Goal: Information Seeking & Learning: Find specific fact

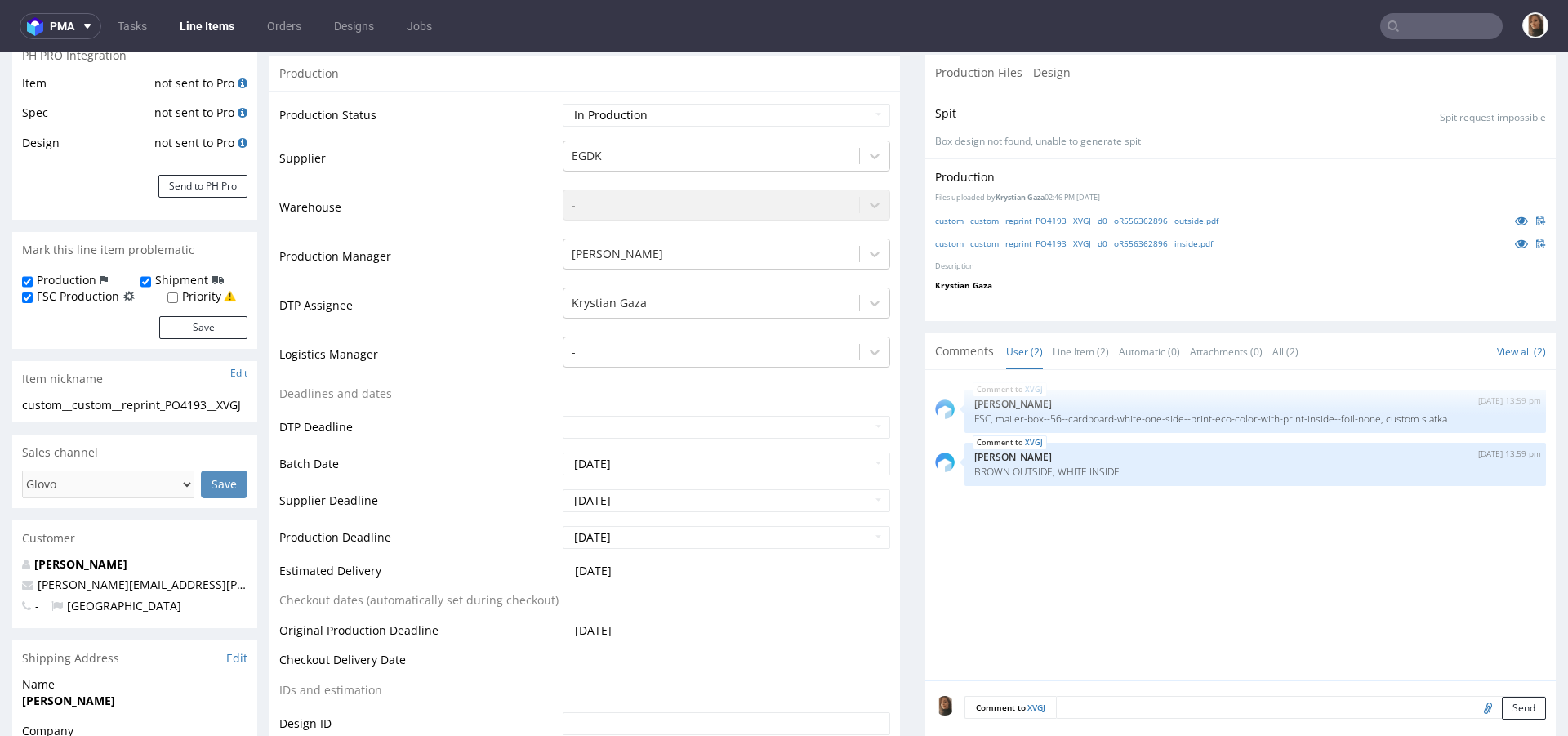
scroll to position [397, 0]
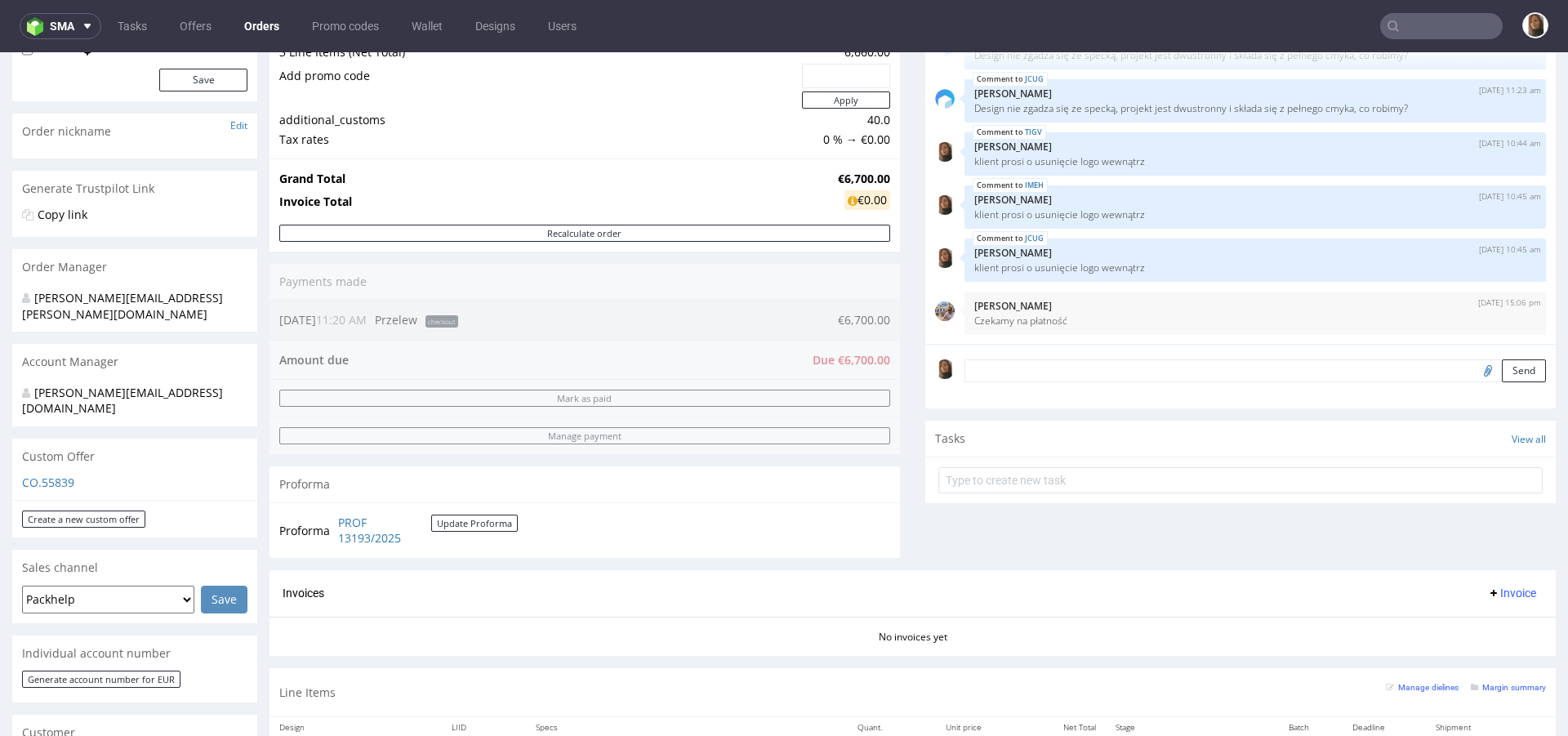
scroll to position [289, 0]
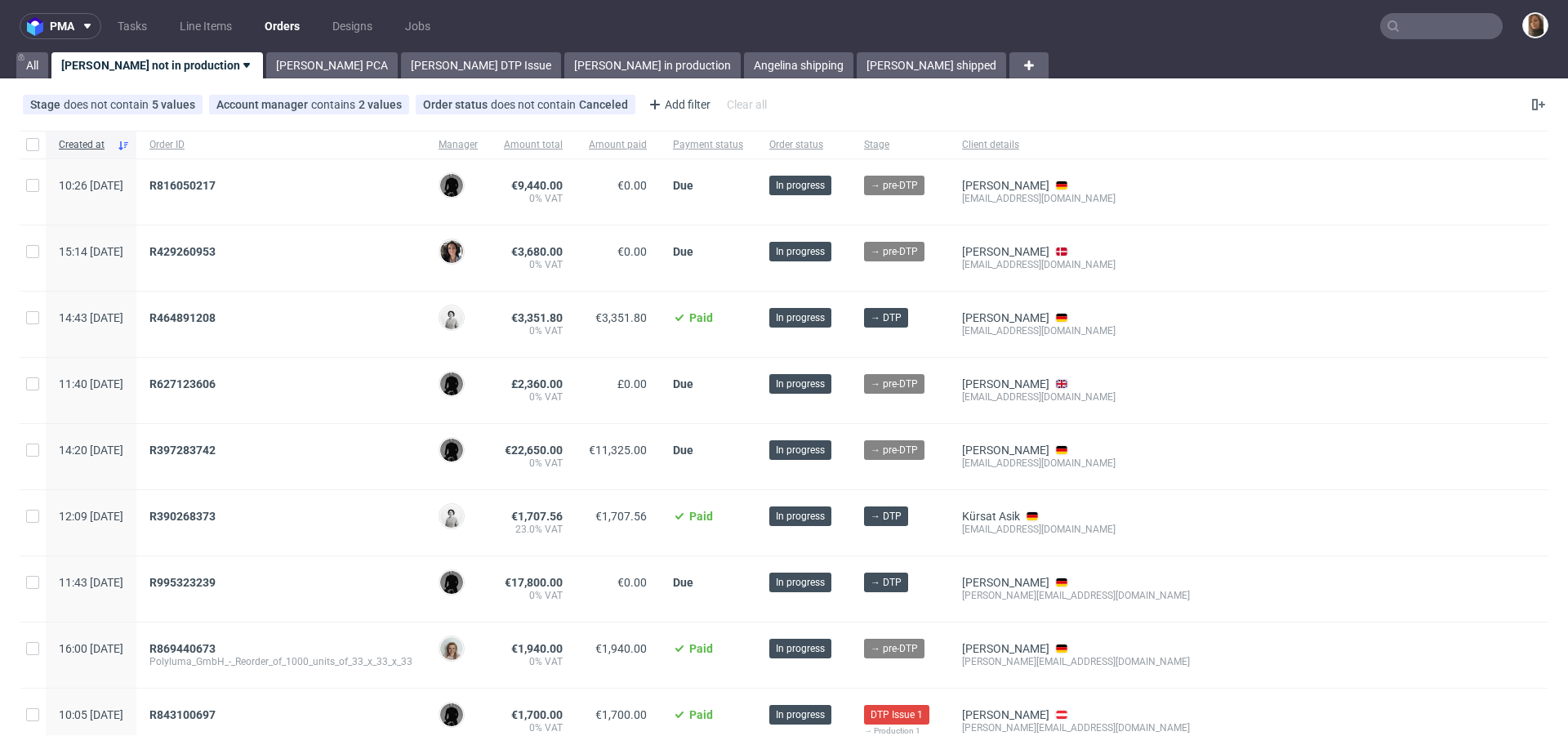
click at [1438, 30] on input "text" at bounding box center [1441, 26] width 122 height 26
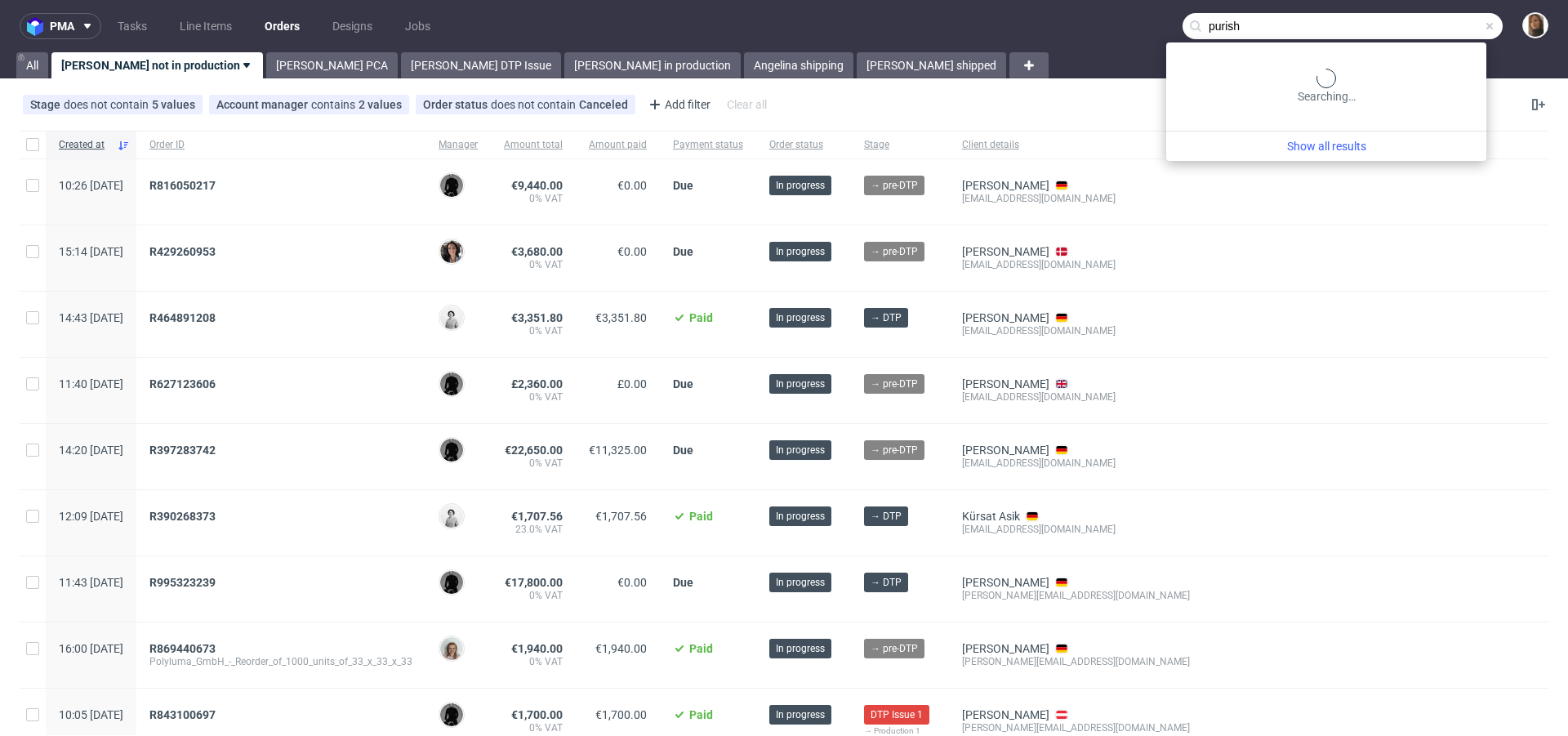
type input "purish"
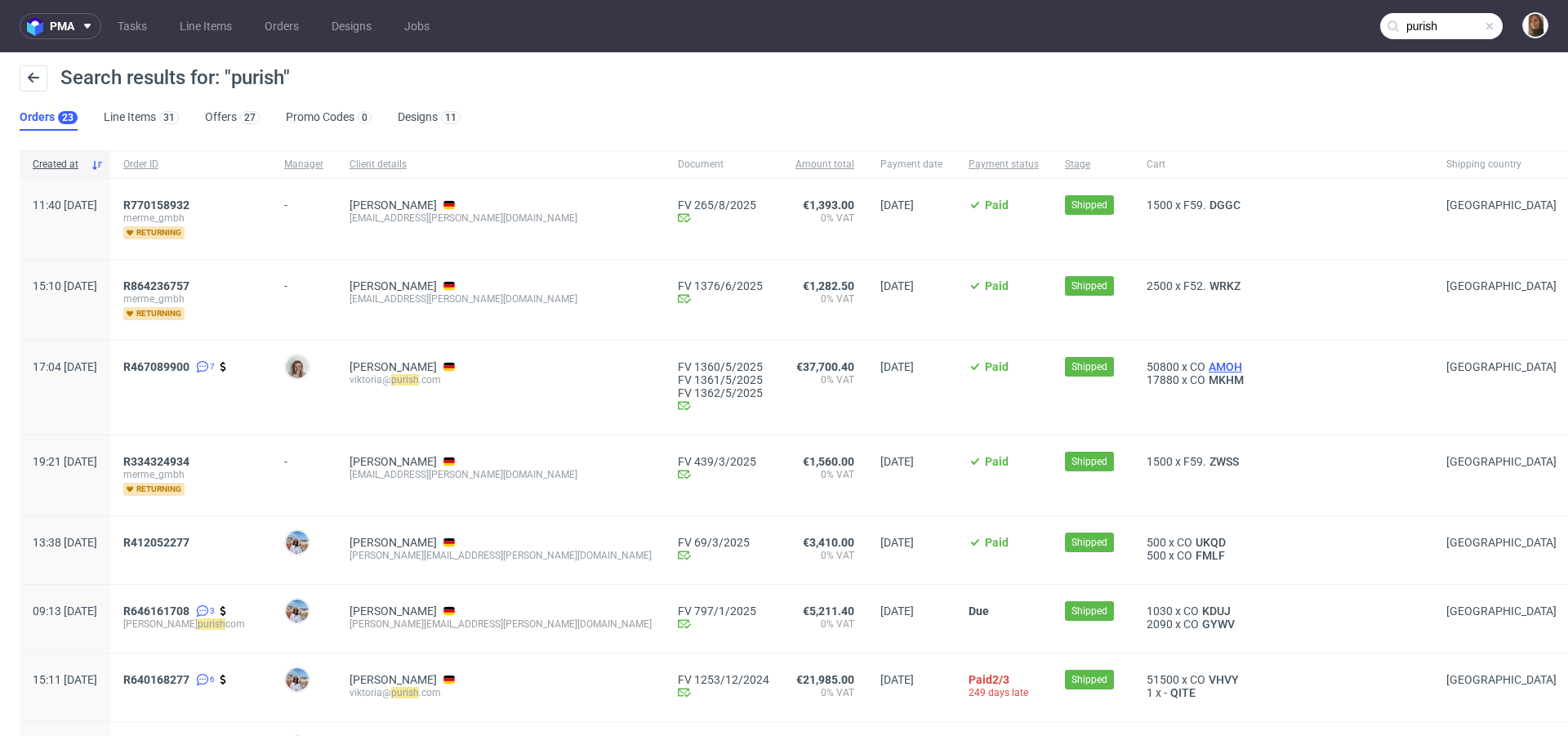
click at [1206, 363] on span "AMOH" at bounding box center [1226, 367] width 40 height 13
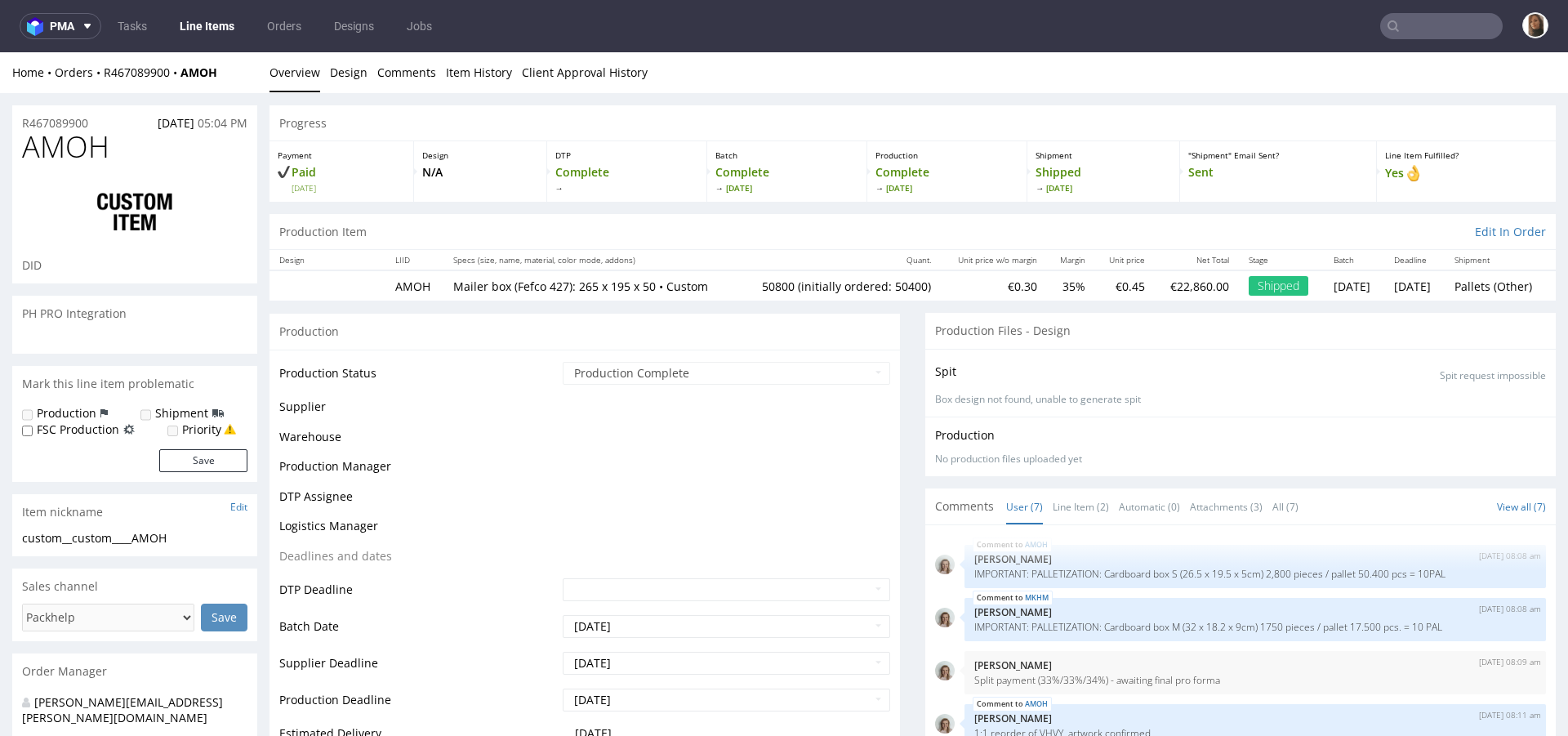
scroll to position [128, 0]
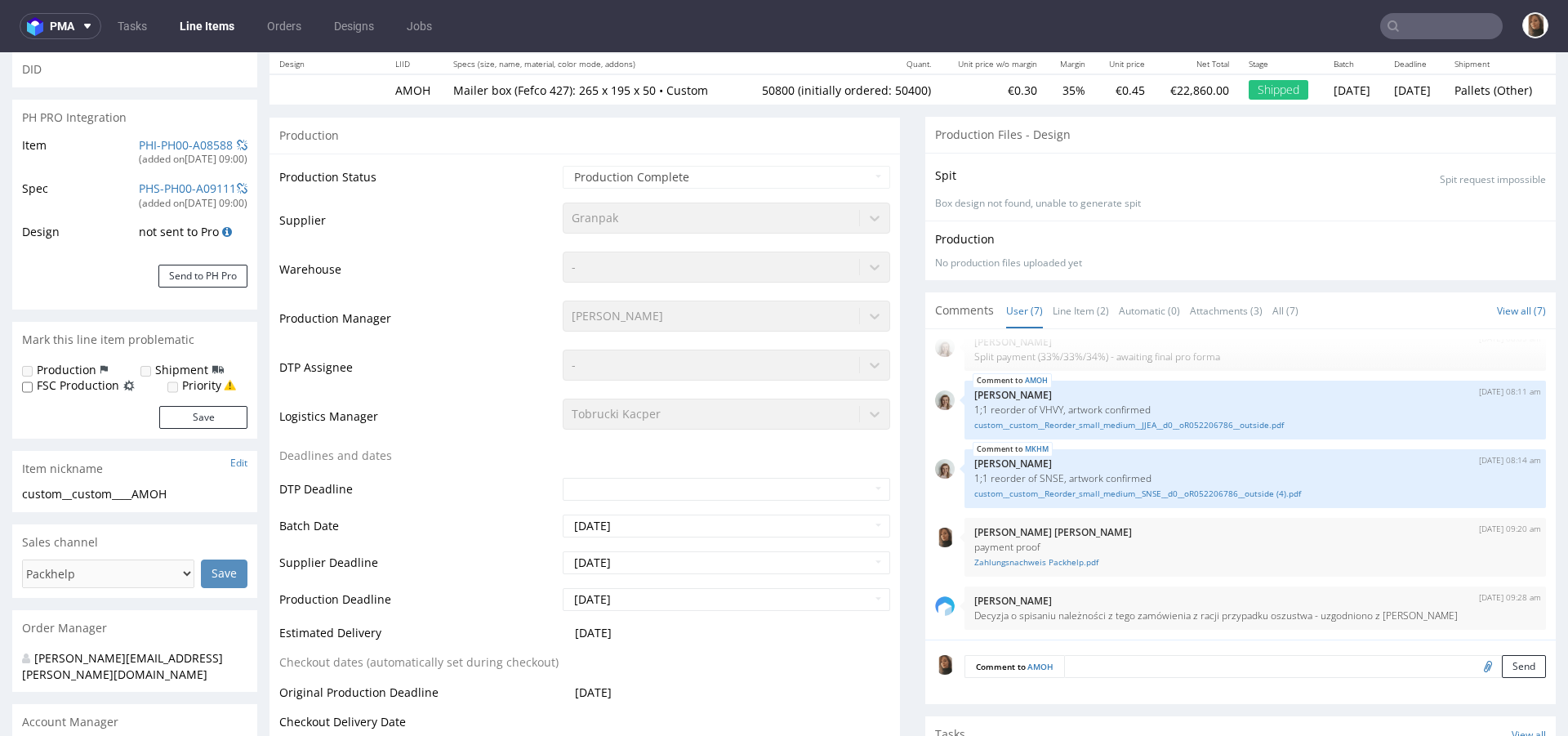
type input "50800"
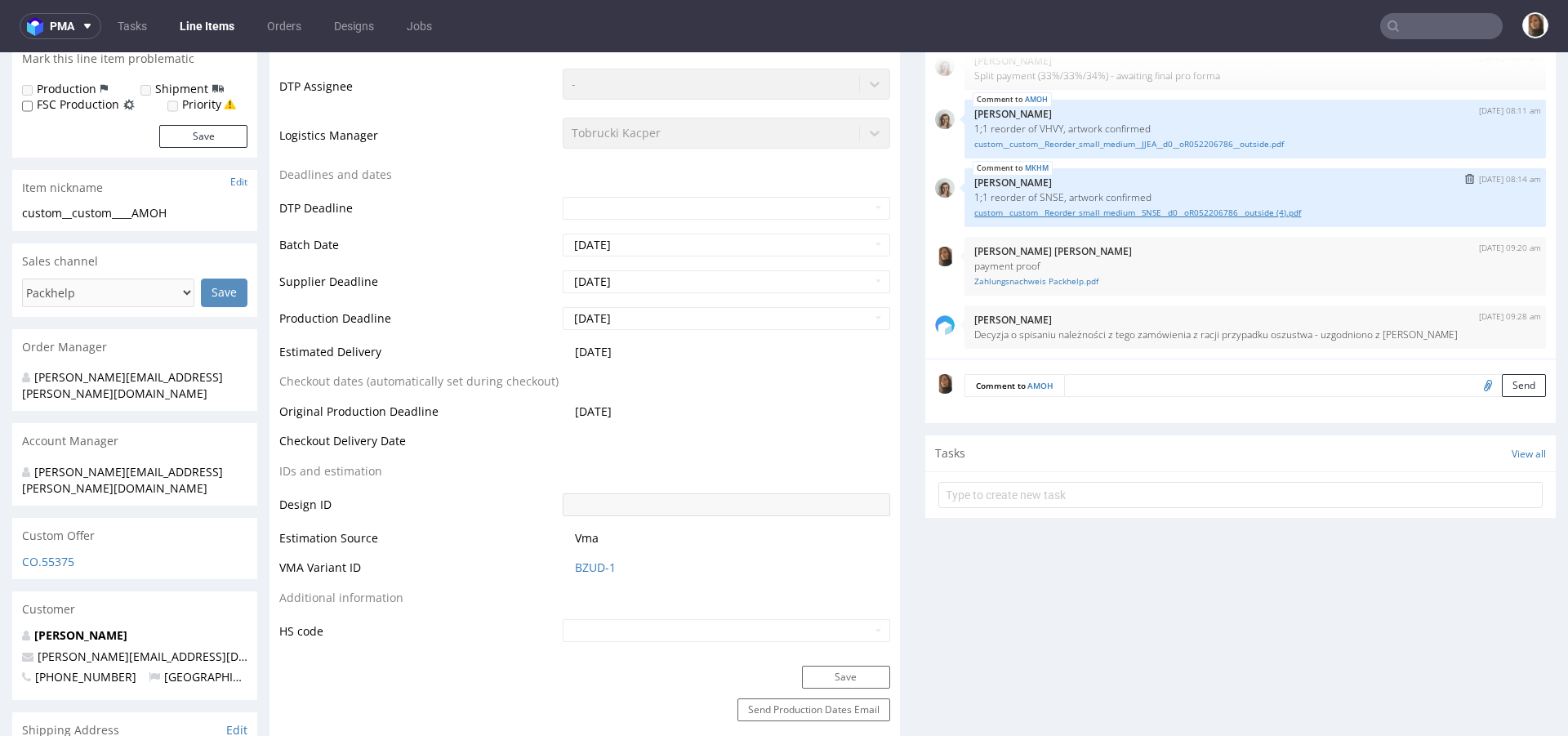
click at [1093, 219] on link "custom__custom__Reorder_small_medium__SNSE__d0__oR052206786__outside (4).pdf" at bounding box center [1255, 212] width 562 height 13
click at [1065, 219] on link "custom__custom__Reorder_small_medium__SNSE__d0__oR052206786__outside (4).pdf" at bounding box center [1255, 212] width 562 height 13
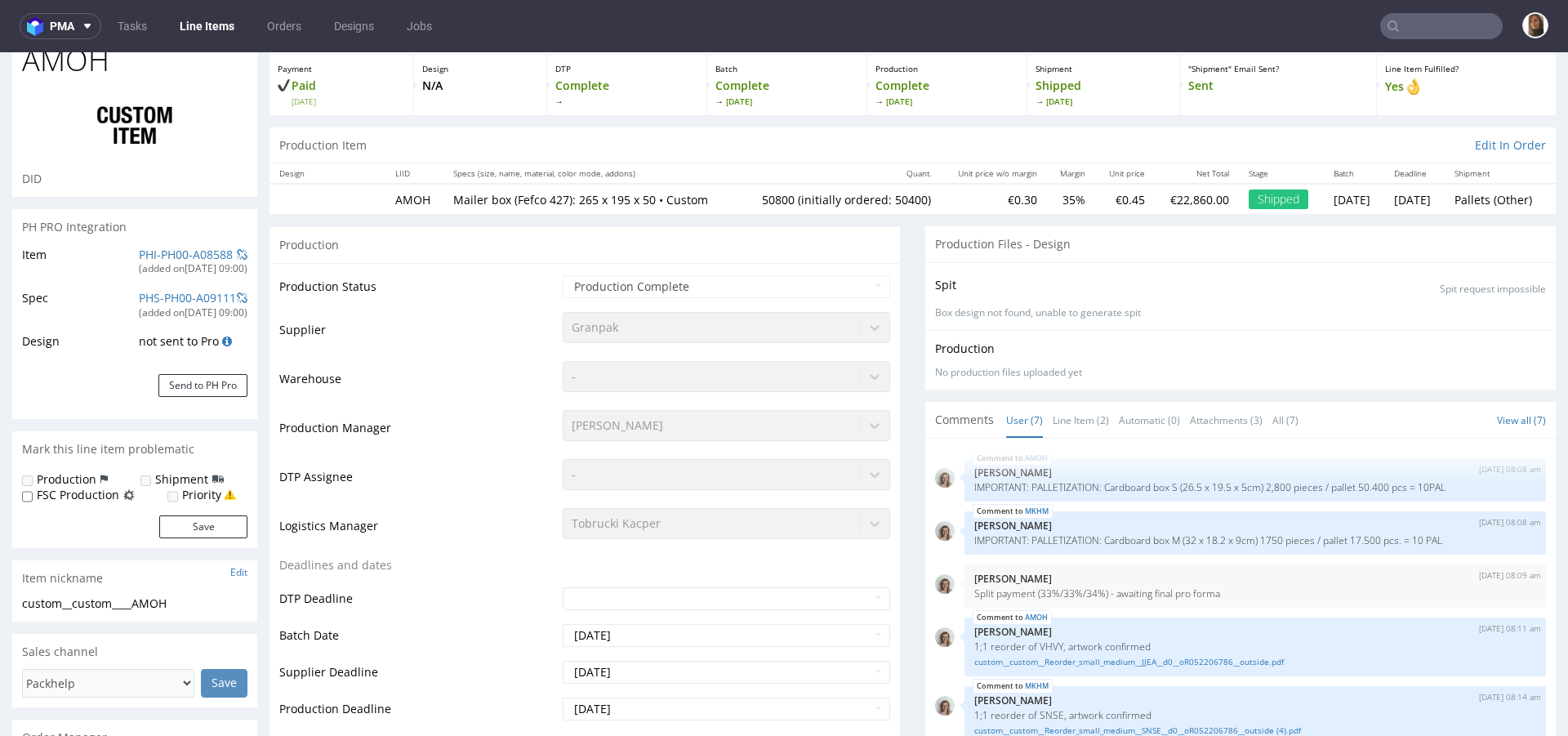
scroll to position [0, 0]
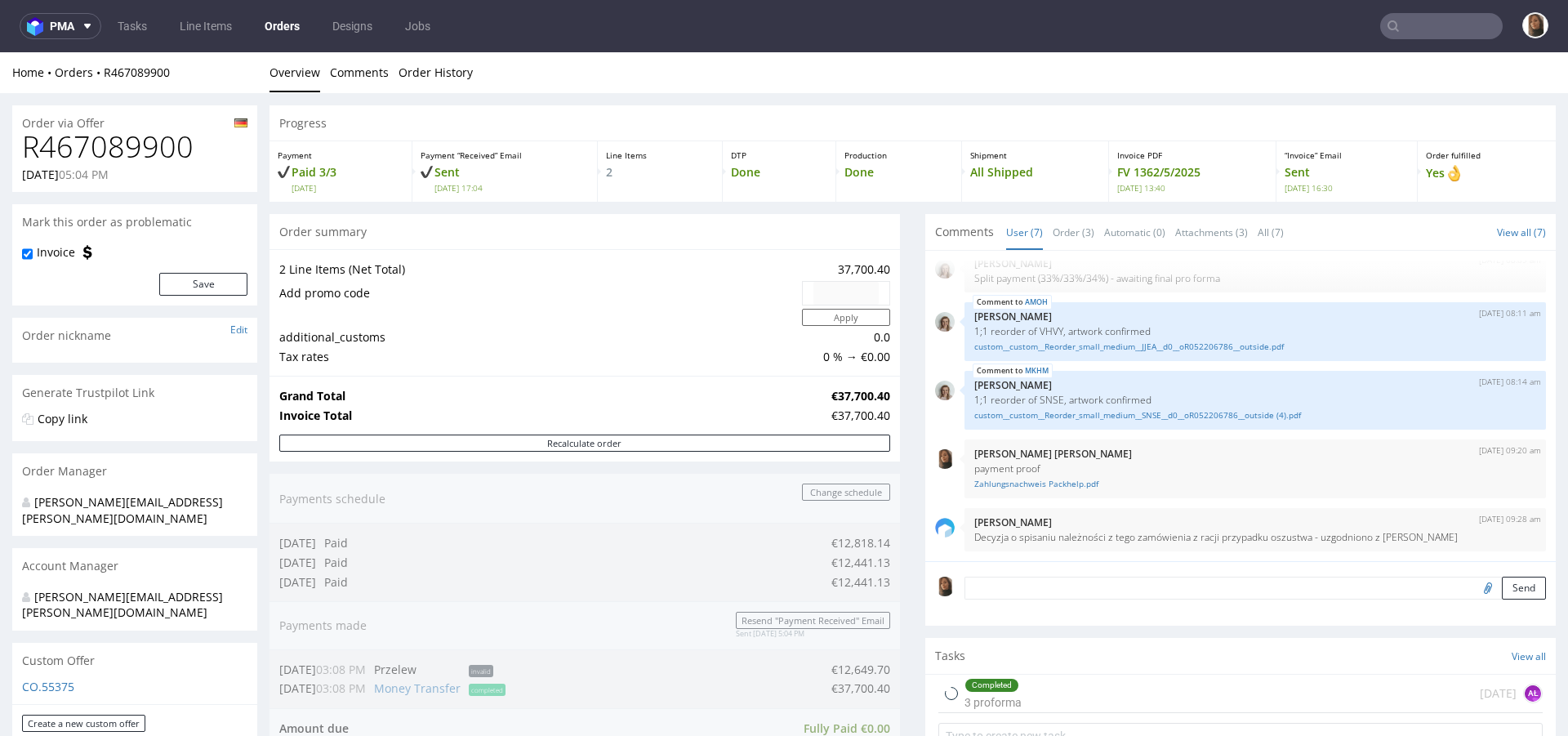
scroll to position [169, 0]
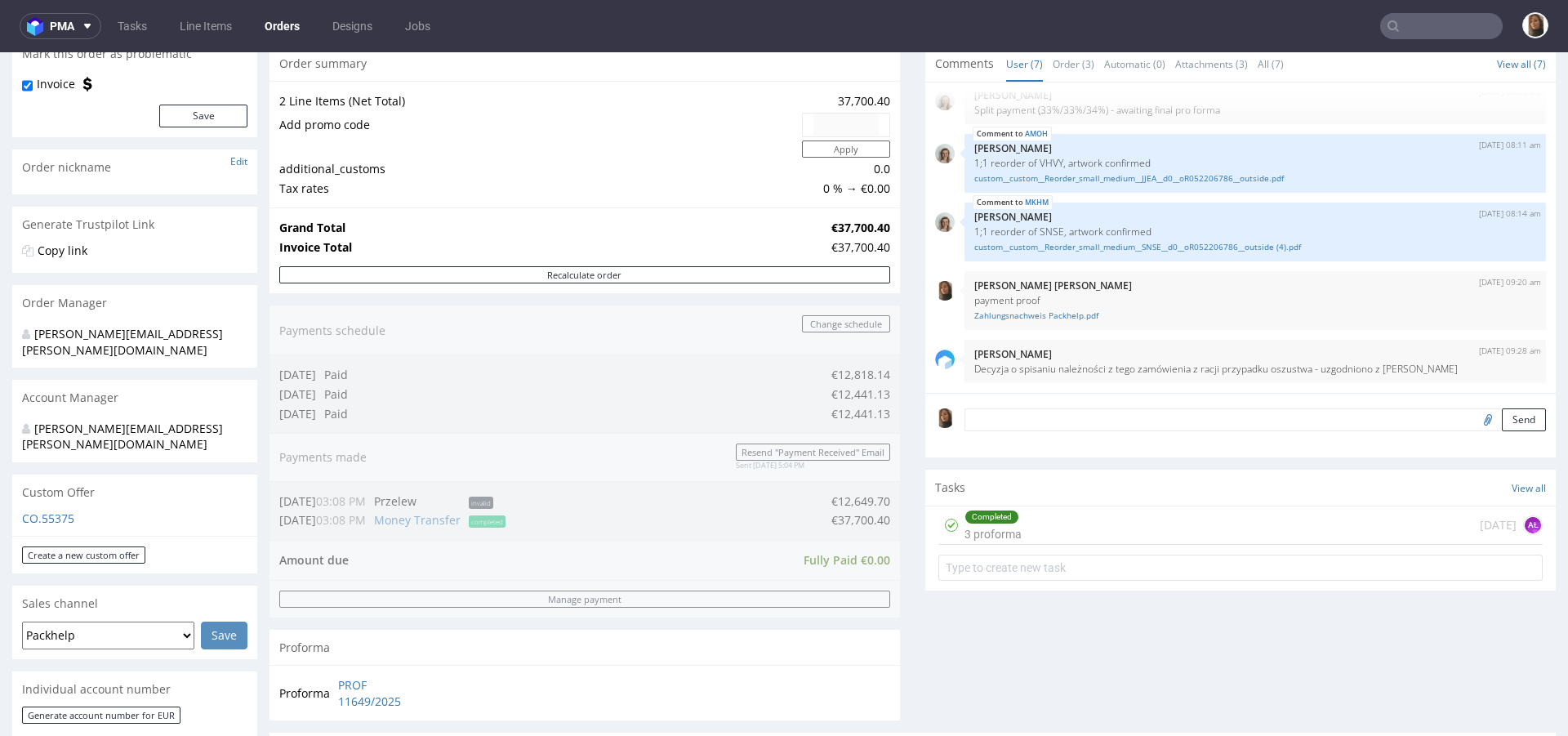
click at [892, 457] on div "Progress Payment Paid 3/3 Thu 17 Jul Payment “Received” Email Sent Mon 5 May 17…" at bounding box center [912, 561] width 1286 height 1249
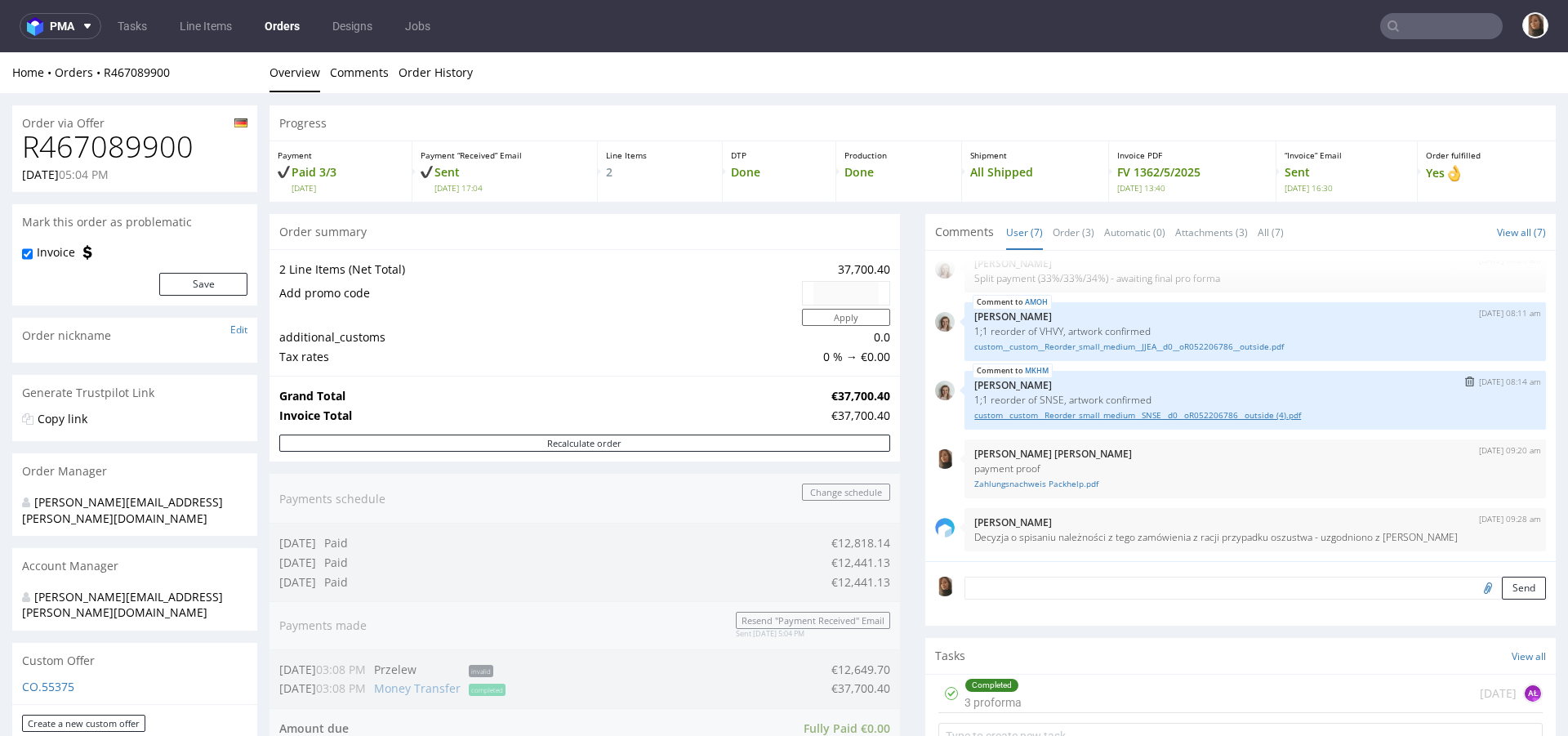
click at [1028, 417] on link "custom__custom__Reorder_small_medium__SNSE__d0__oR052206786__outside (4).pdf" at bounding box center [1255, 415] width 562 height 13
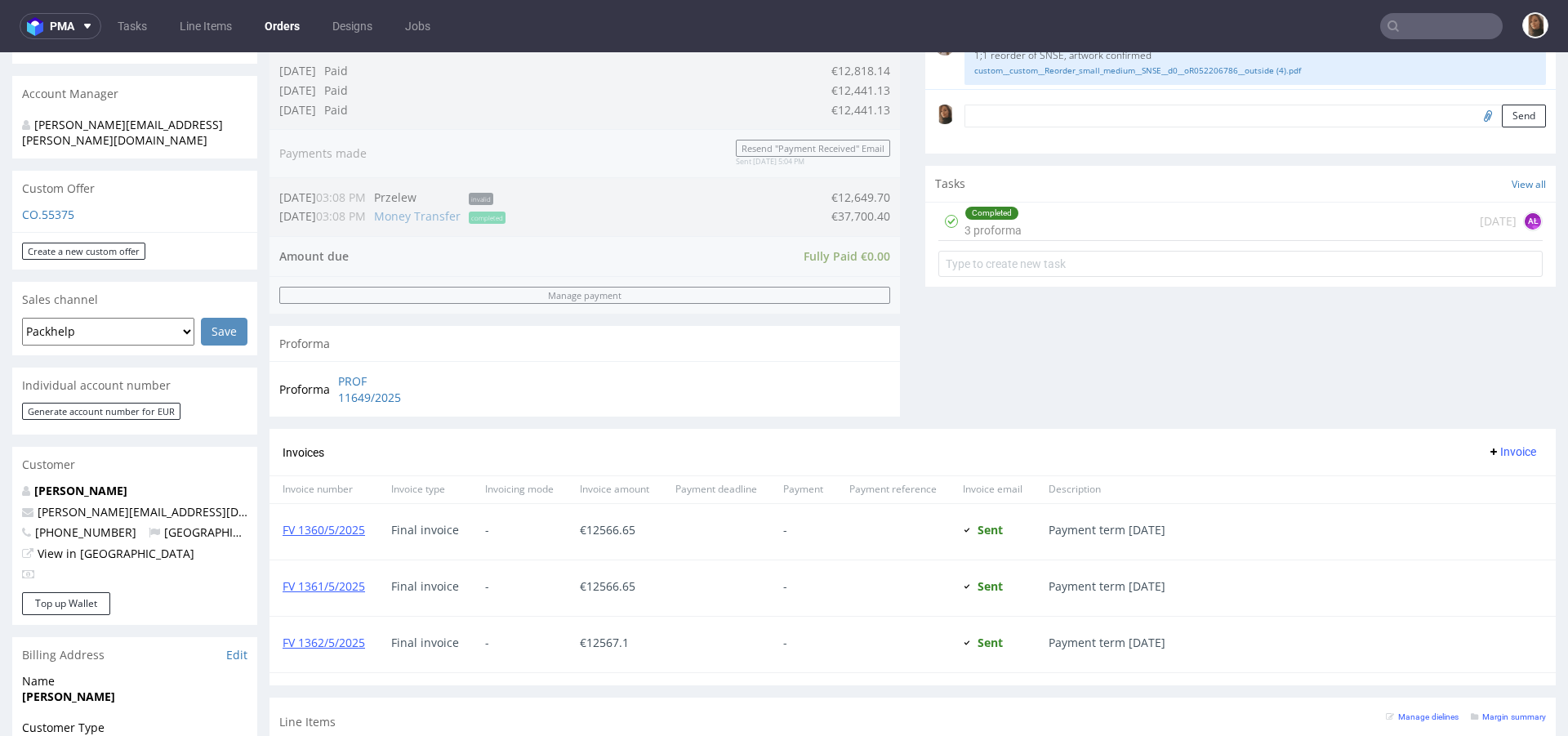
scroll to position [683, 0]
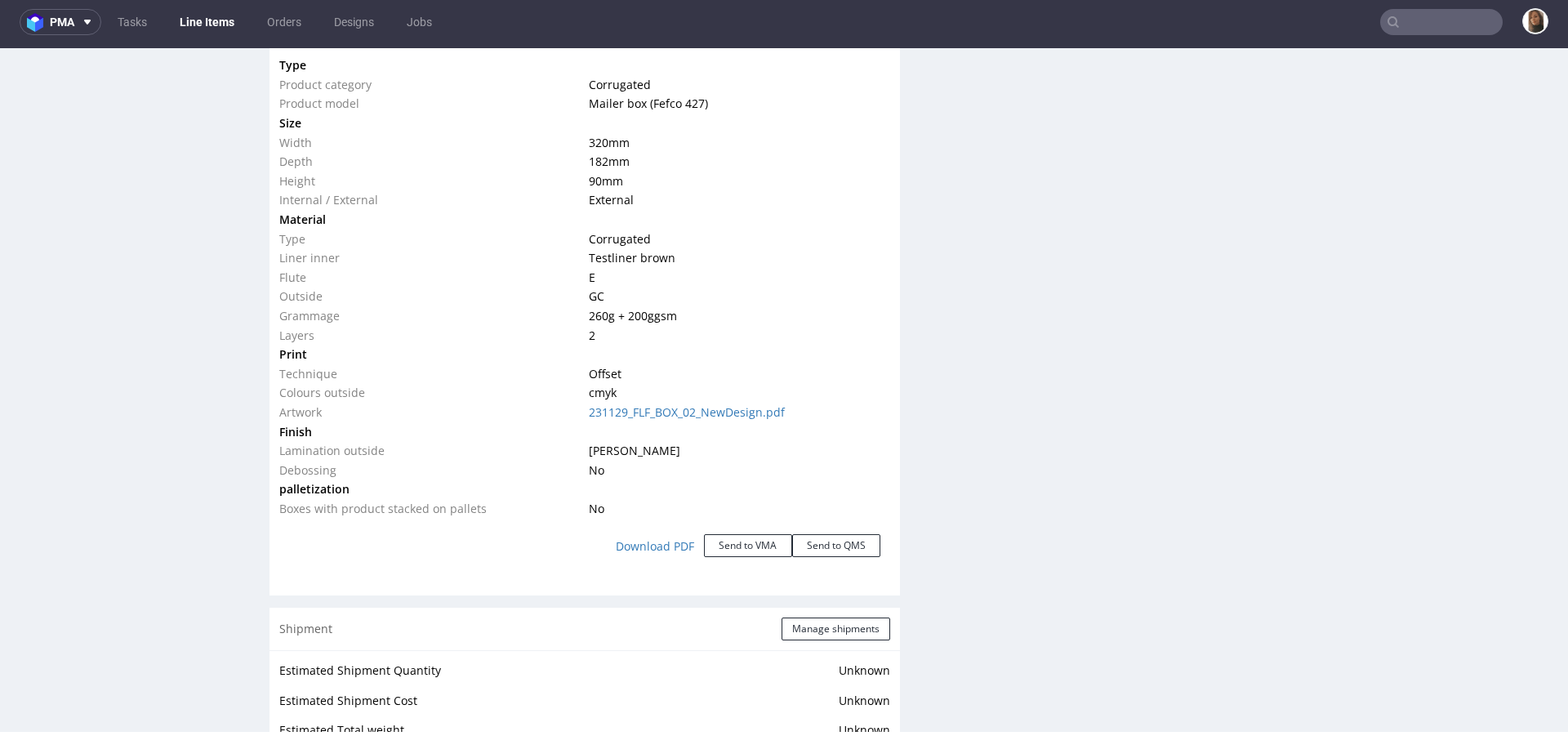
scroll to position [1767, 0]
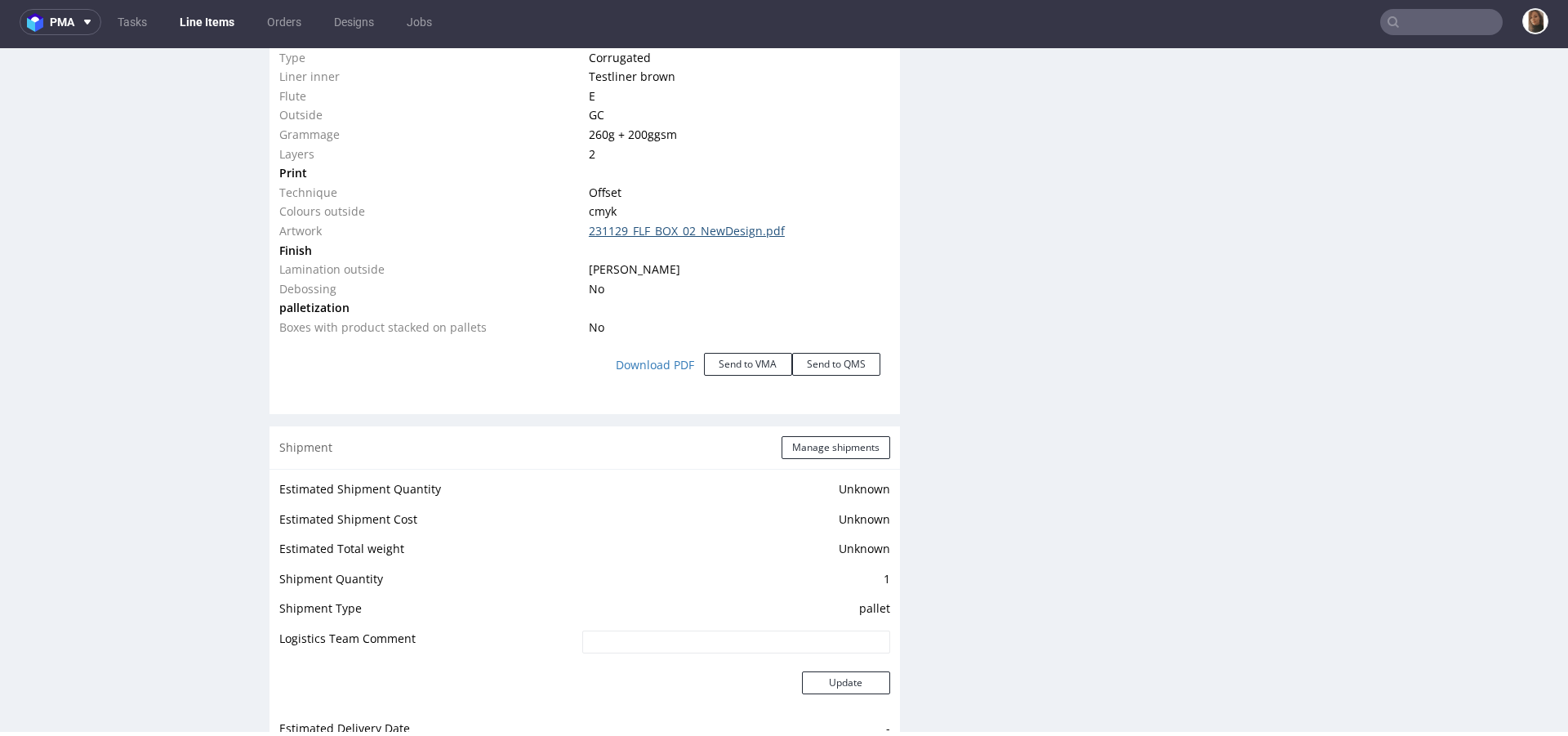
click at [648, 232] on link "231129_FLF_BOX_02_NewDesign.pdf" at bounding box center [687, 231] width 196 height 15
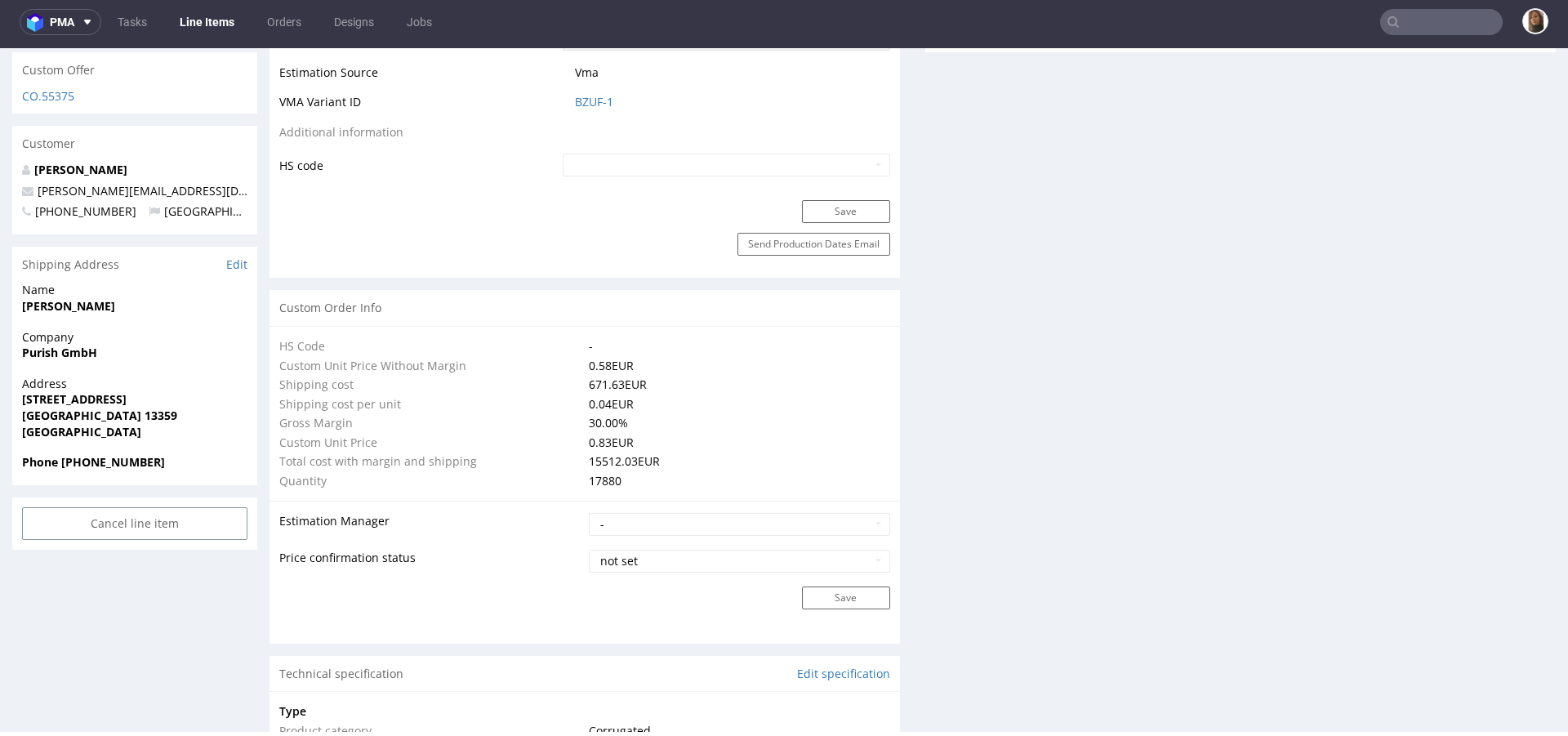
scroll to position [936, 0]
click at [279, 15] on link "Orders" at bounding box center [284, 22] width 54 height 26
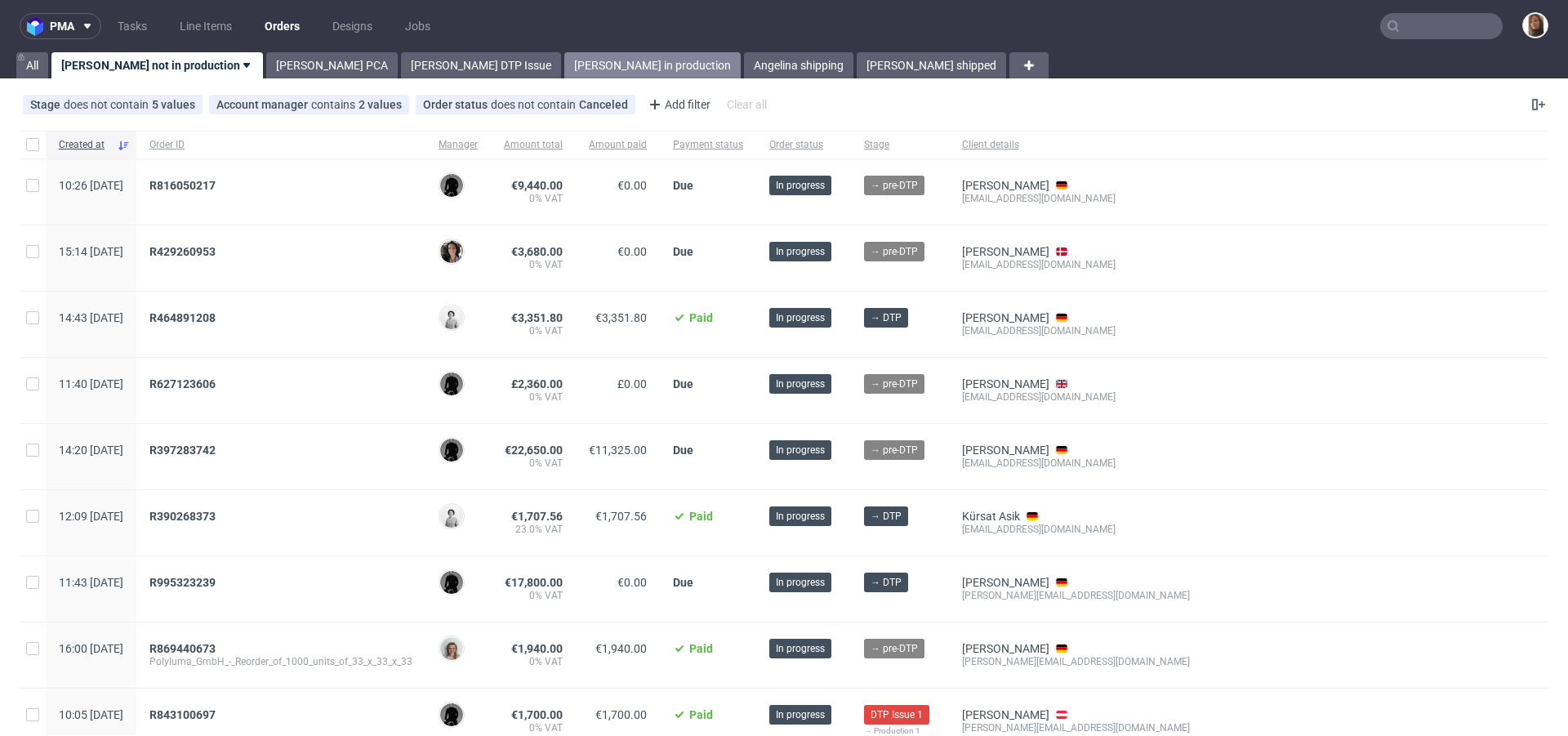
click at [565, 65] on link "Angelina in production" at bounding box center [653, 65] width 176 height 26
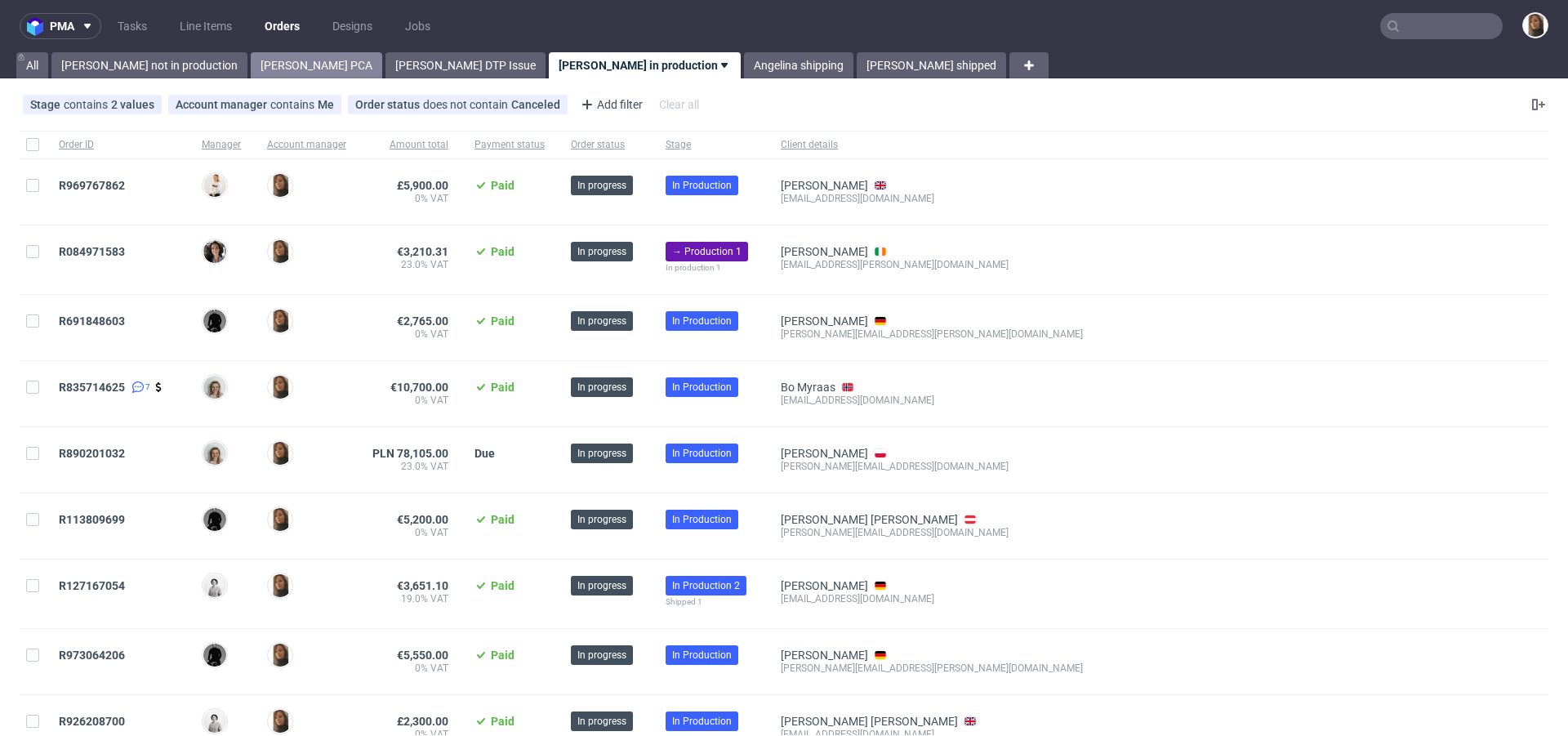
click at [251, 63] on link "Angelina PCA" at bounding box center [316, 65] width 132 height 26
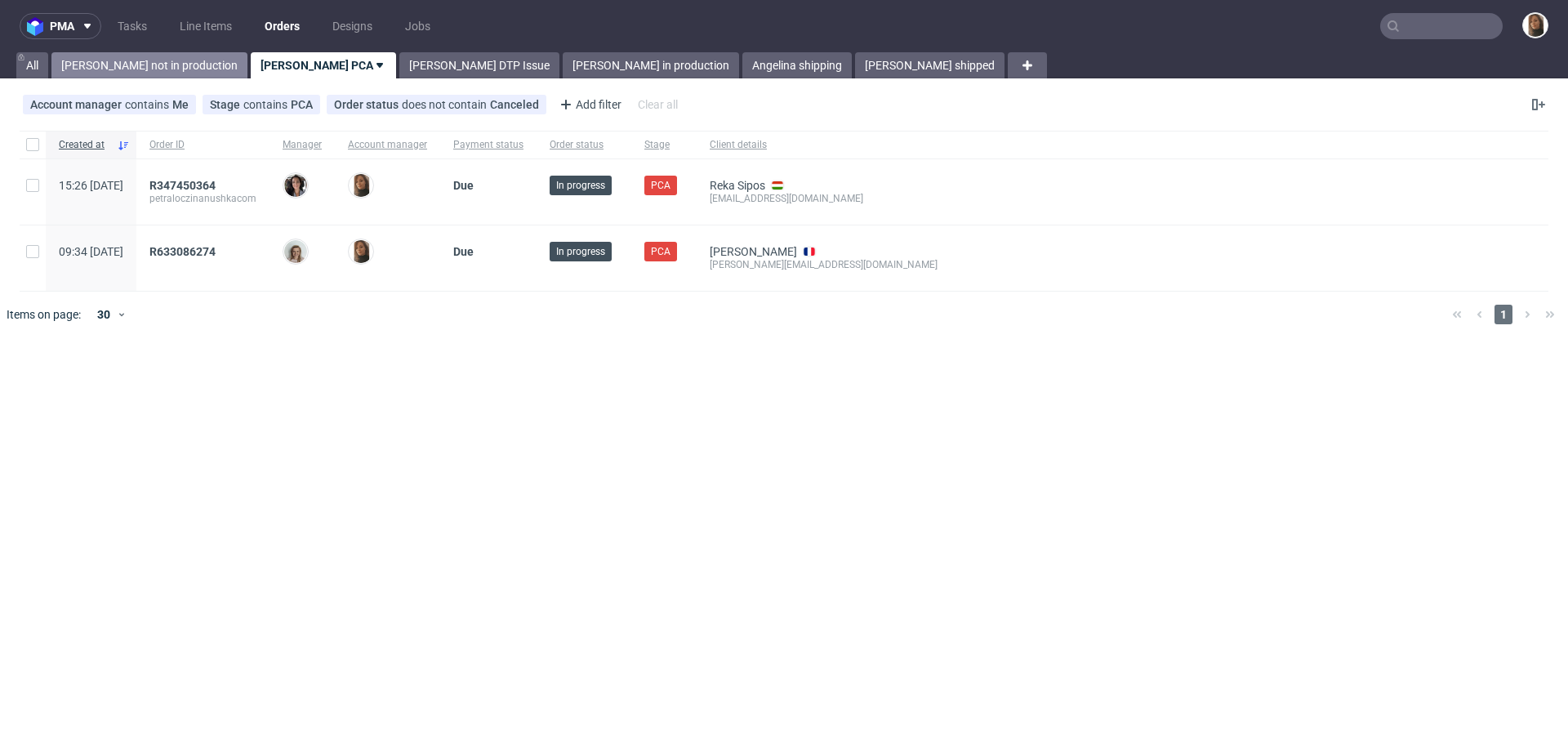
click at [150, 58] on link "Angelina not in production" at bounding box center [149, 65] width 196 height 26
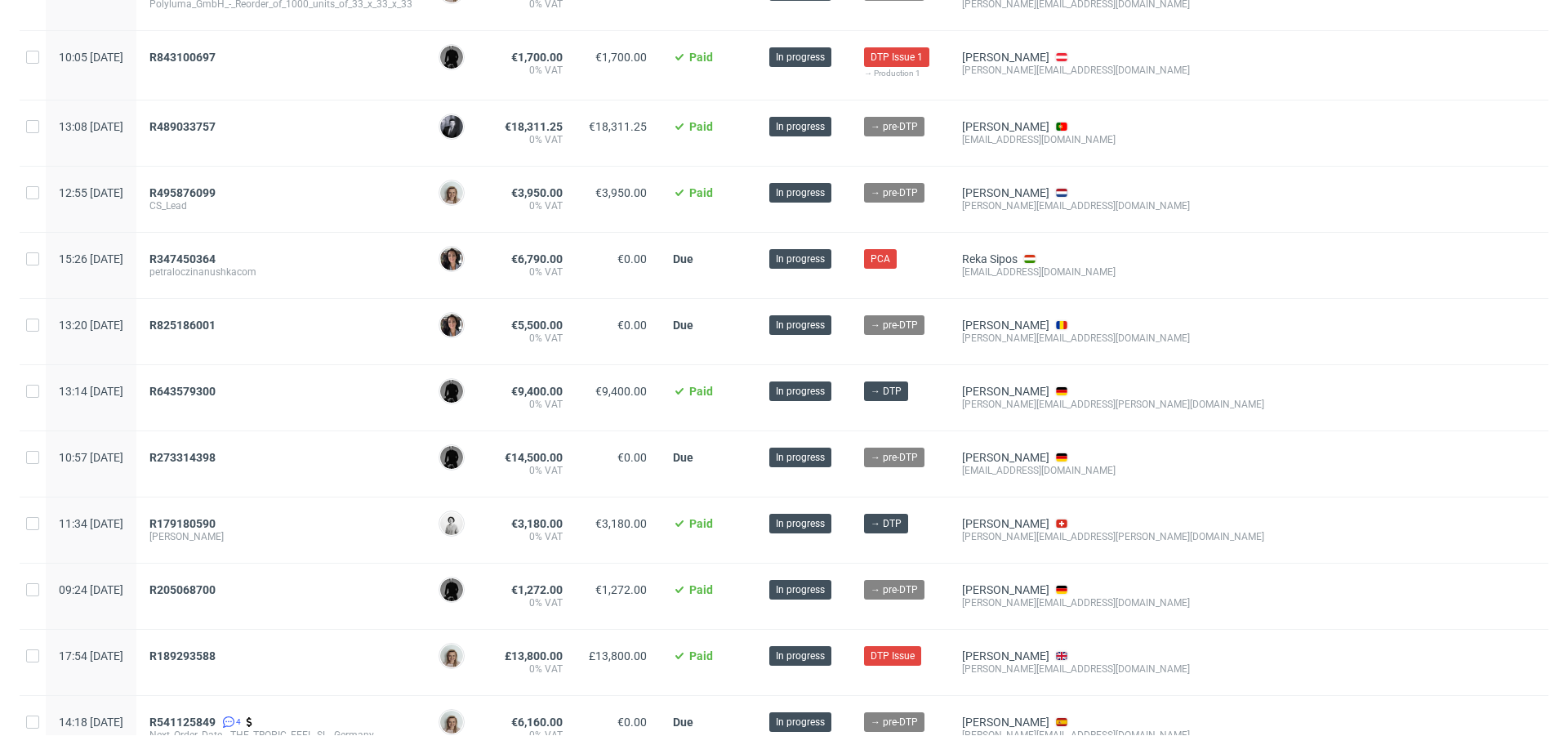
scroll to position [739, 0]
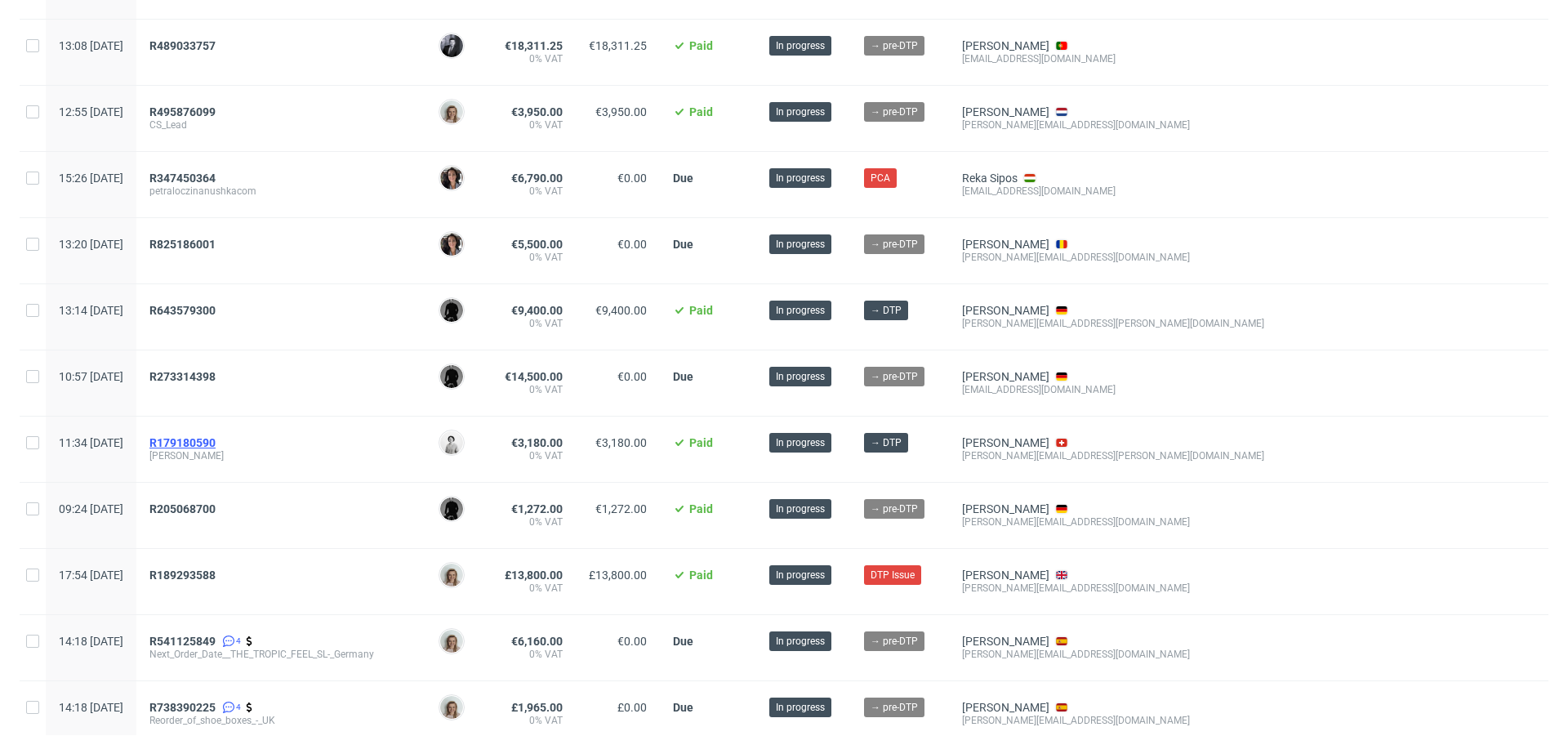
click at [216, 436] on span "R179180590" at bounding box center [182, 443] width 66 height 13
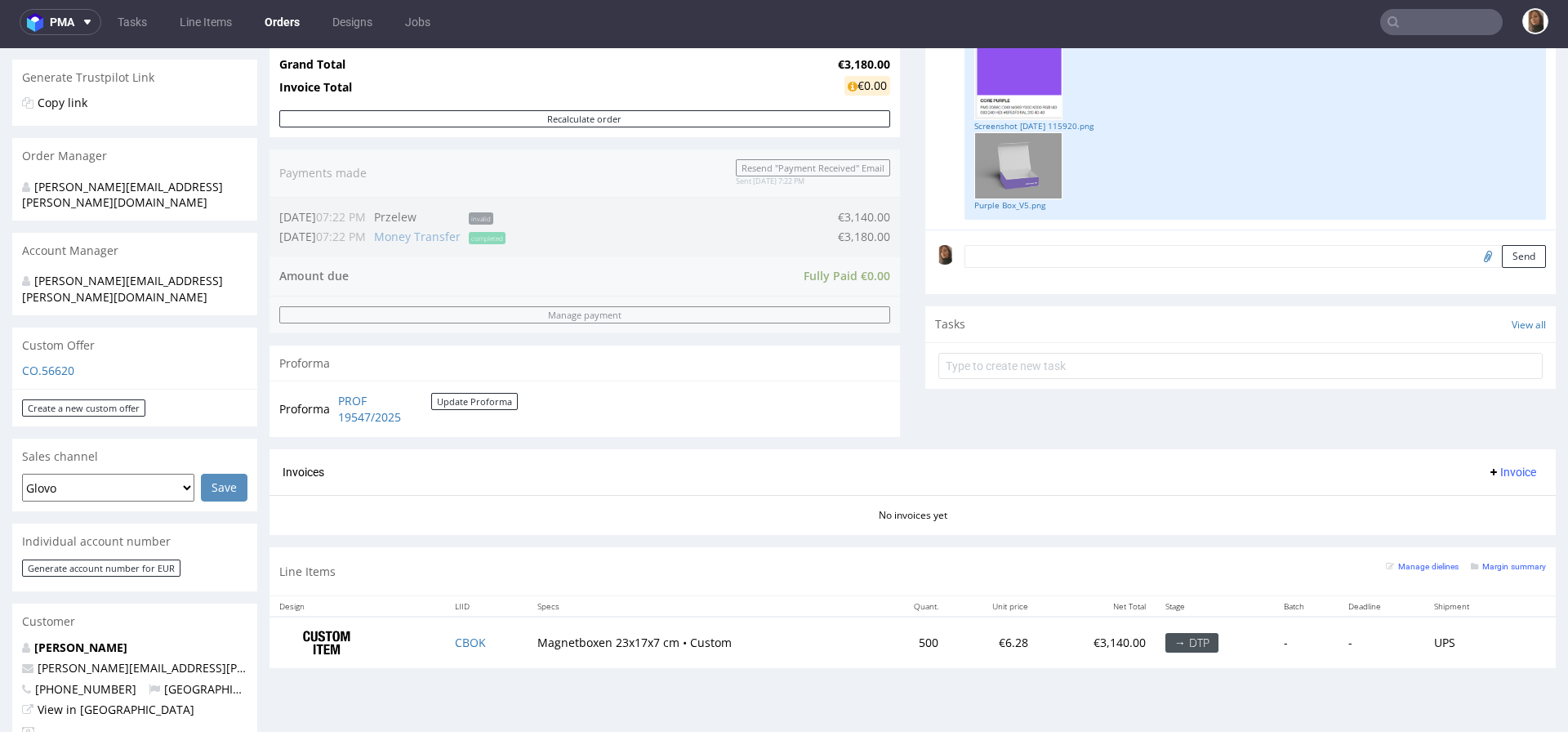
scroll to position [425, 0]
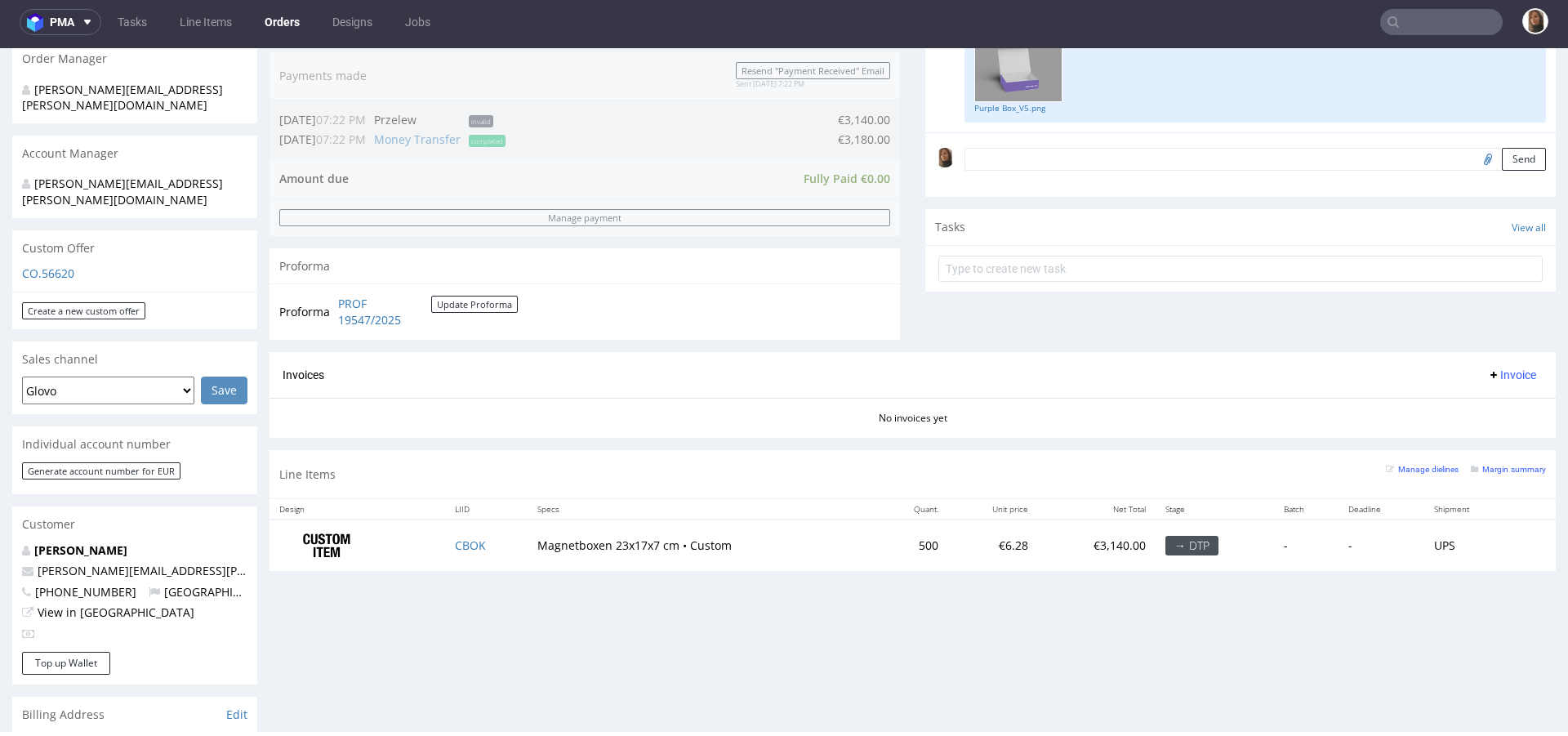
click at [643, 377] on div "Invoices Invoice" at bounding box center [913, 375] width 1260 height 20
click at [526, 70] on div "Order summary 1 Line Item (Net Total) 3,140.00 Add promo code Apply additional_…" at bounding box center [585, 69] width 631 height 567
click at [596, 279] on div "Proforma" at bounding box center [585, 266] width 631 height 36
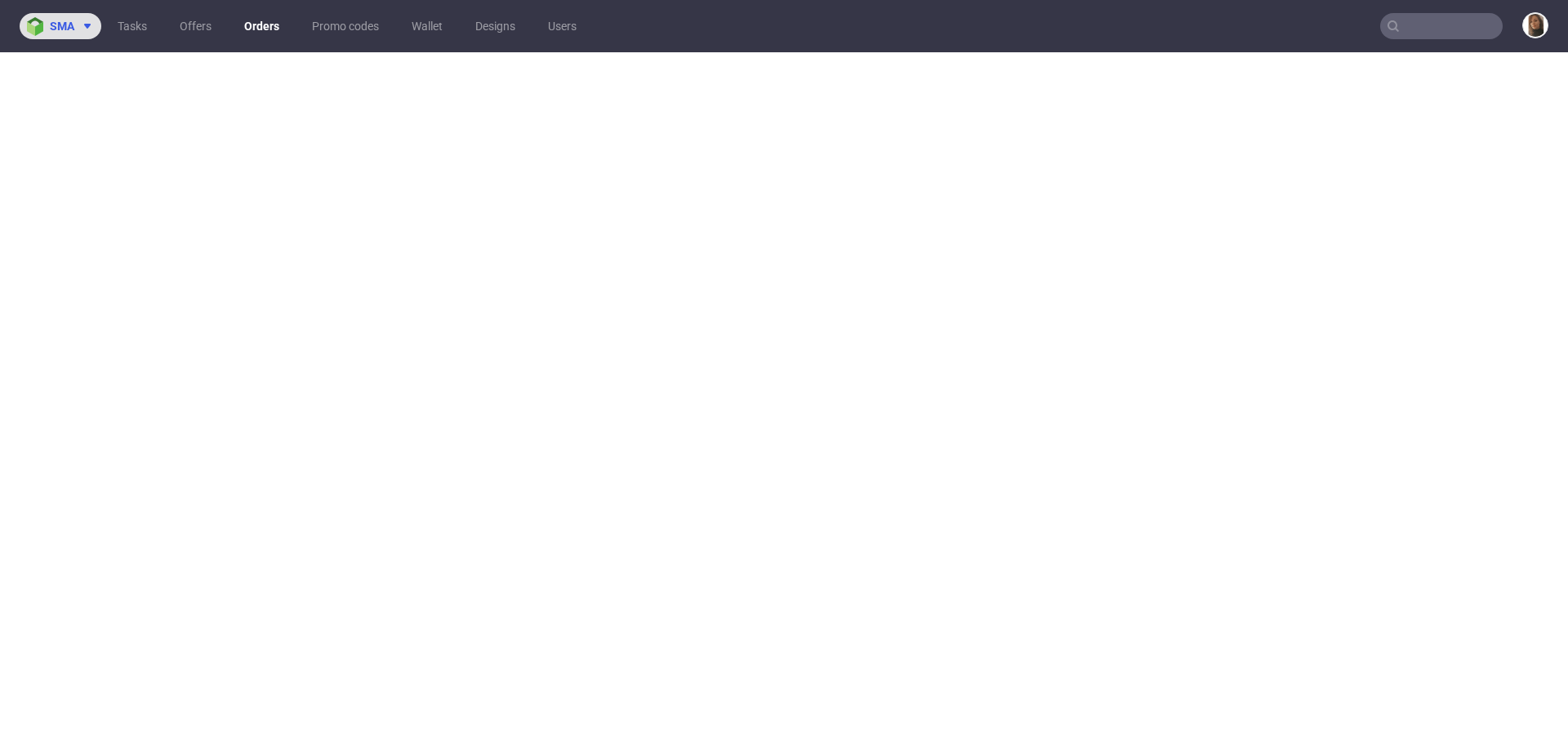
click at [82, 16] on button "sma" at bounding box center [60, 26] width 81 height 26
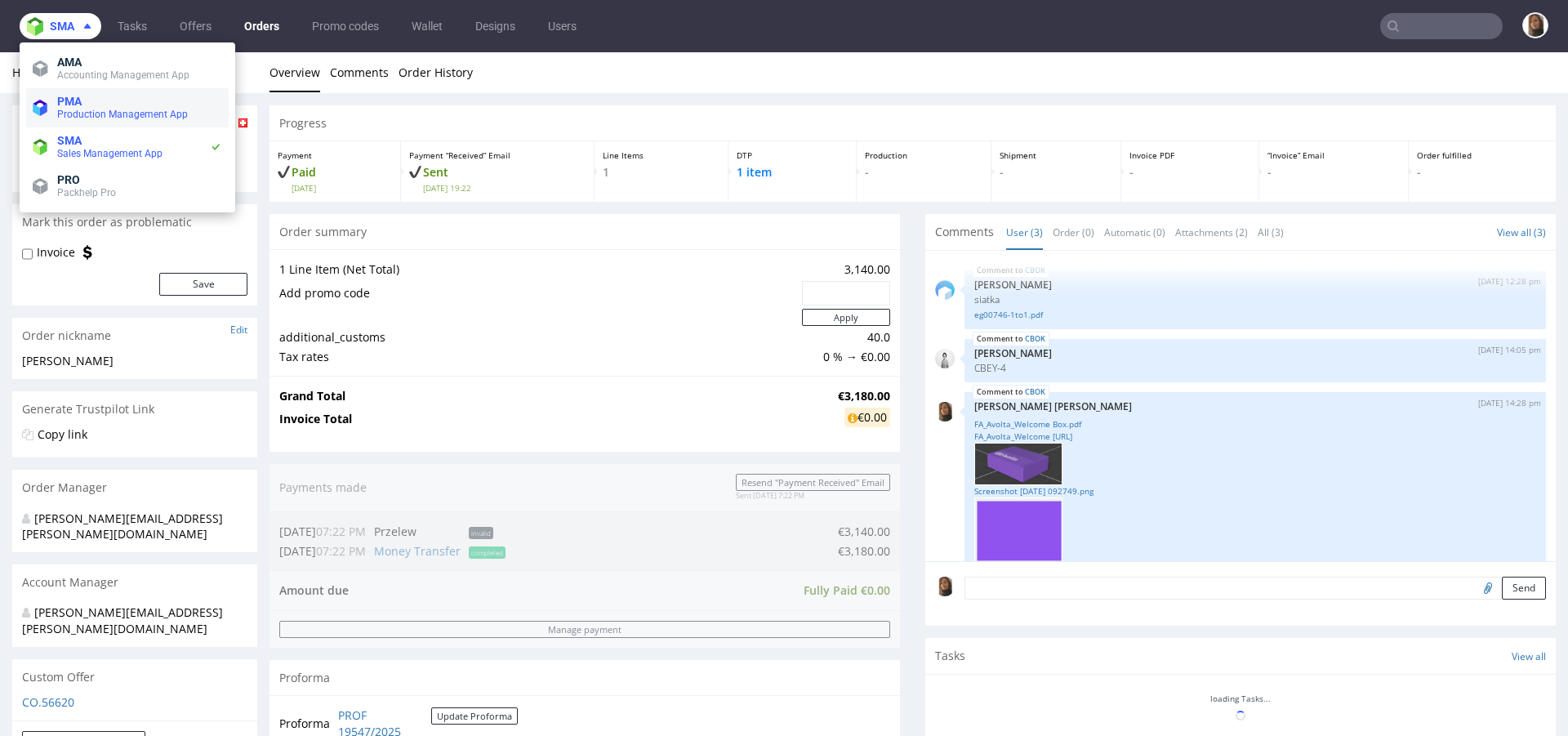
scroll to position [134, 0]
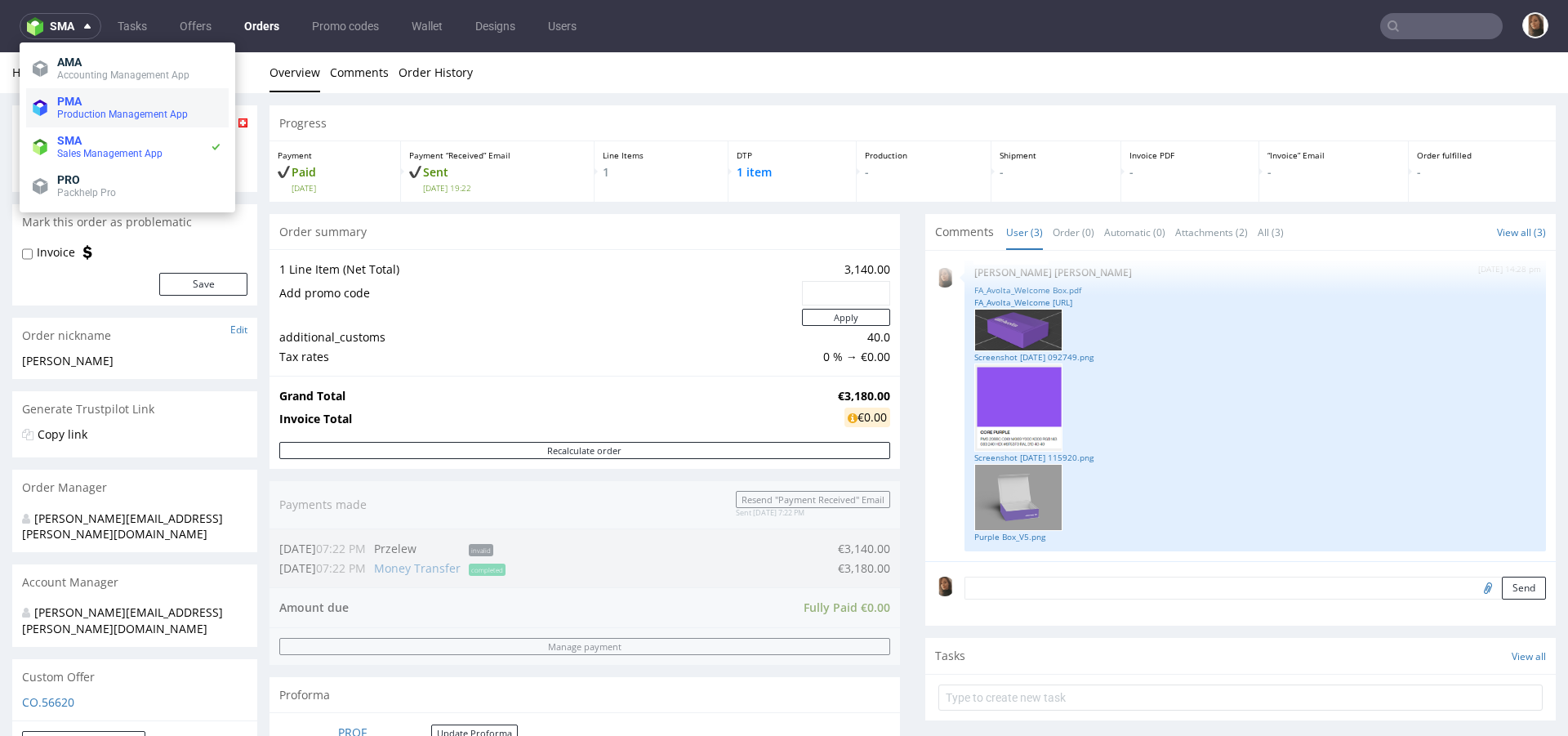
click at [113, 116] on span "Production Management App" at bounding box center [122, 114] width 131 height 12
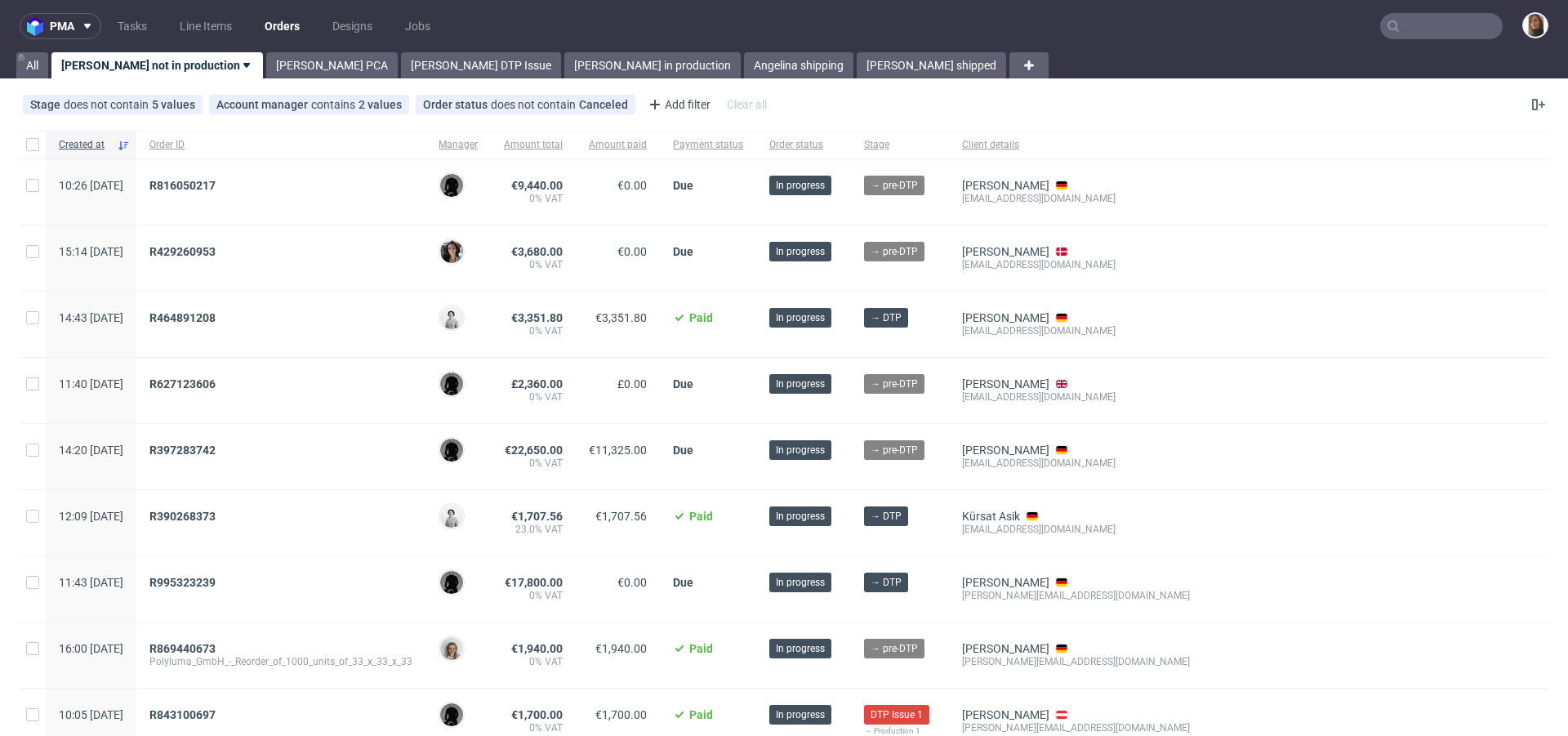
scroll to position [5, 0]
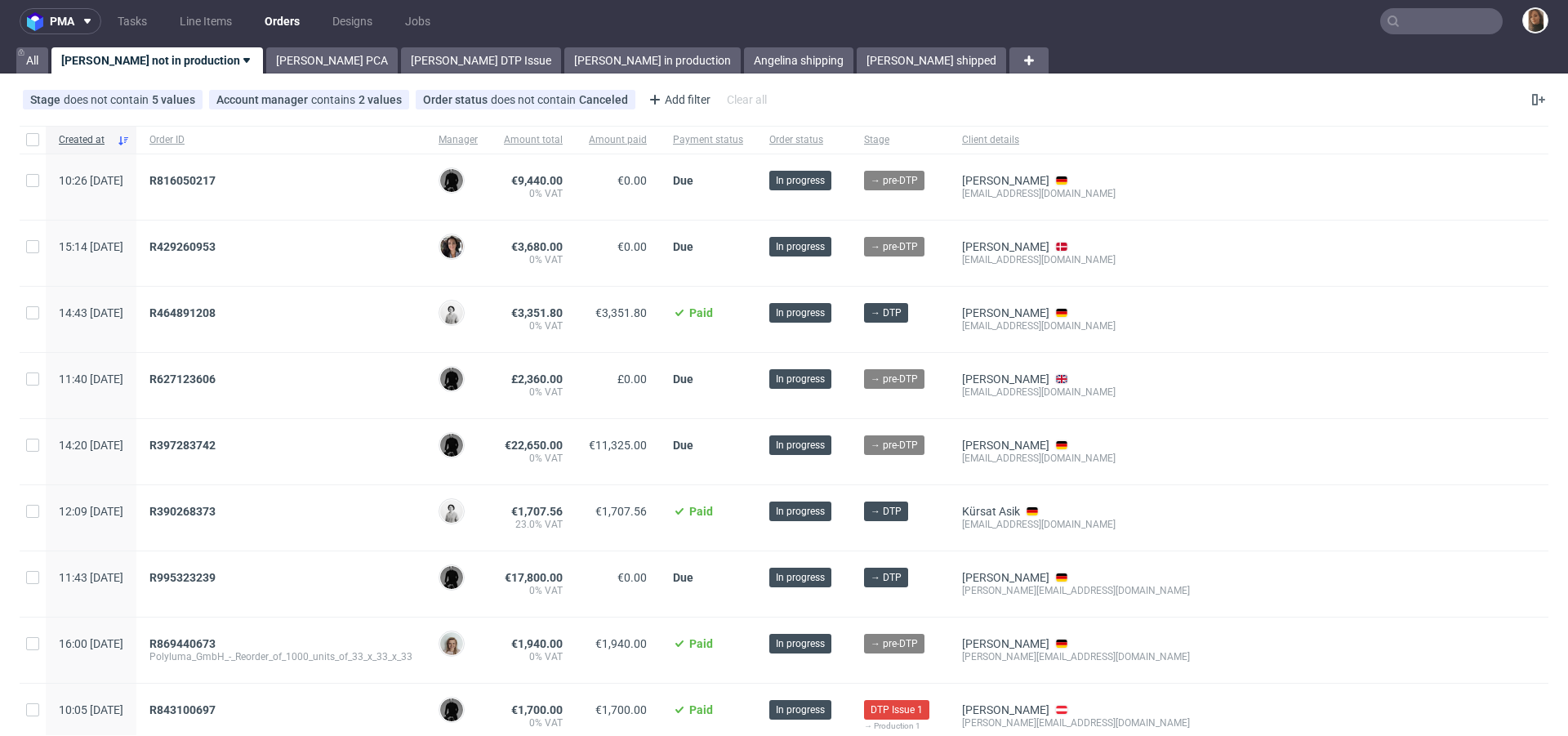
click at [386, 179] on div "R816050217" at bounding box center [280, 180] width 263 height 13
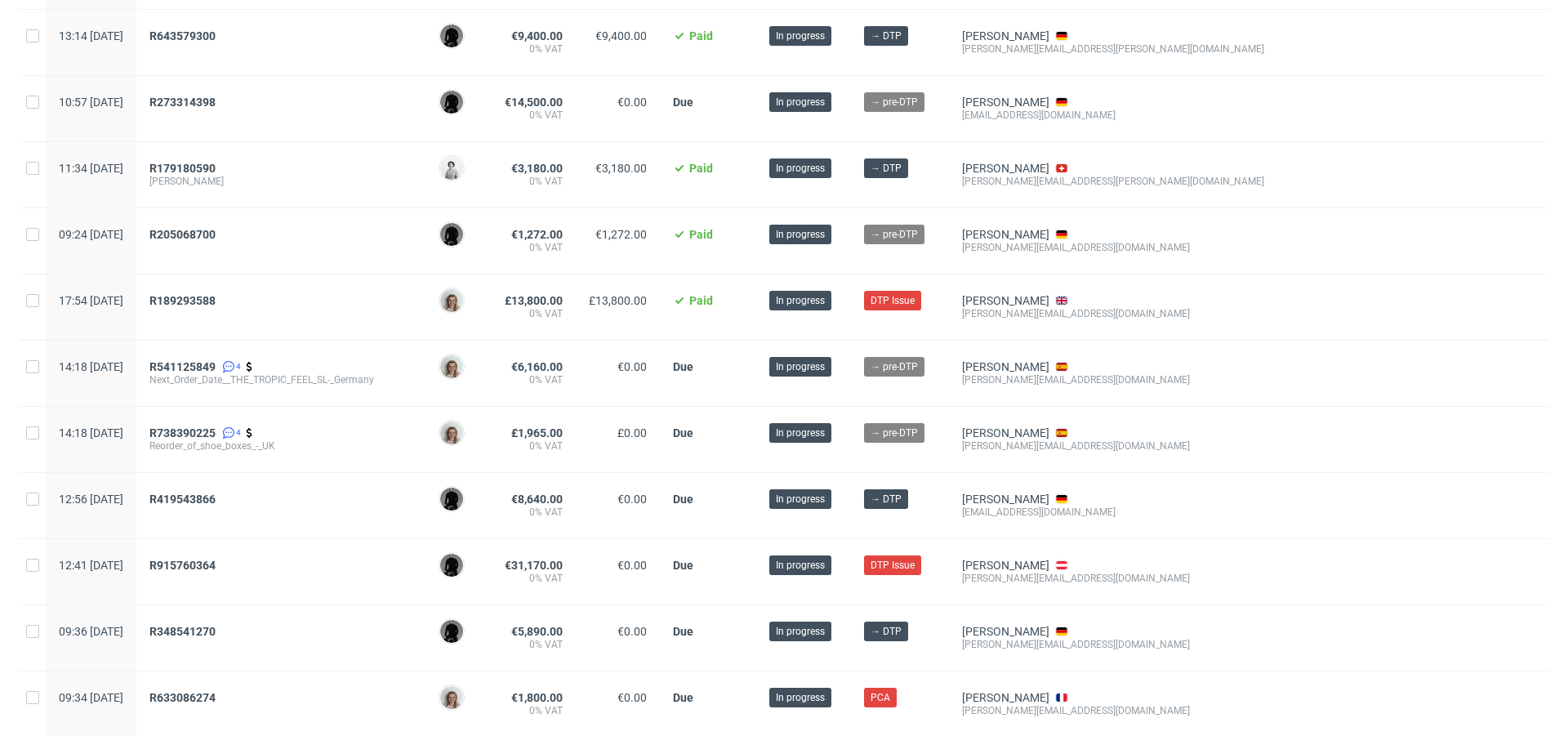
scroll to position [1011, 0]
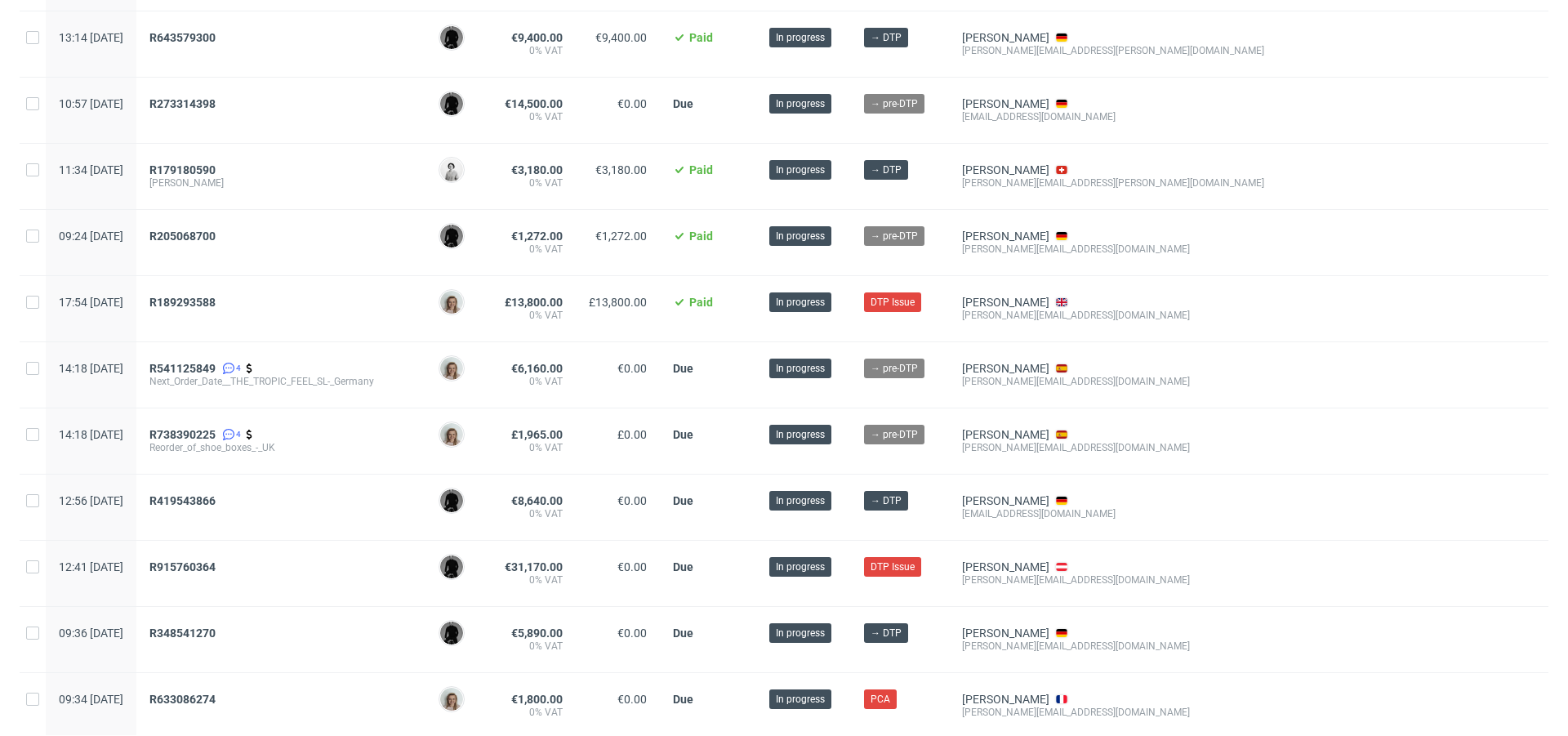
click at [229, 619] on div "R348541270" at bounding box center [281, 639] width 289 height 65
click at [216, 630] on span "R348541270" at bounding box center [182, 634] width 66 height 13
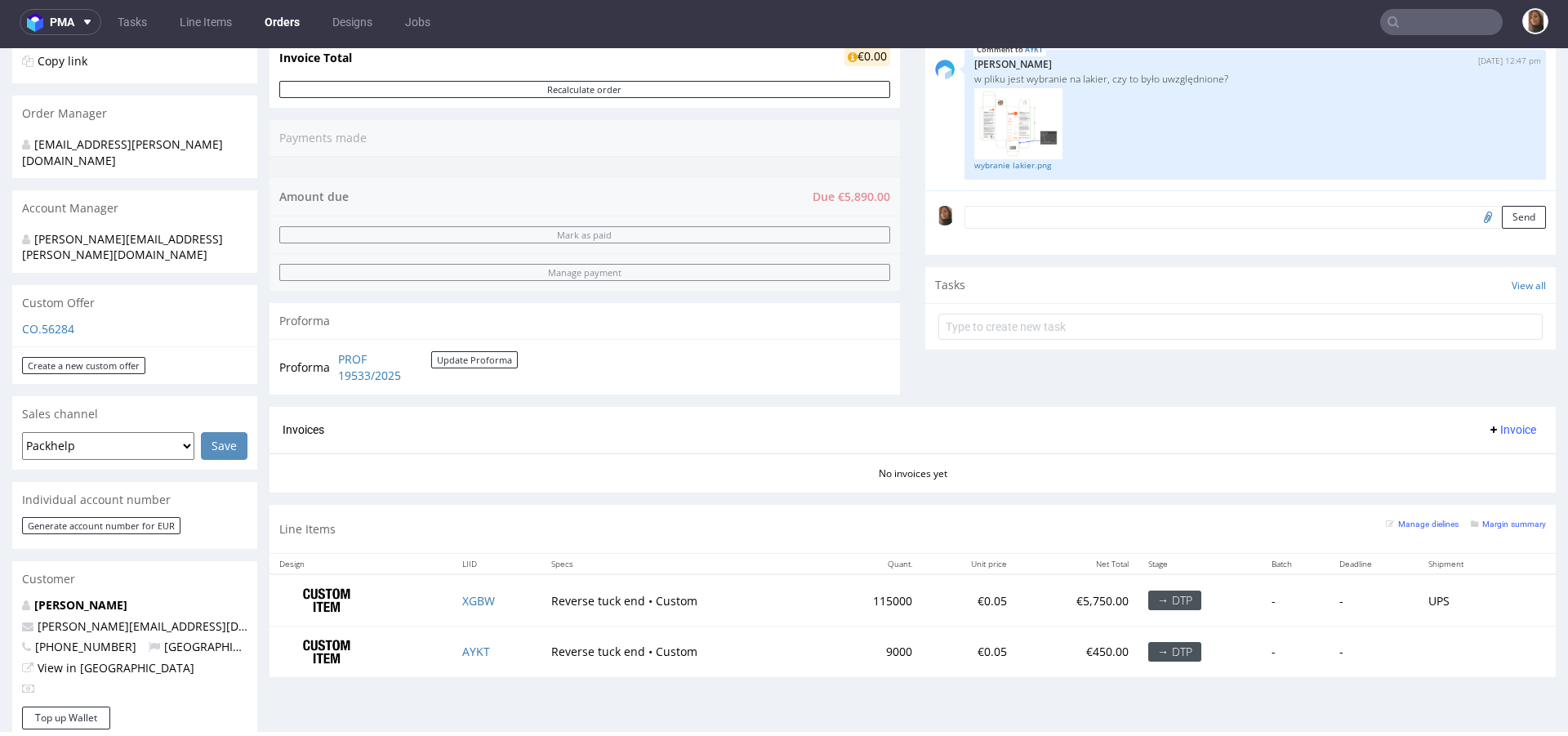
scroll to position [770, 0]
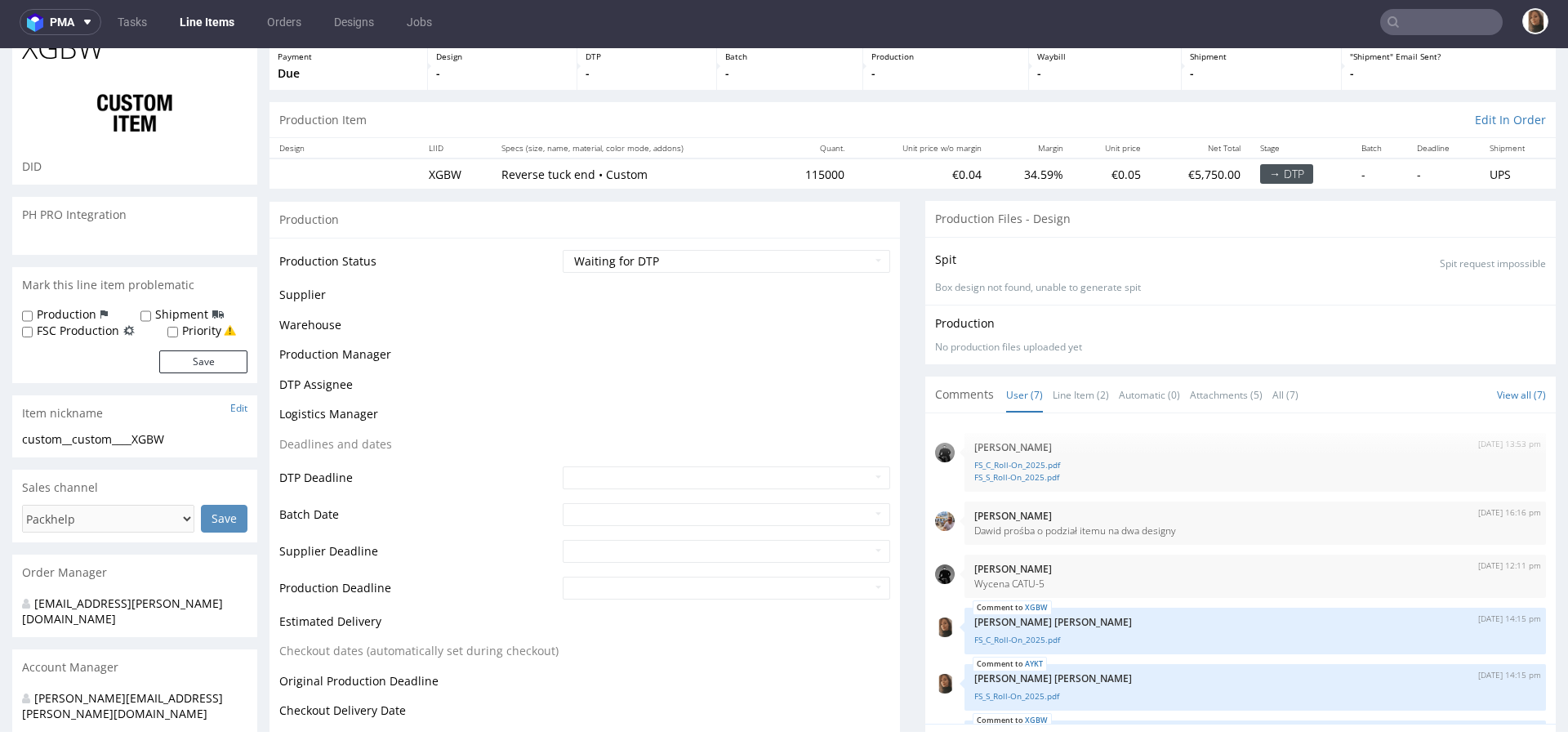
scroll to position [206, 0]
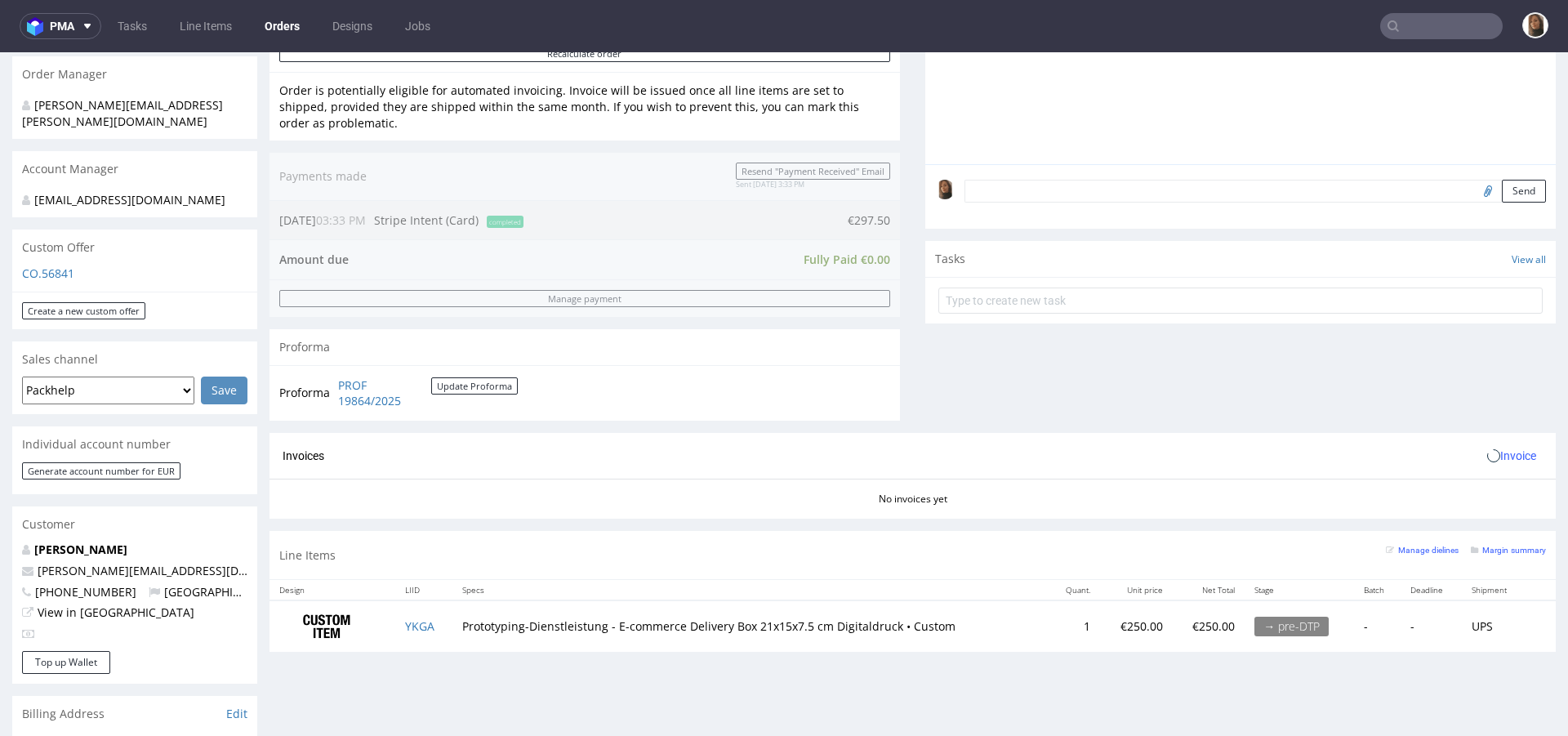
scroll to position [459, 0]
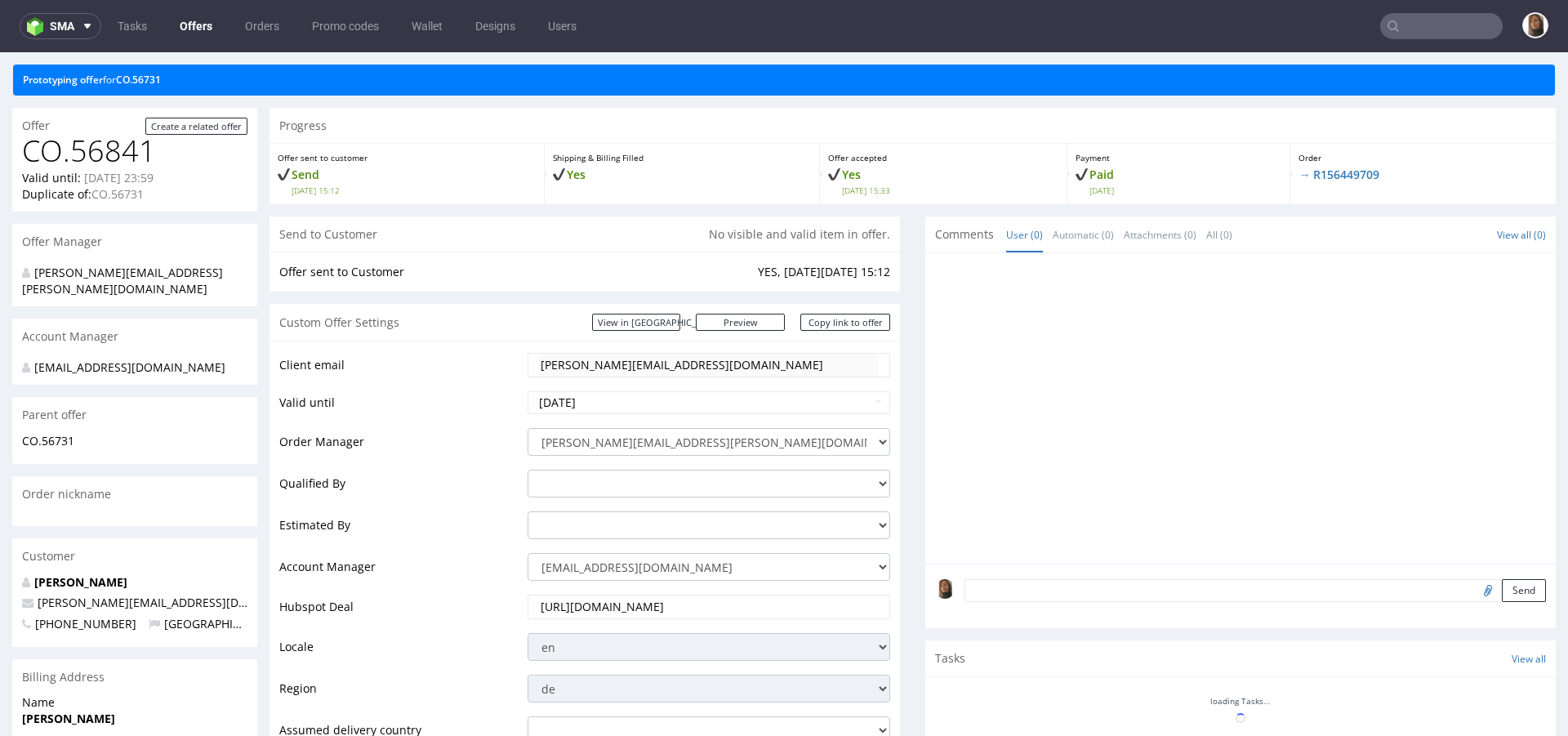
scroll to position [128, 0]
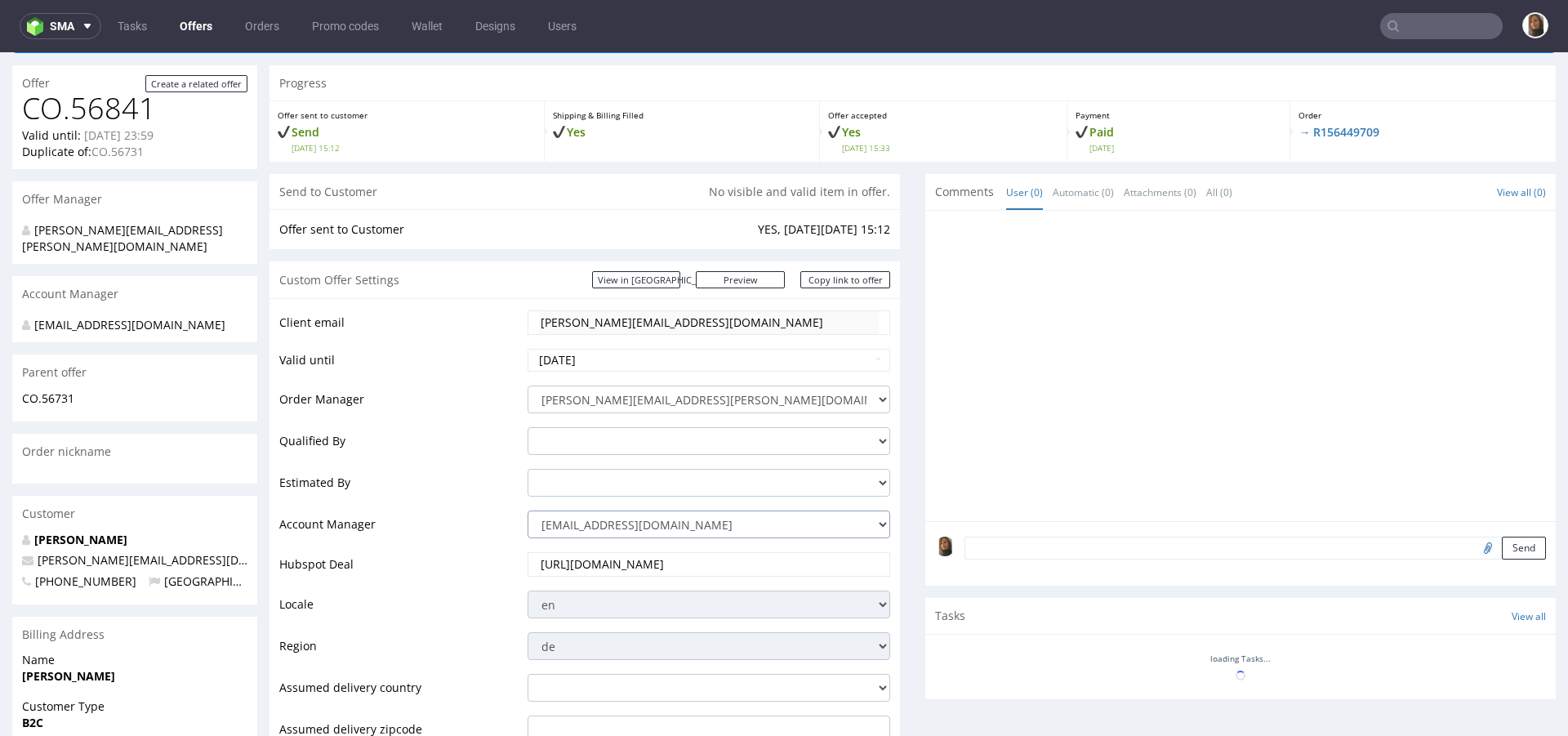
click at [717, 518] on select "zuzanna.pawlicka-sabak@packhelp.com adrian.margula@packhelp.com alex.lemee@pack…" at bounding box center [709, 524] width 362 height 28
select select "4535285"
click at [528, 510] on select "zuzanna.pawlicka-sabak@packhelp.com adrian.margula@packhelp.com alex.lemee@pack…" at bounding box center [709, 524] width 362 height 28
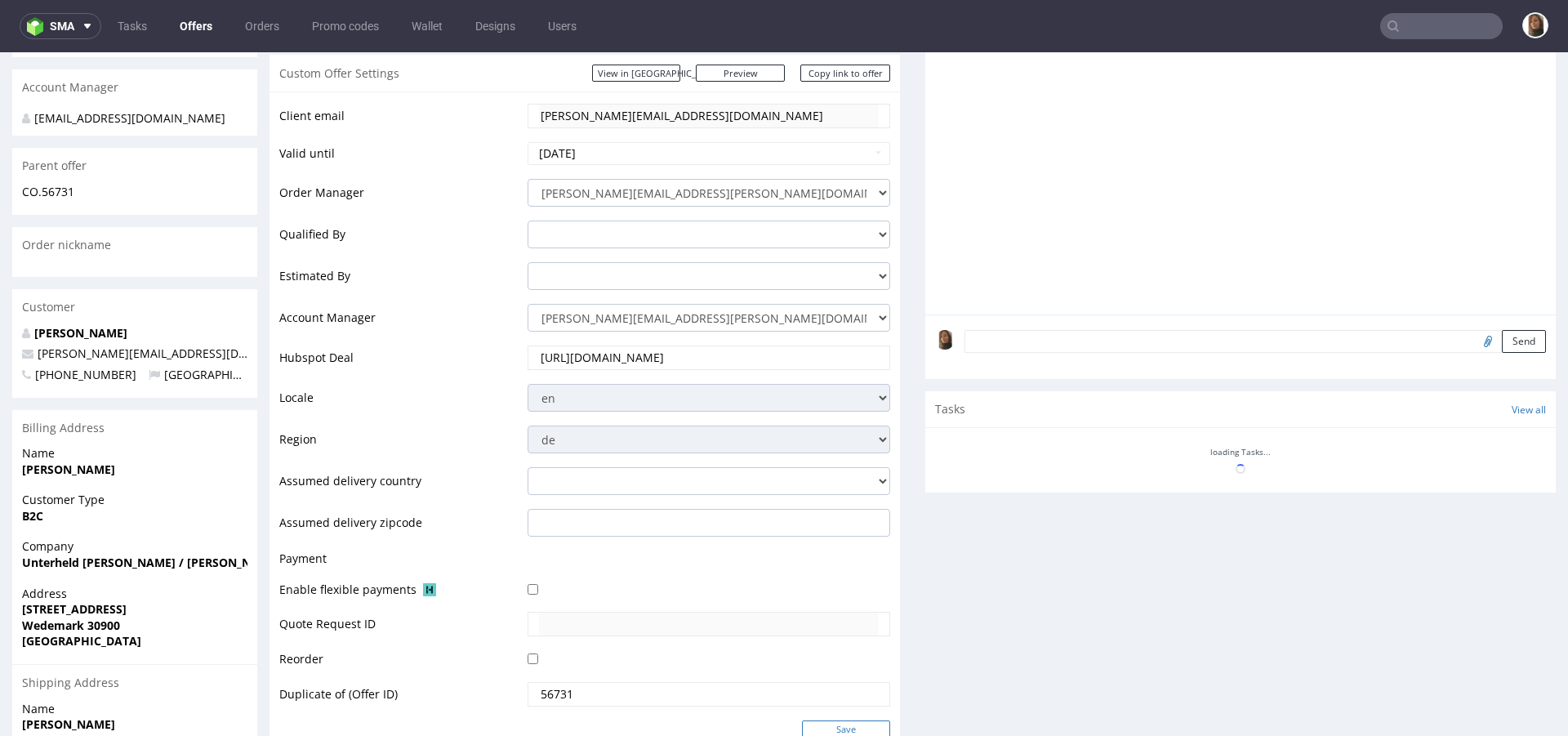
click at [826, 728] on input "Save" at bounding box center [846, 729] width 88 height 17
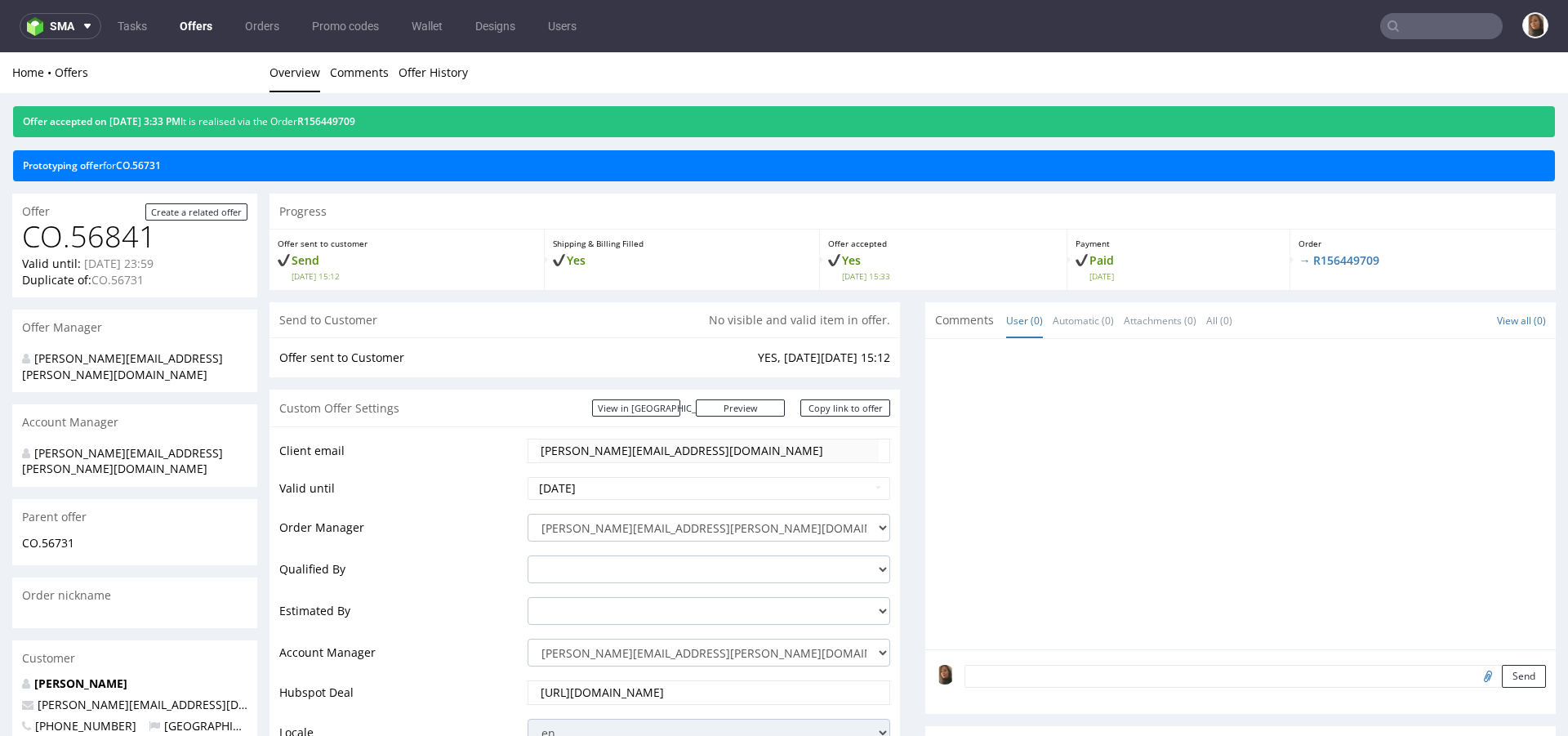
scroll to position [0, 0]
click at [357, 114] on div "Offer accepted on 17.09.2025 3:33 PM It is realised via the Order R156449709" at bounding box center [784, 122] width 1542 height 31
click at [355, 118] on link "R156449709" at bounding box center [326, 121] width 58 height 14
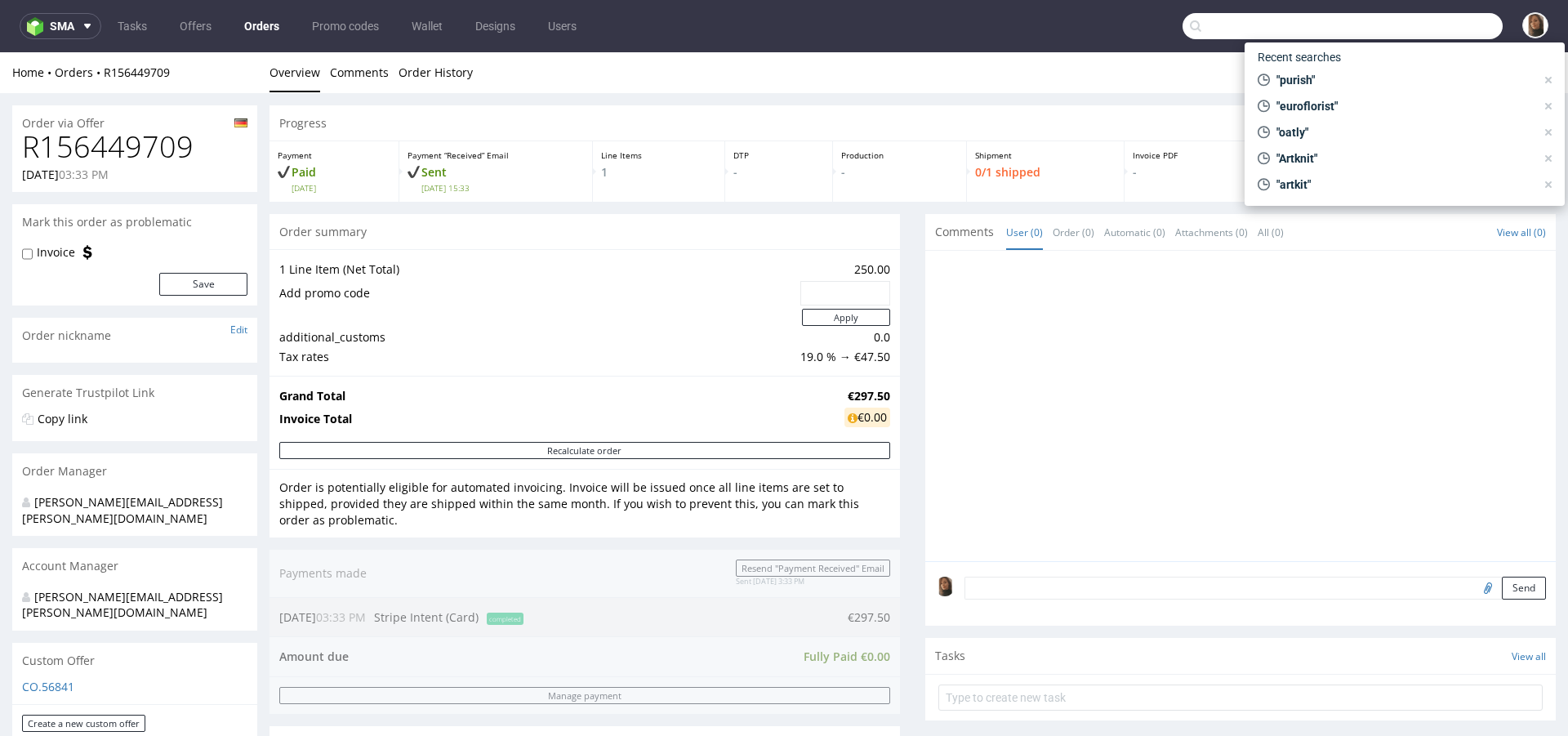
click at [1405, 18] on input "text" at bounding box center [1343, 26] width 320 height 26
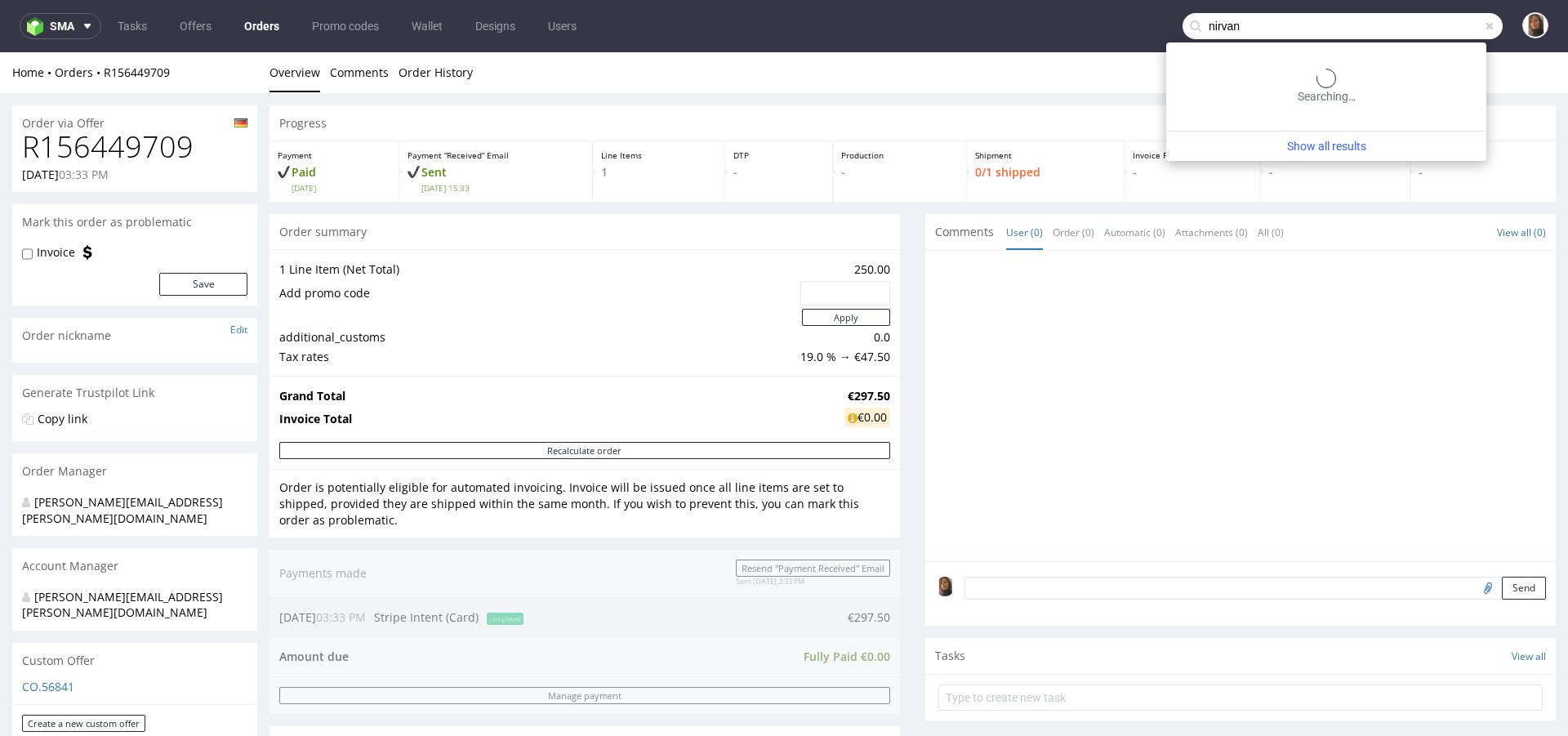
type input "nirvan"
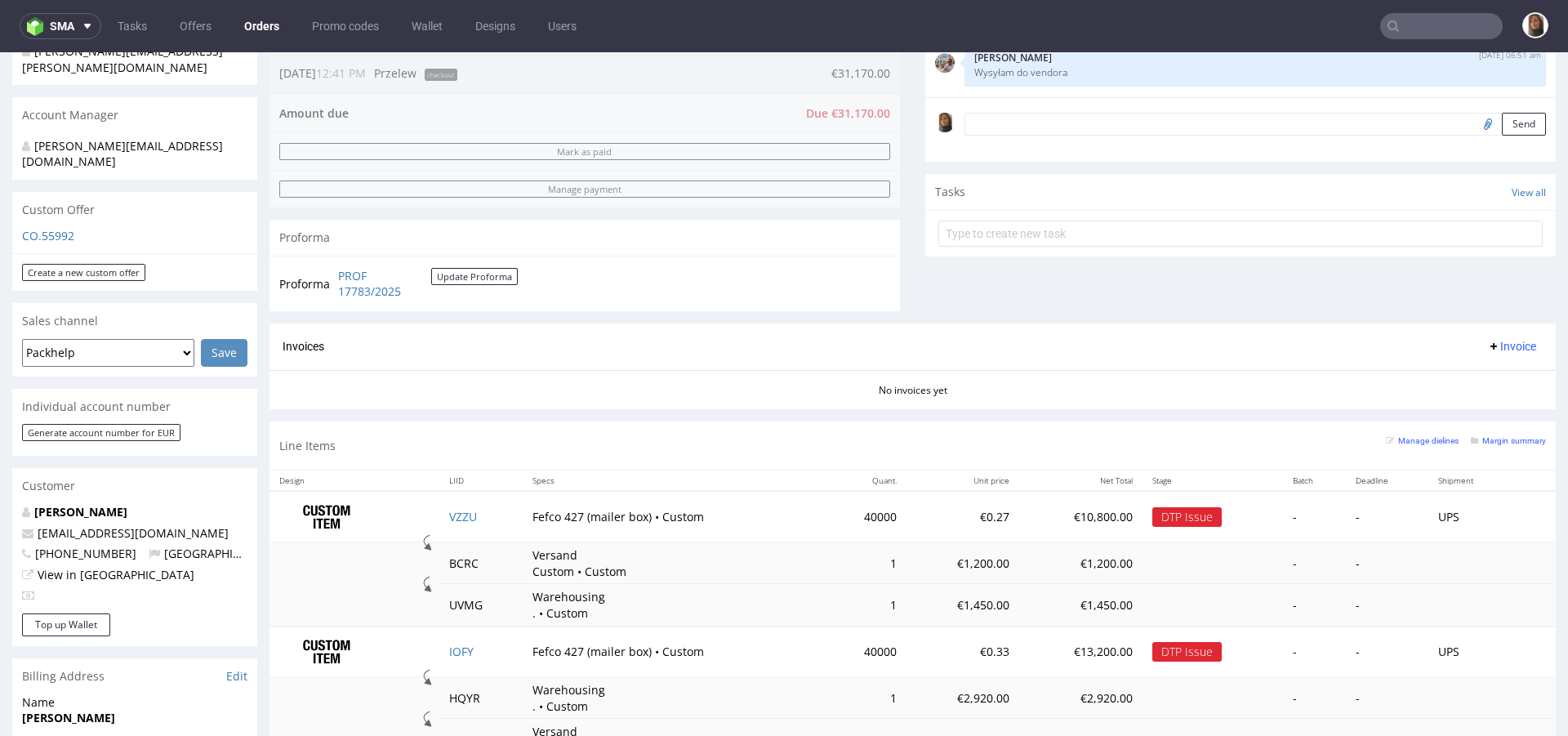
scroll to position [475, 0]
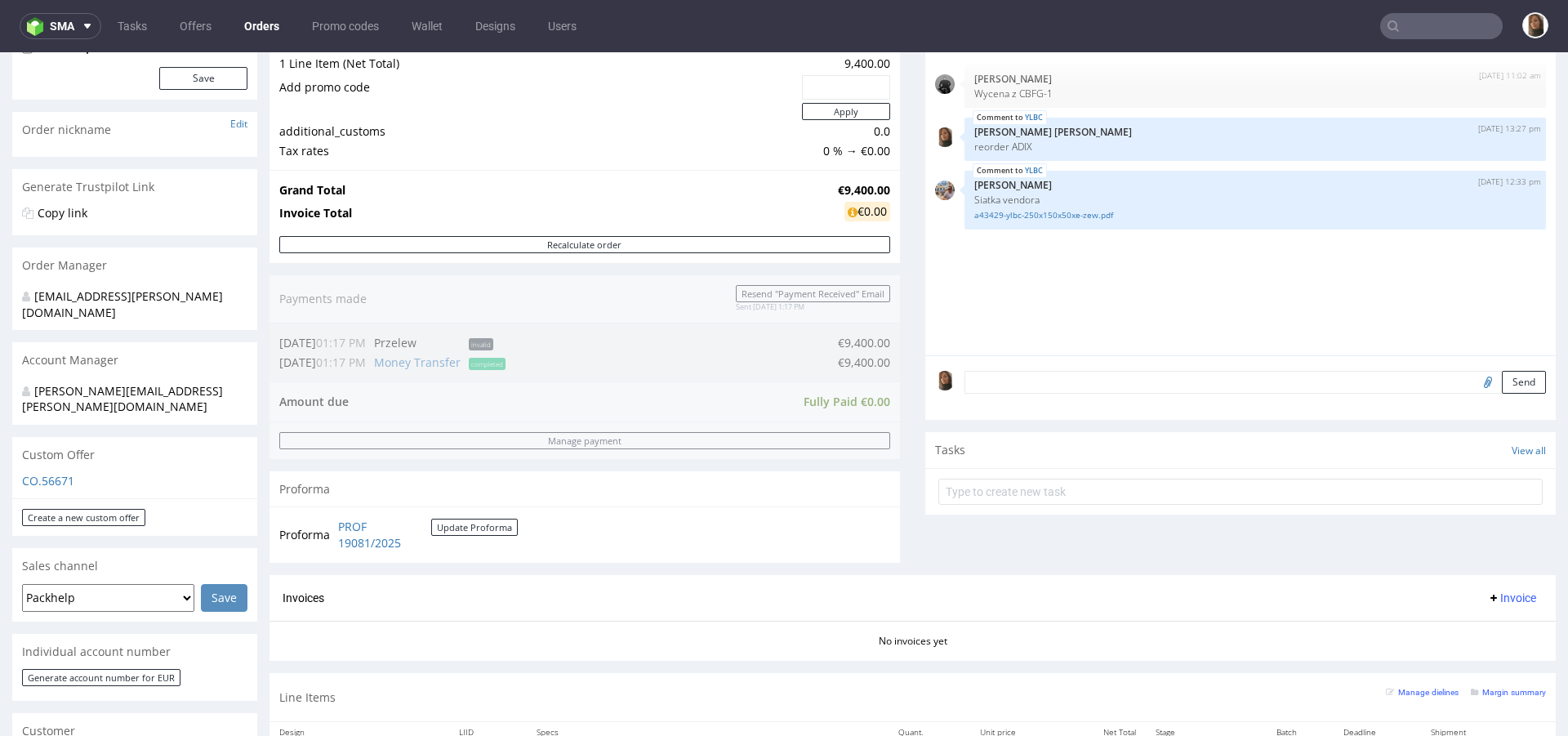
scroll to position [721, 0]
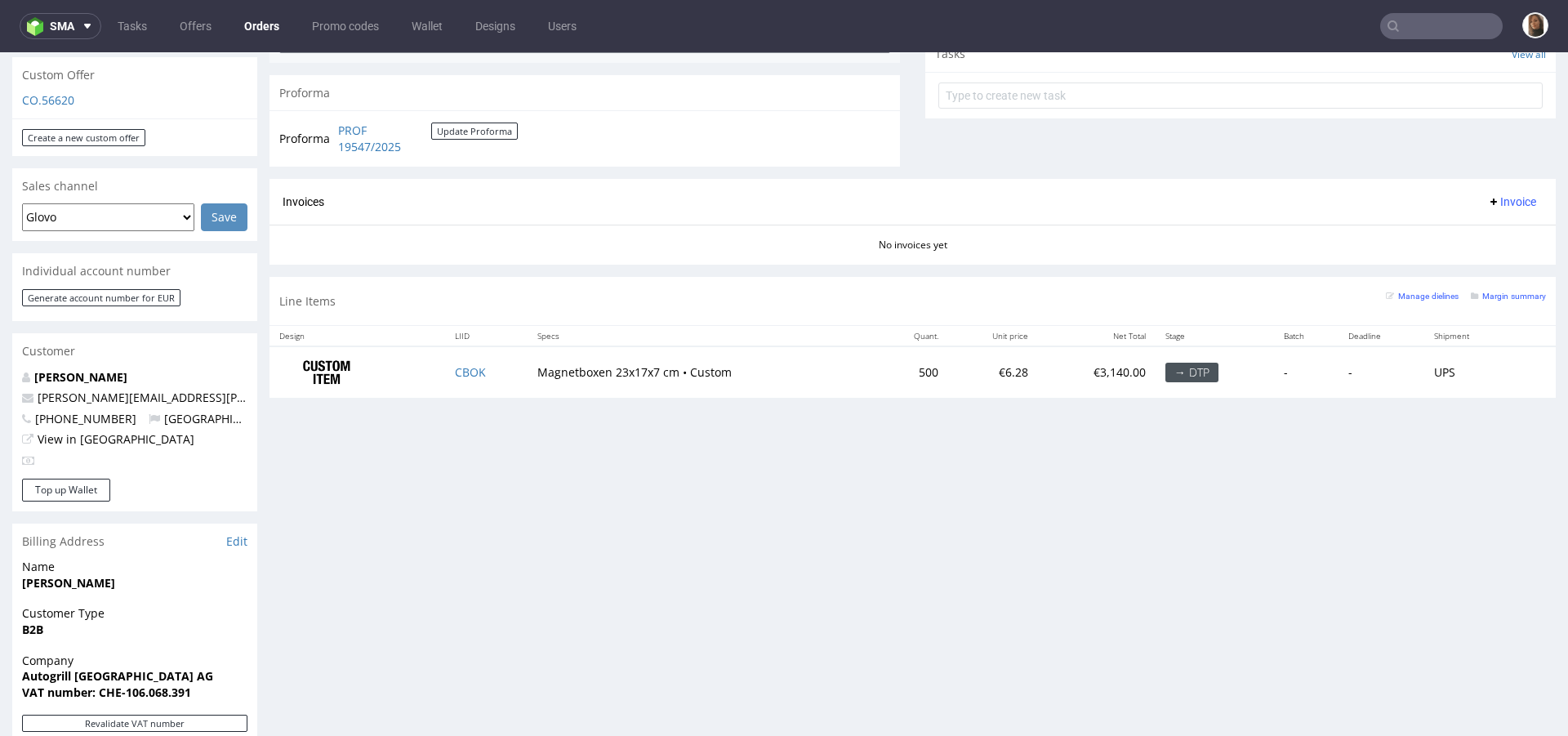
scroll to position [815, 0]
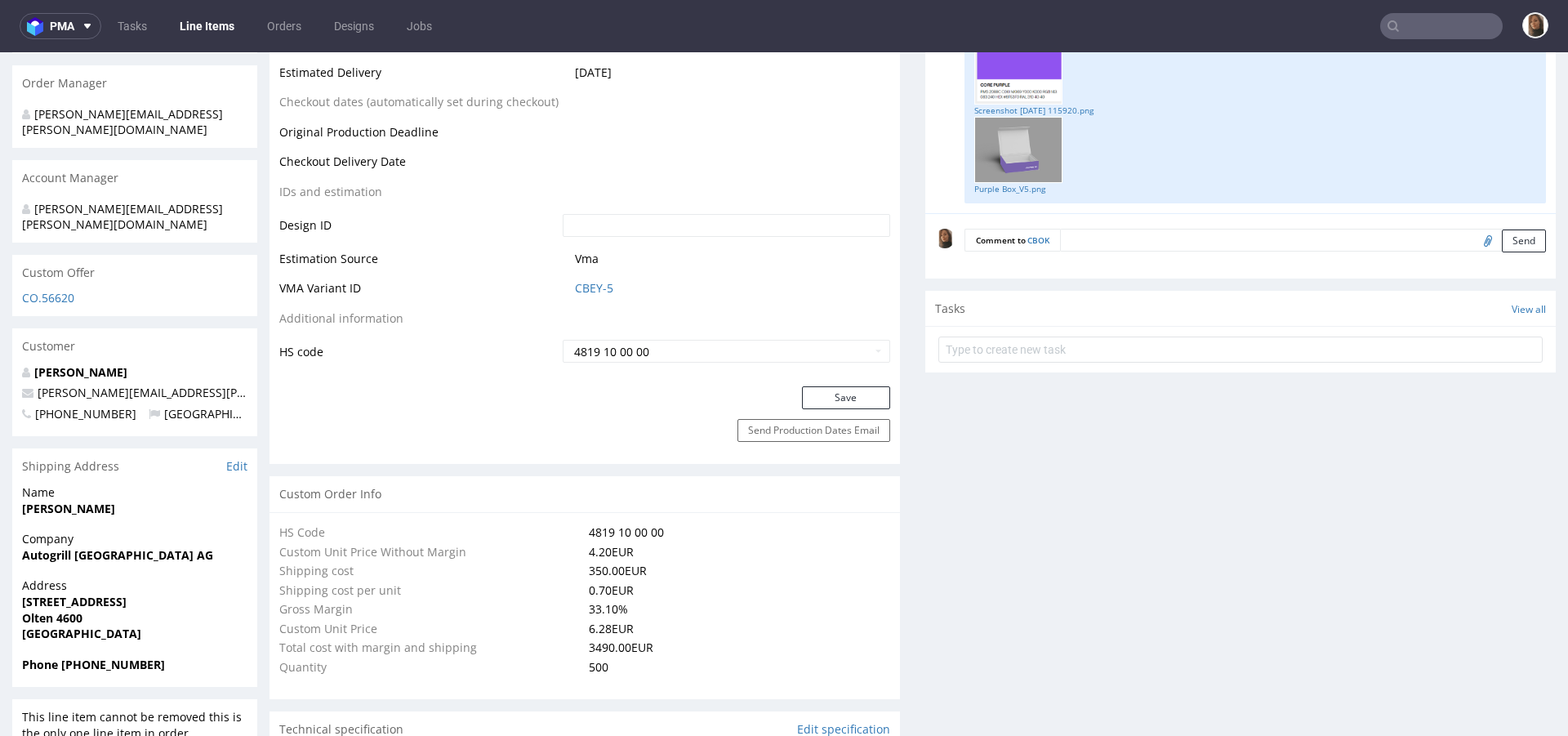
scroll to position [765, 0]
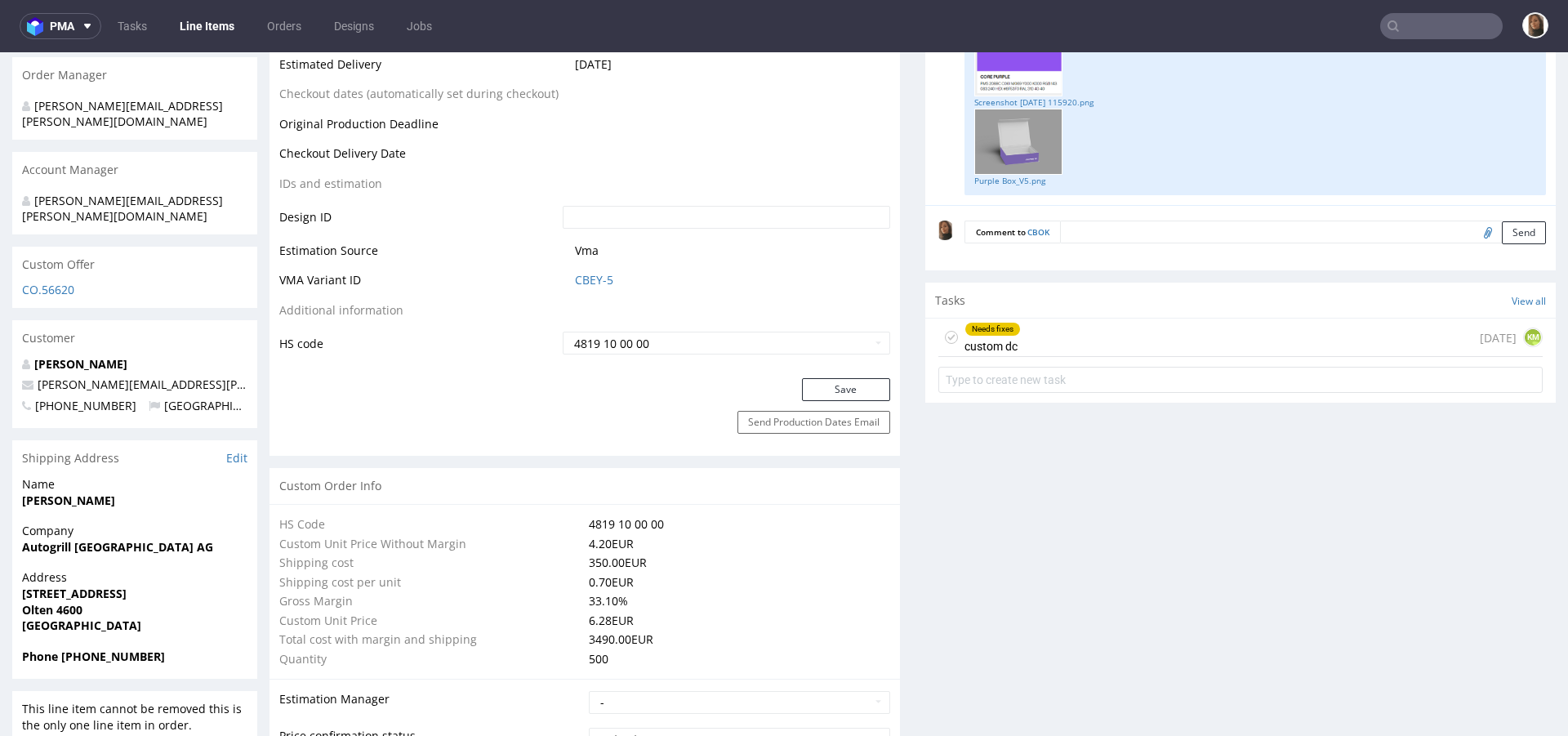
click at [1046, 339] on div "Needs fixes custom dc today KM" at bounding box center [1241, 338] width 604 height 39
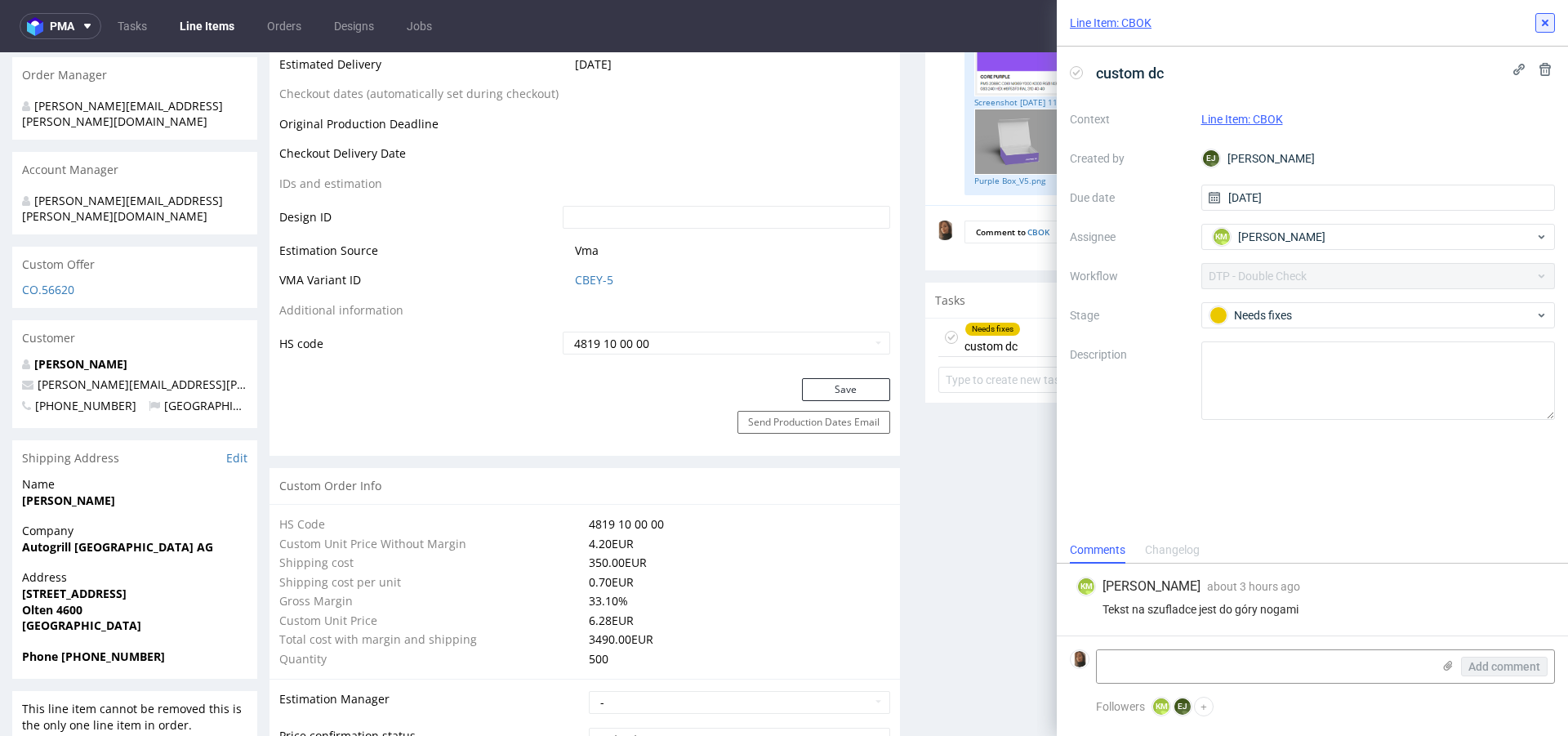
click at [1546, 16] on icon at bounding box center [1545, 23] width 13 height 13
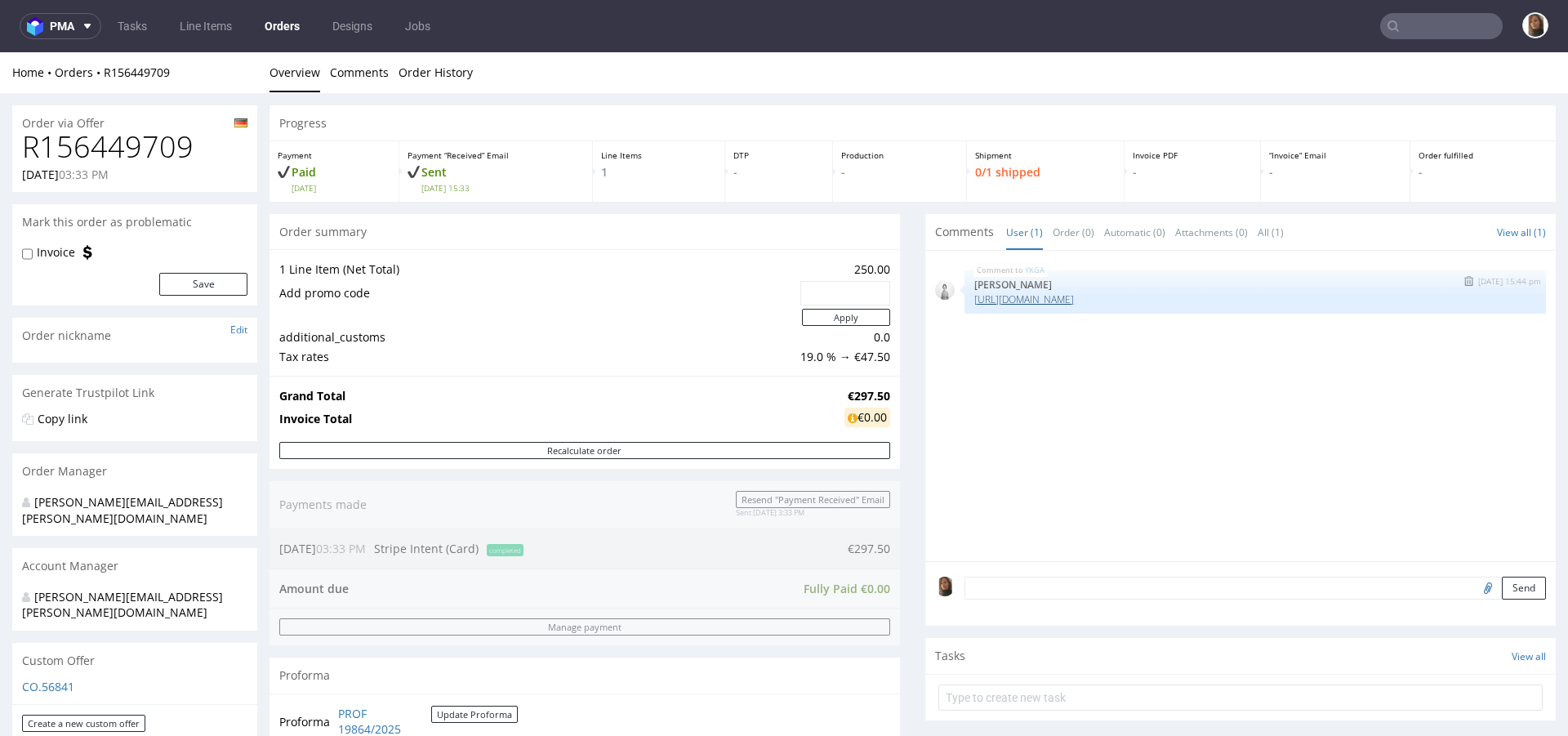
click at [1074, 300] on link "[URL][DOMAIN_NAME]" at bounding box center [1024, 299] width 100 height 14
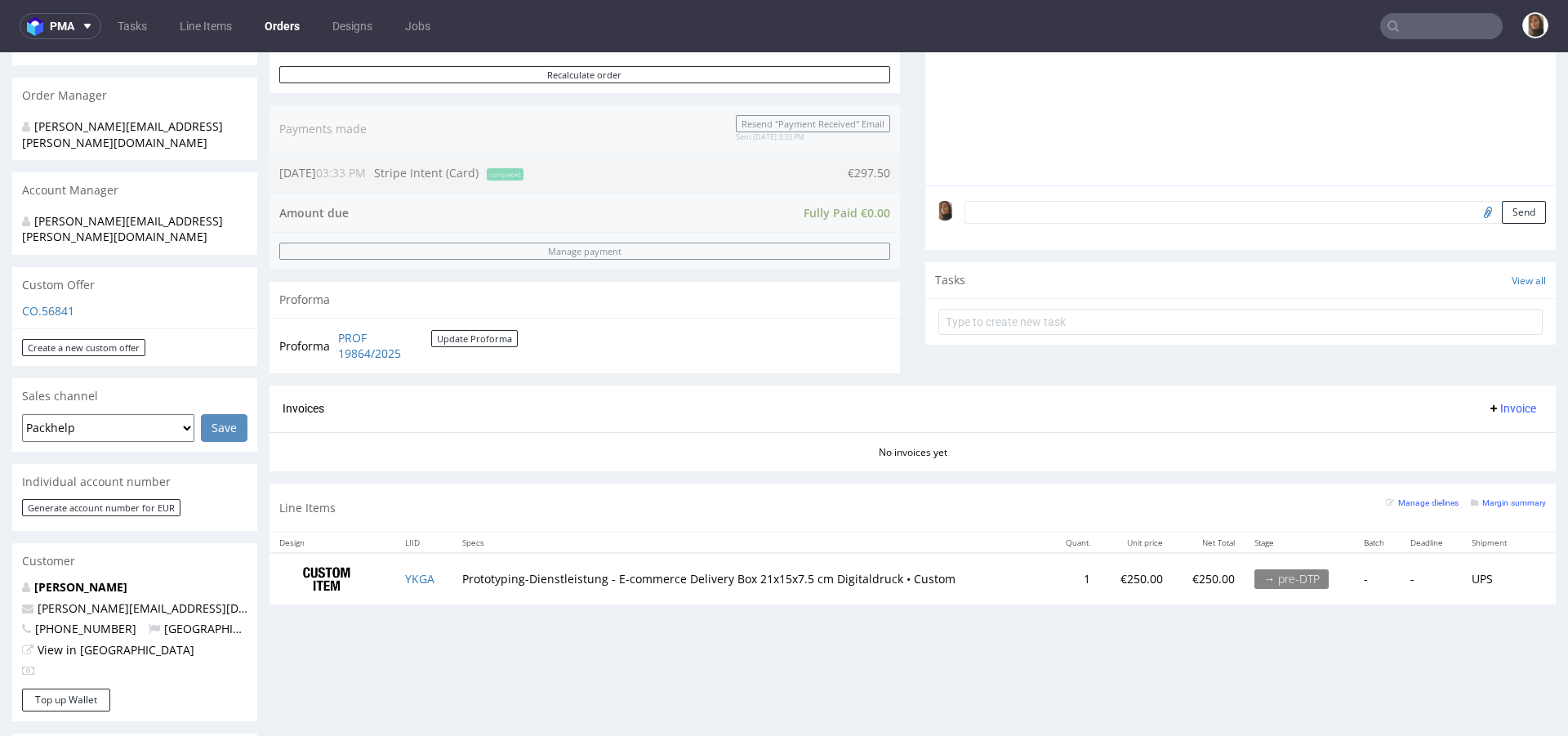
scroll to position [418, 0]
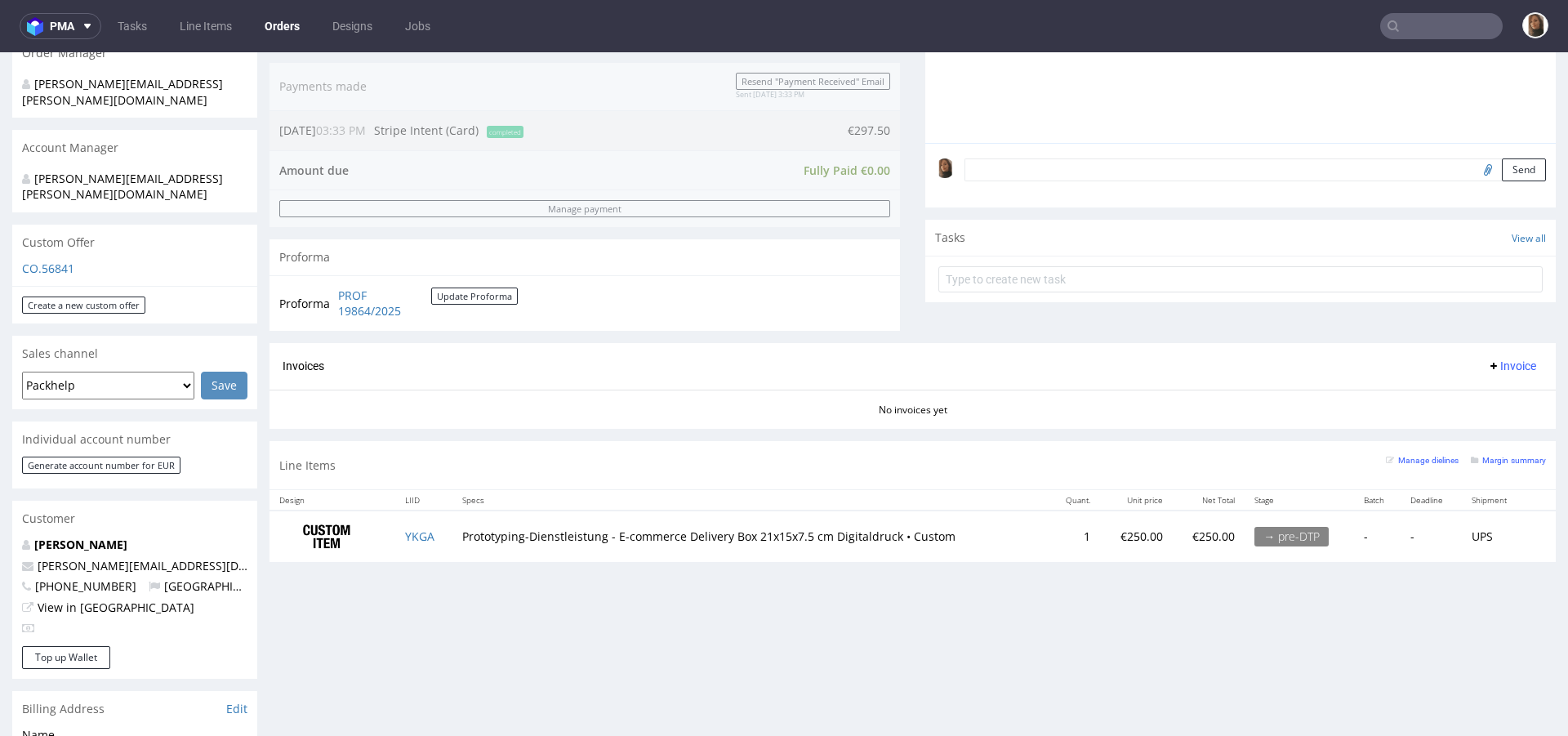
click at [295, 22] on link "Orders" at bounding box center [282, 26] width 55 height 26
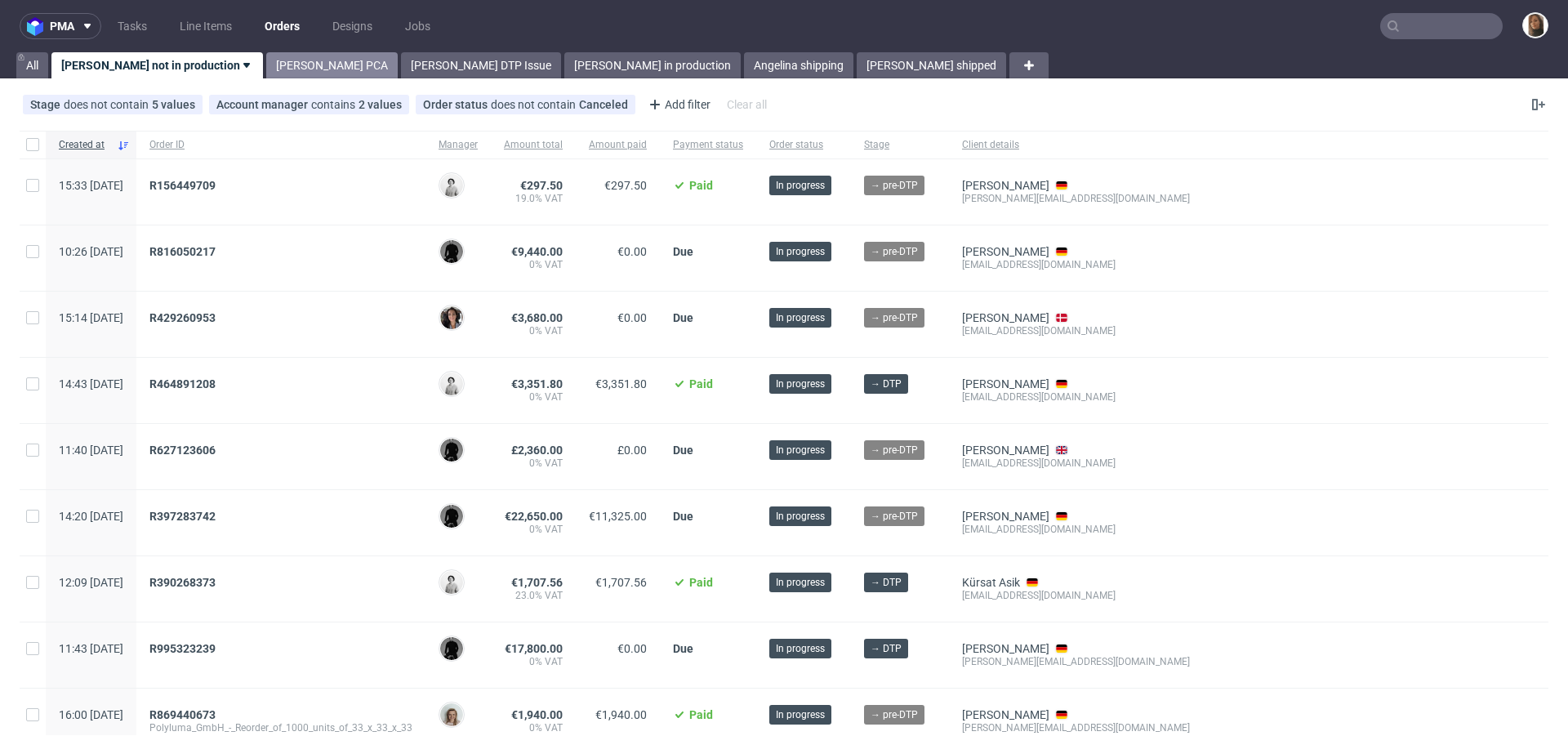
click at [266, 56] on link "Angelina PCA" at bounding box center [331, 65] width 132 height 26
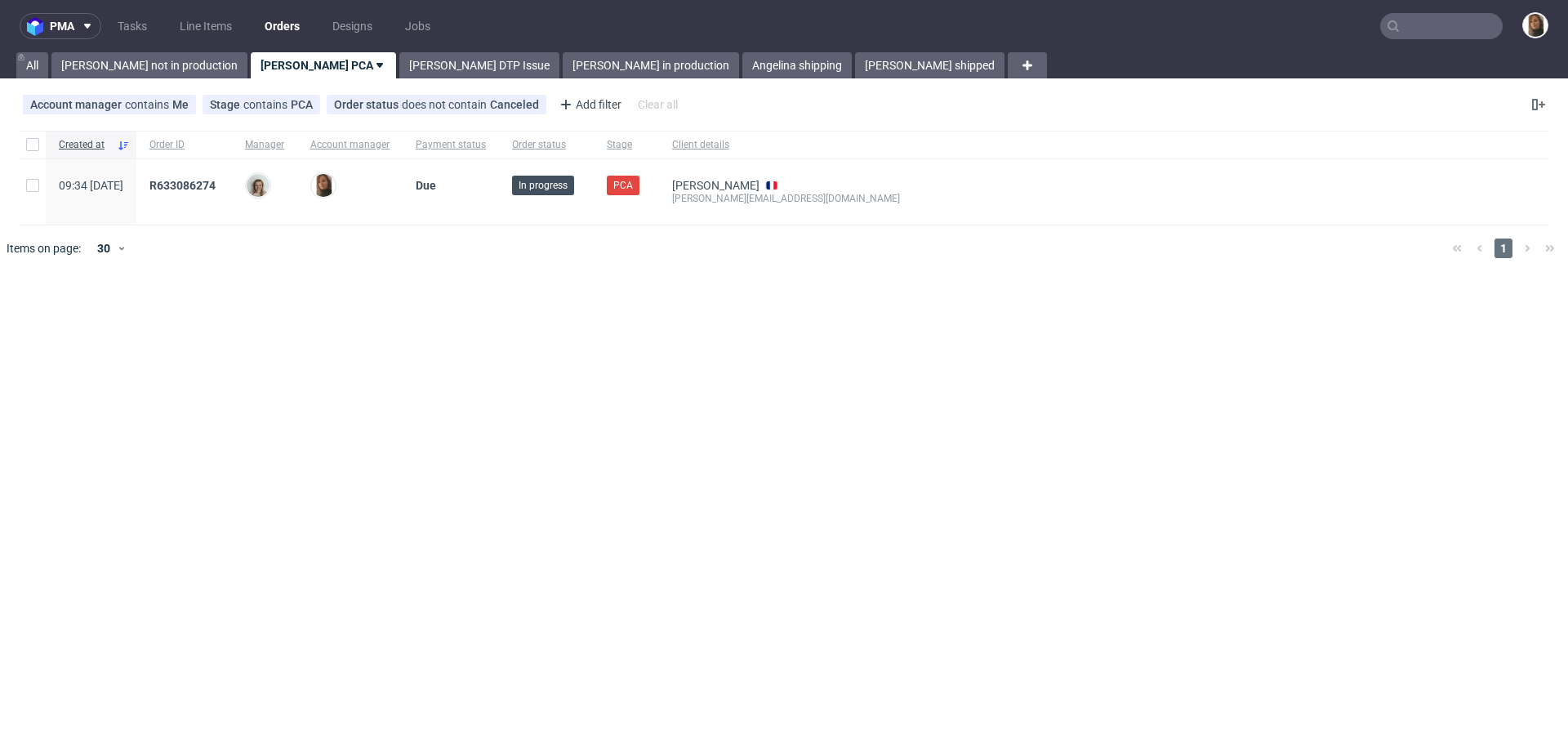
click at [1429, 25] on input "text" at bounding box center [1441, 26] width 122 height 26
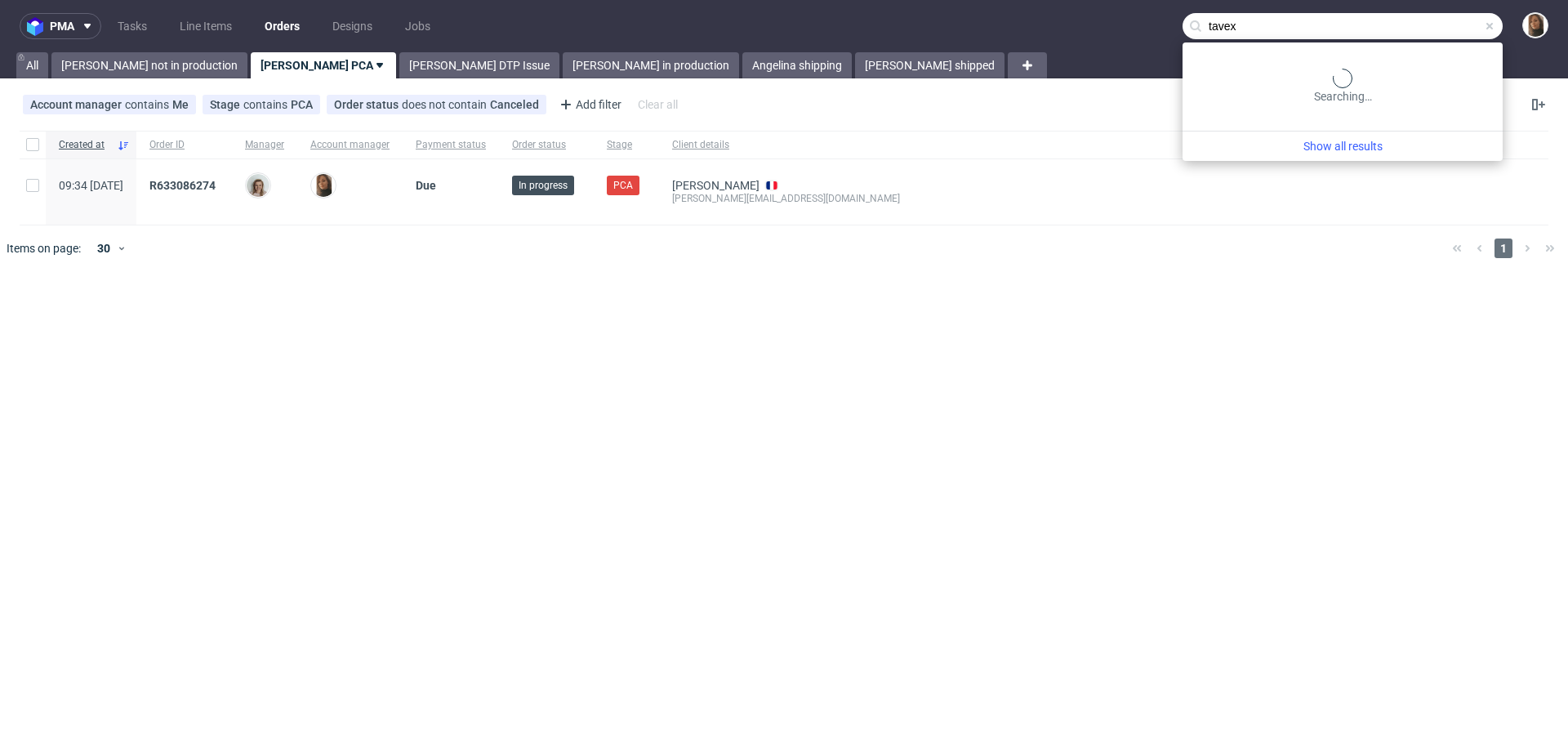
type input "tavex"
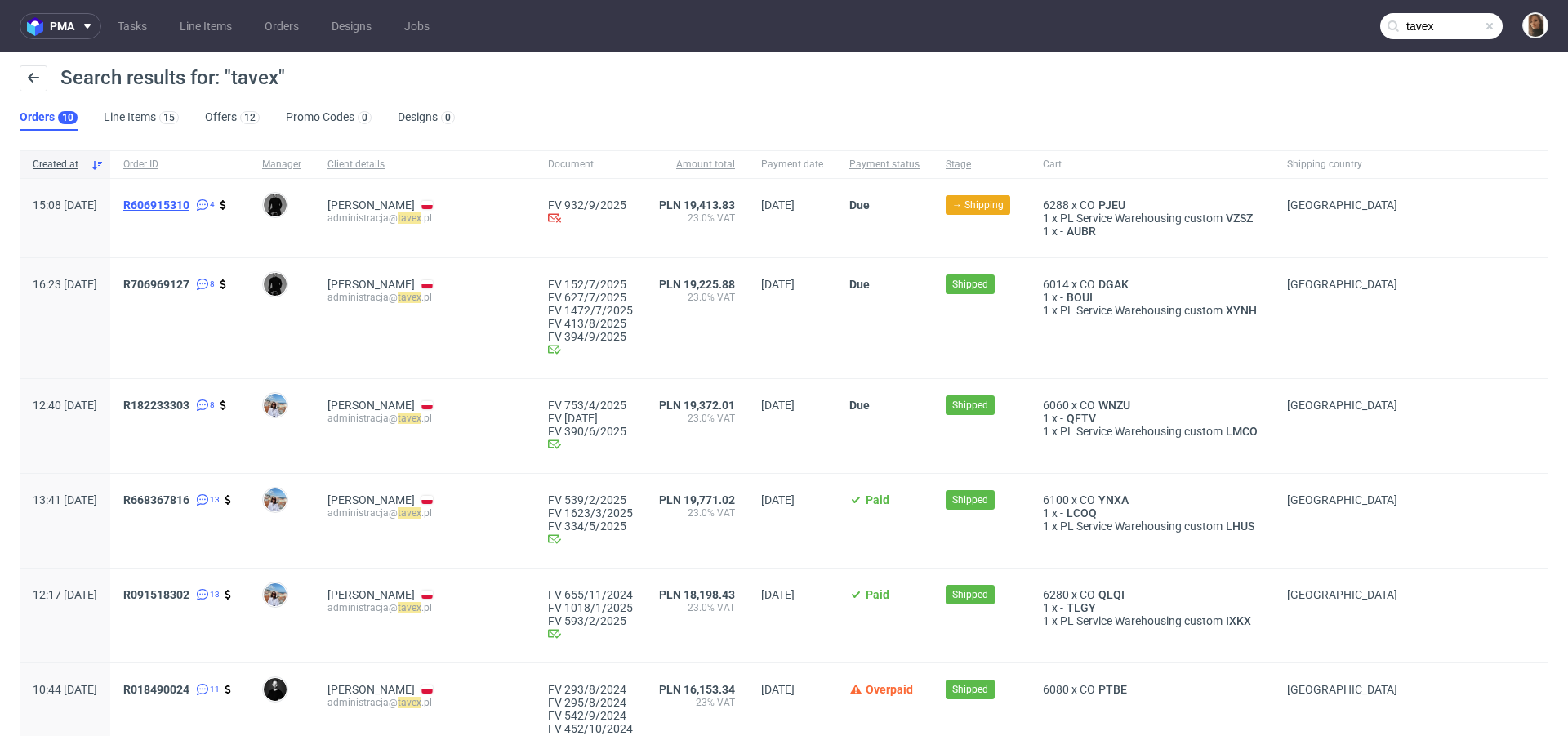
click at [190, 204] on span "R606915310" at bounding box center [156, 206] width 66 height 13
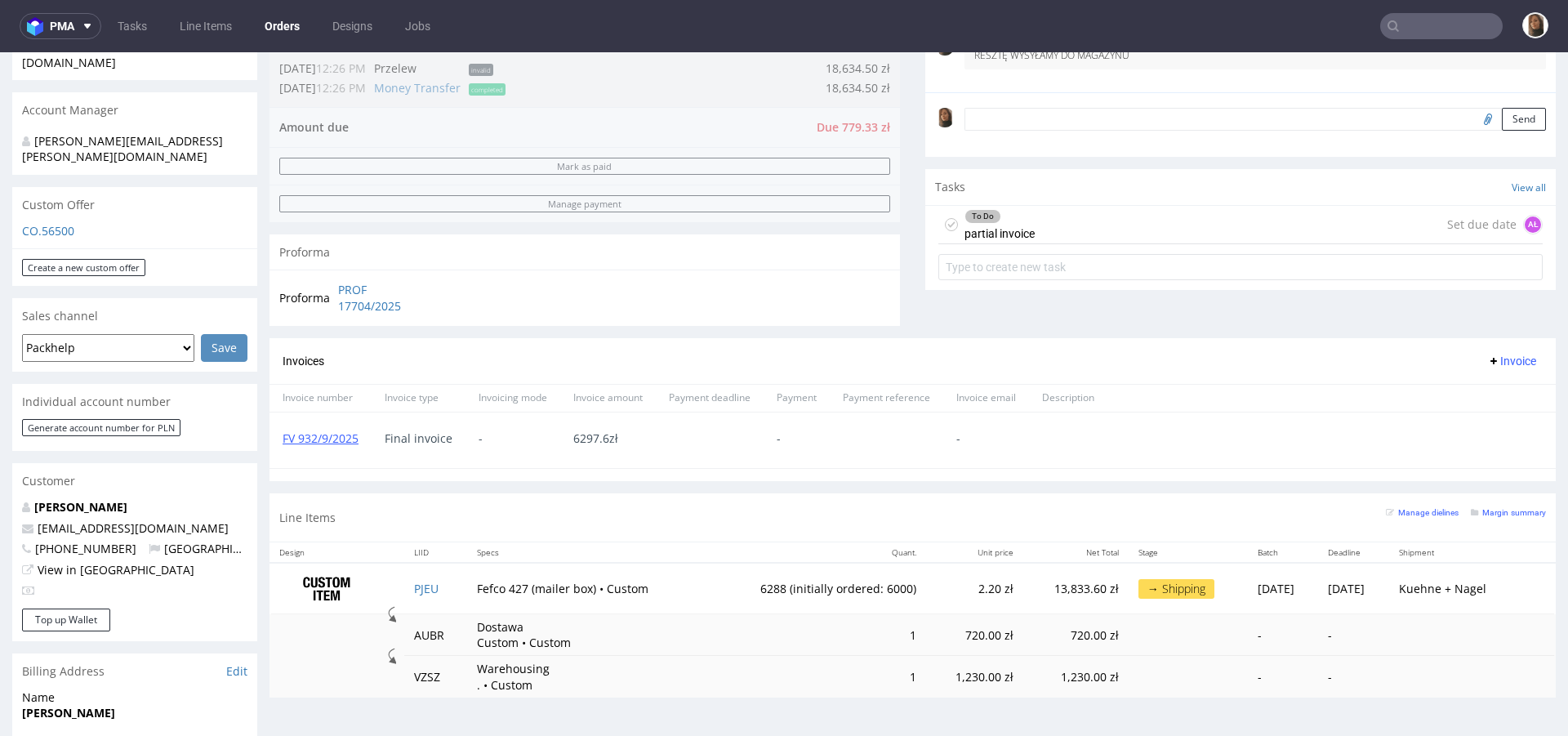
scroll to position [459, 0]
click at [1400, 23] on input "text" at bounding box center [1441, 26] width 122 height 26
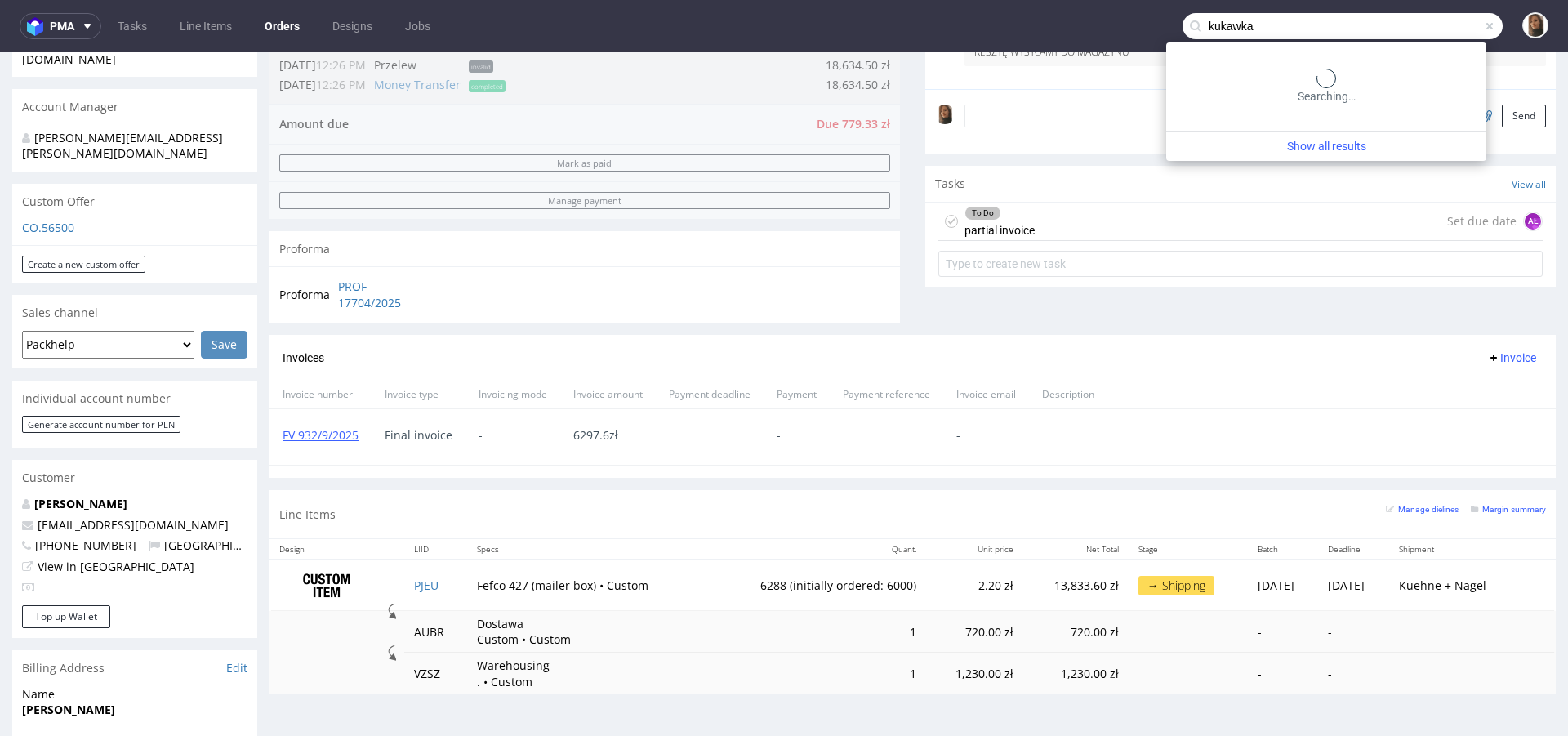
type input "kukawka"
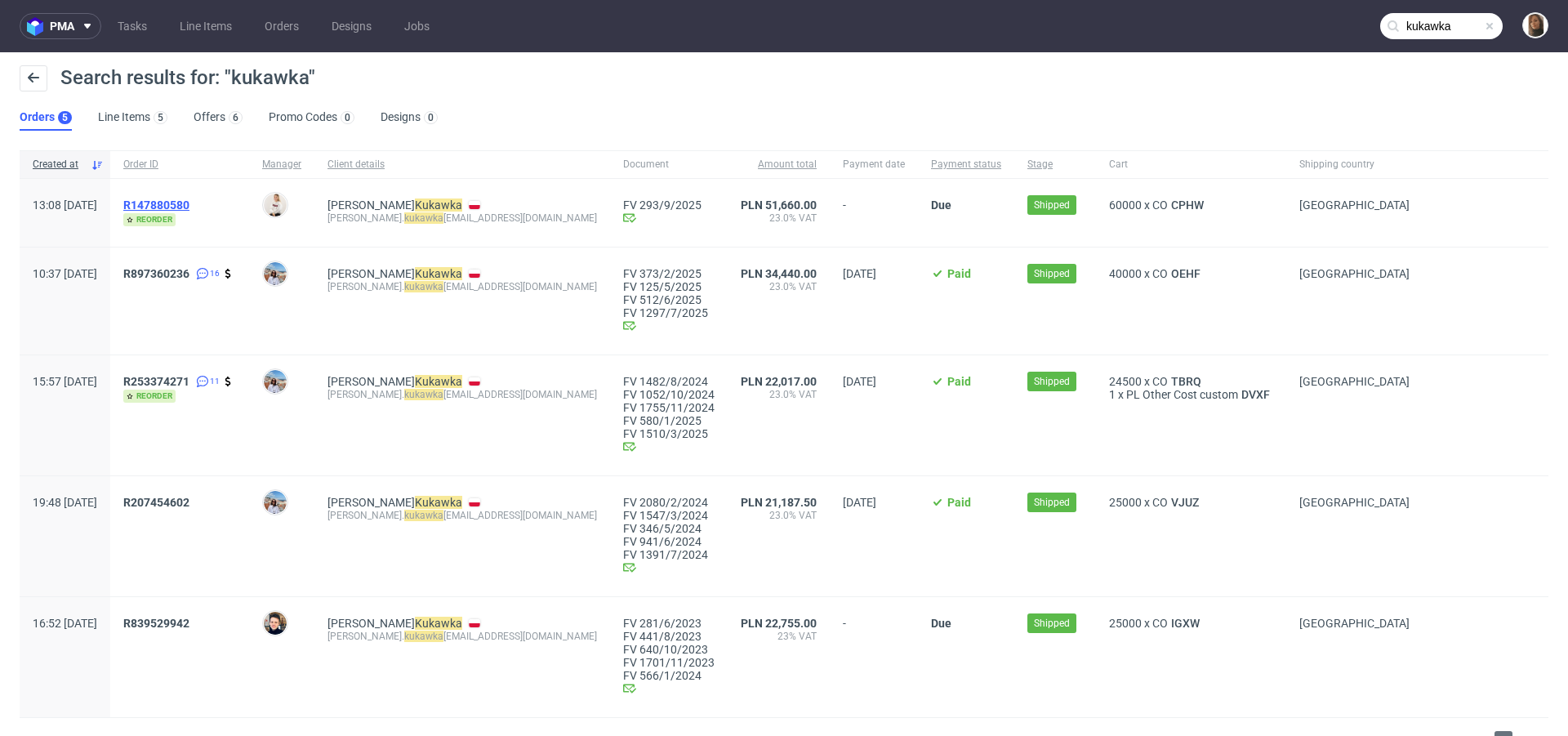
click at [190, 202] on span "R147880580" at bounding box center [156, 206] width 66 height 13
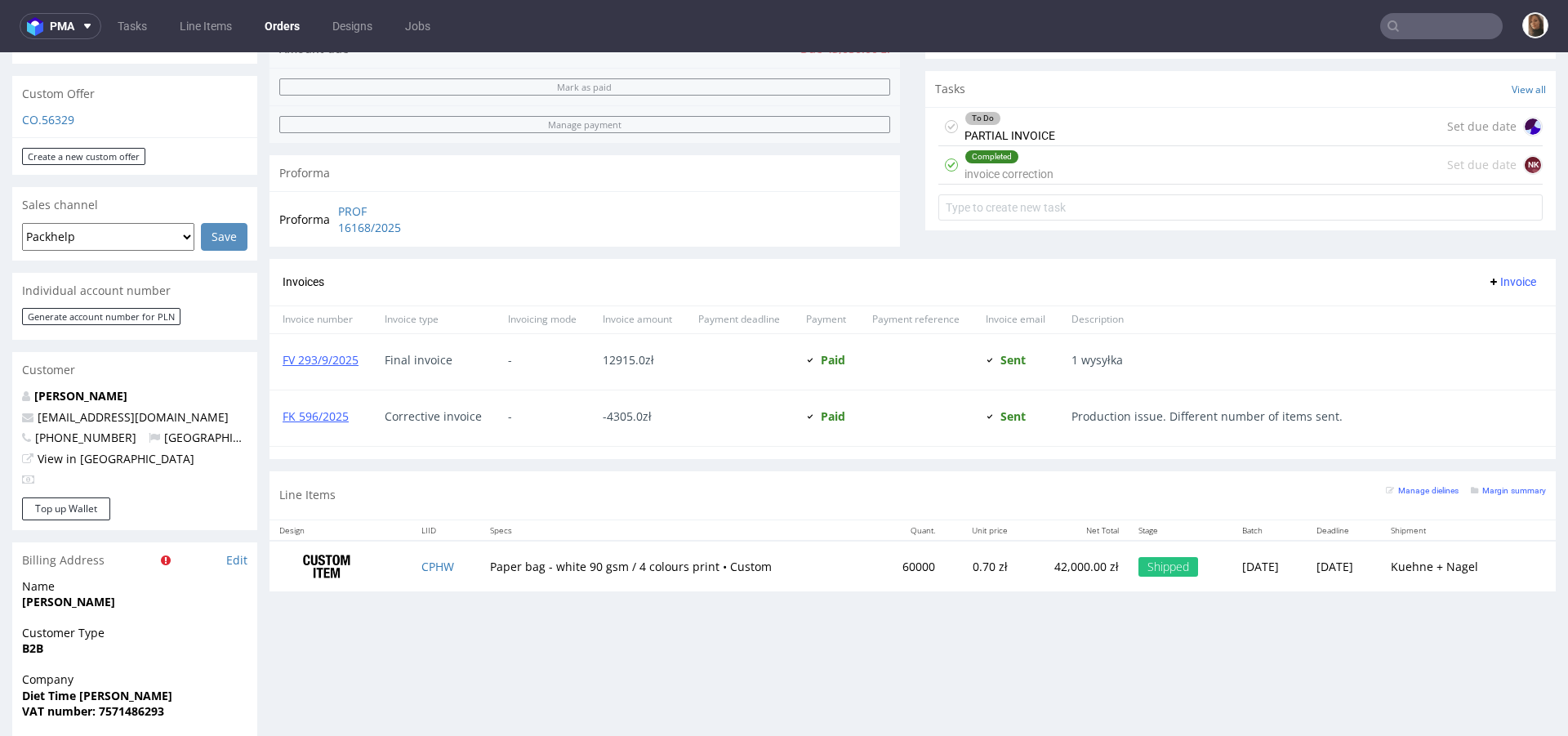
scroll to position [668, 0]
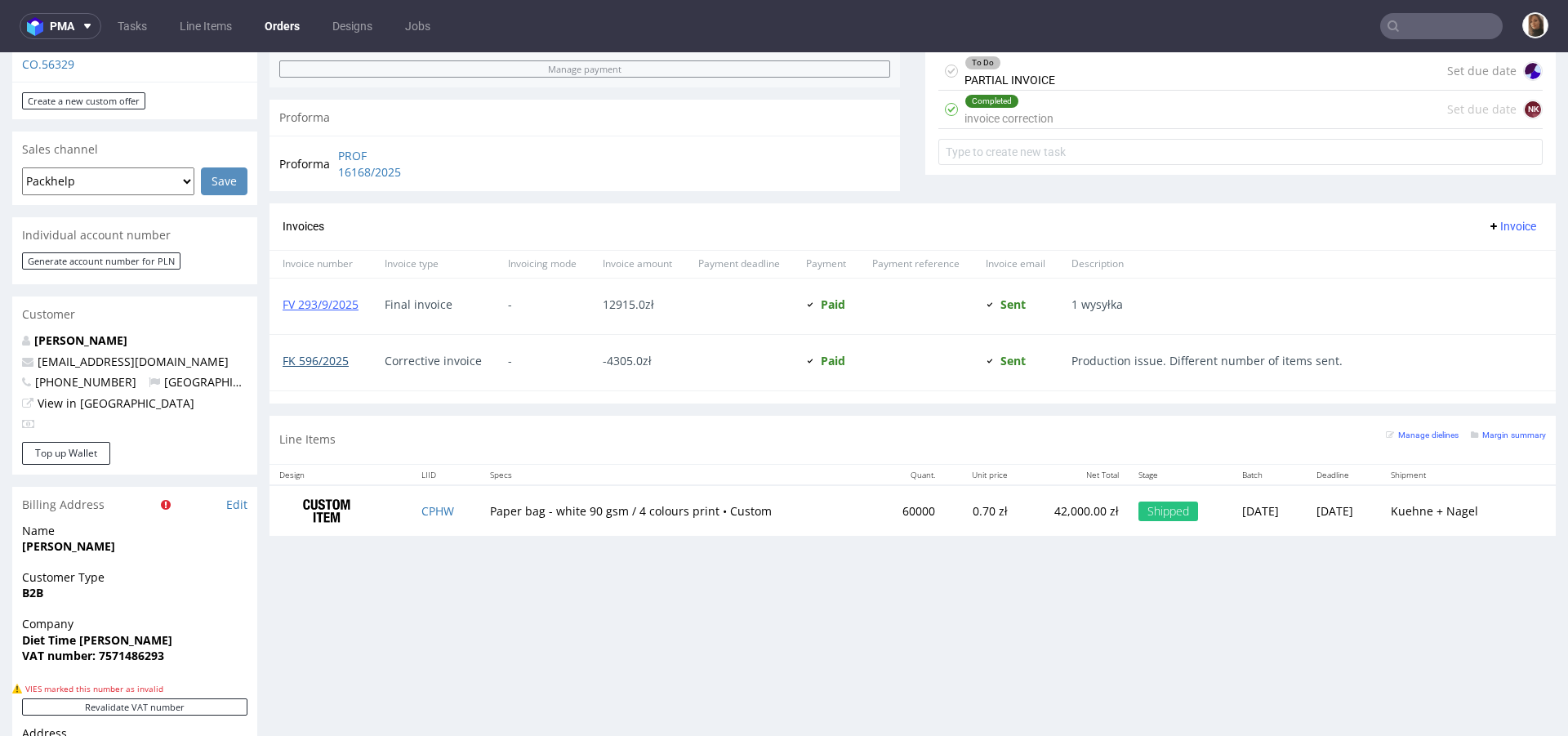
click at [341, 360] on link "FK 596/2025" at bounding box center [315, 361] width 66 height 15
click at [1404, 29] on input "text" at bounding box center [1441, 26] width 122 height 26
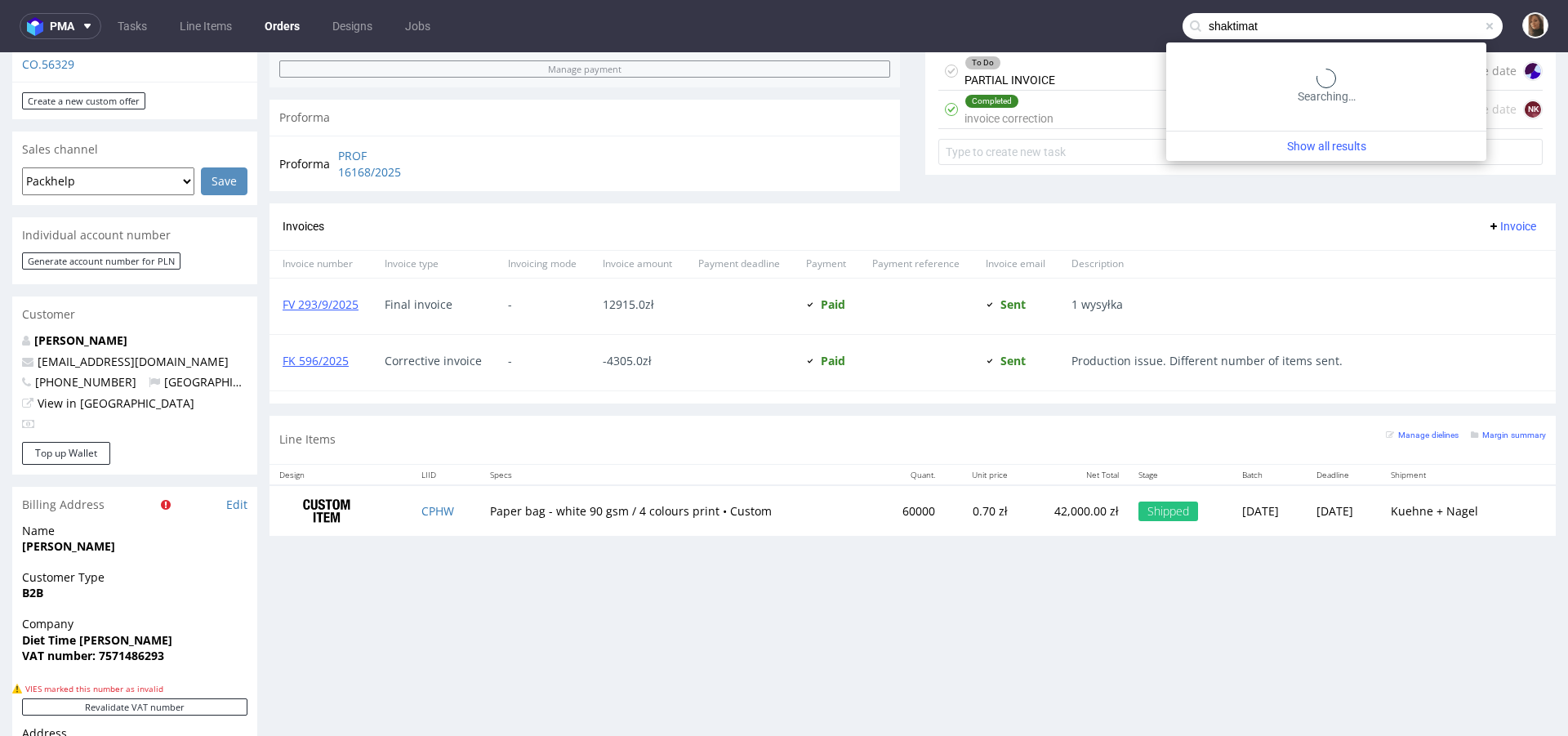
type input "shaktimat"
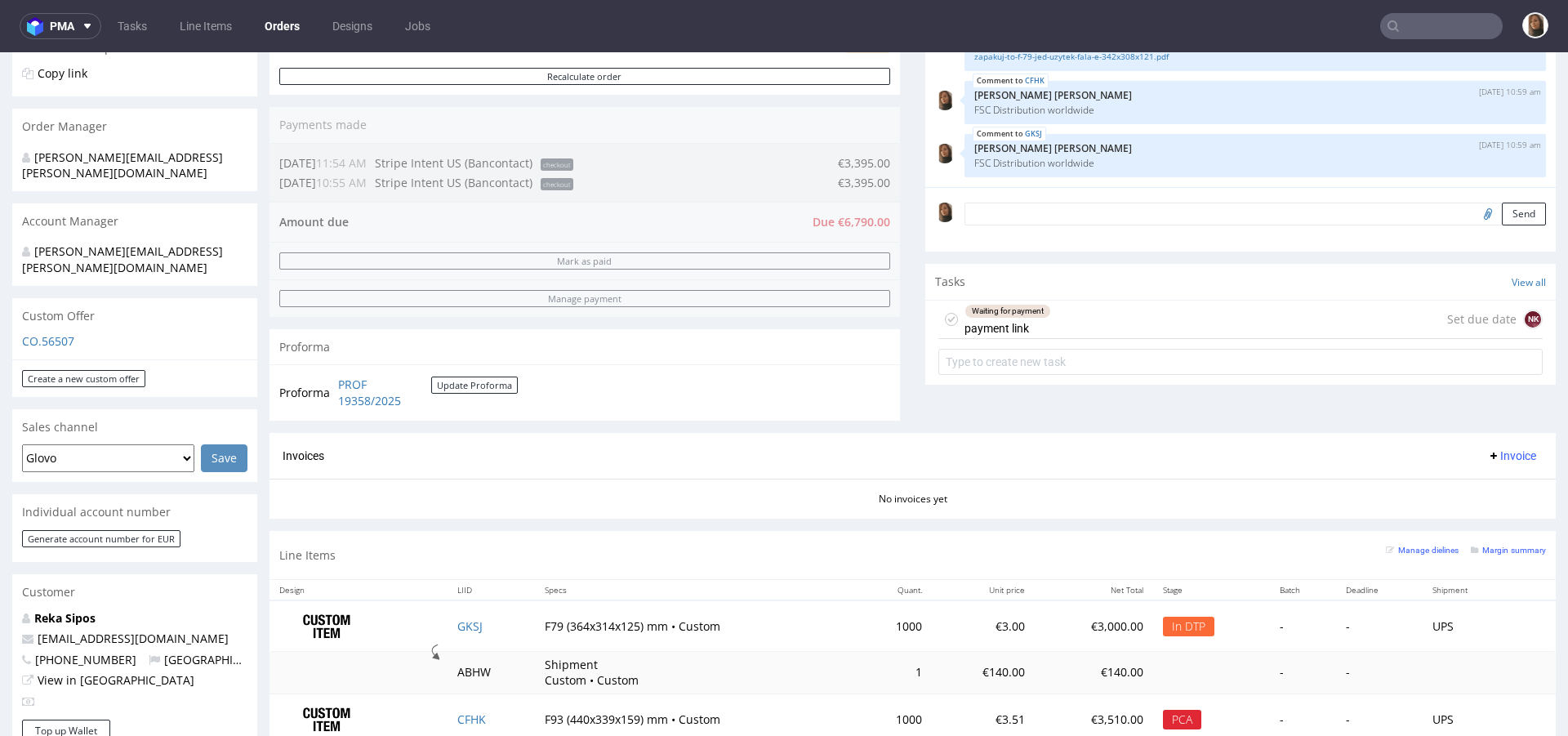
scroll to position [603, 0]
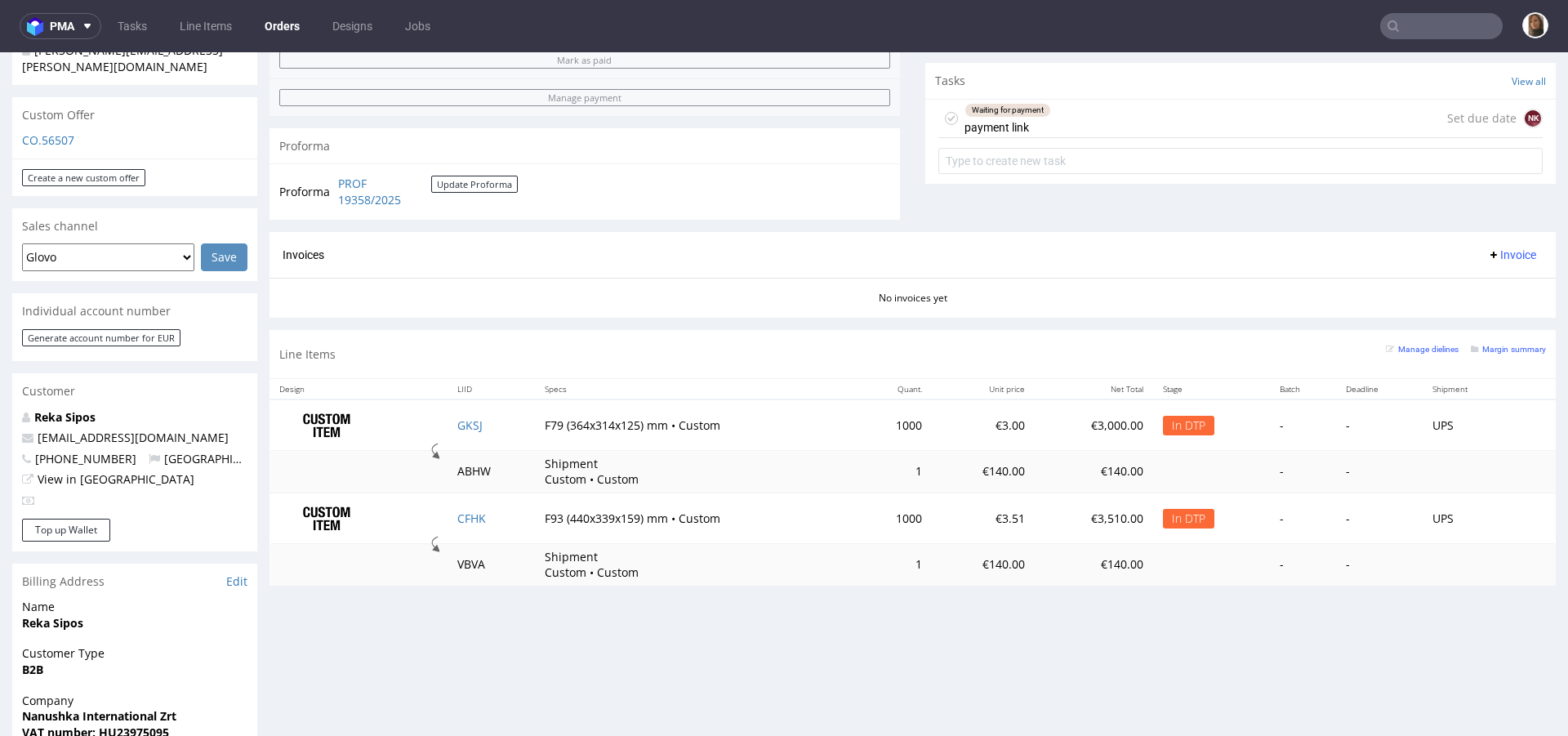
scroll to position [592, 0]
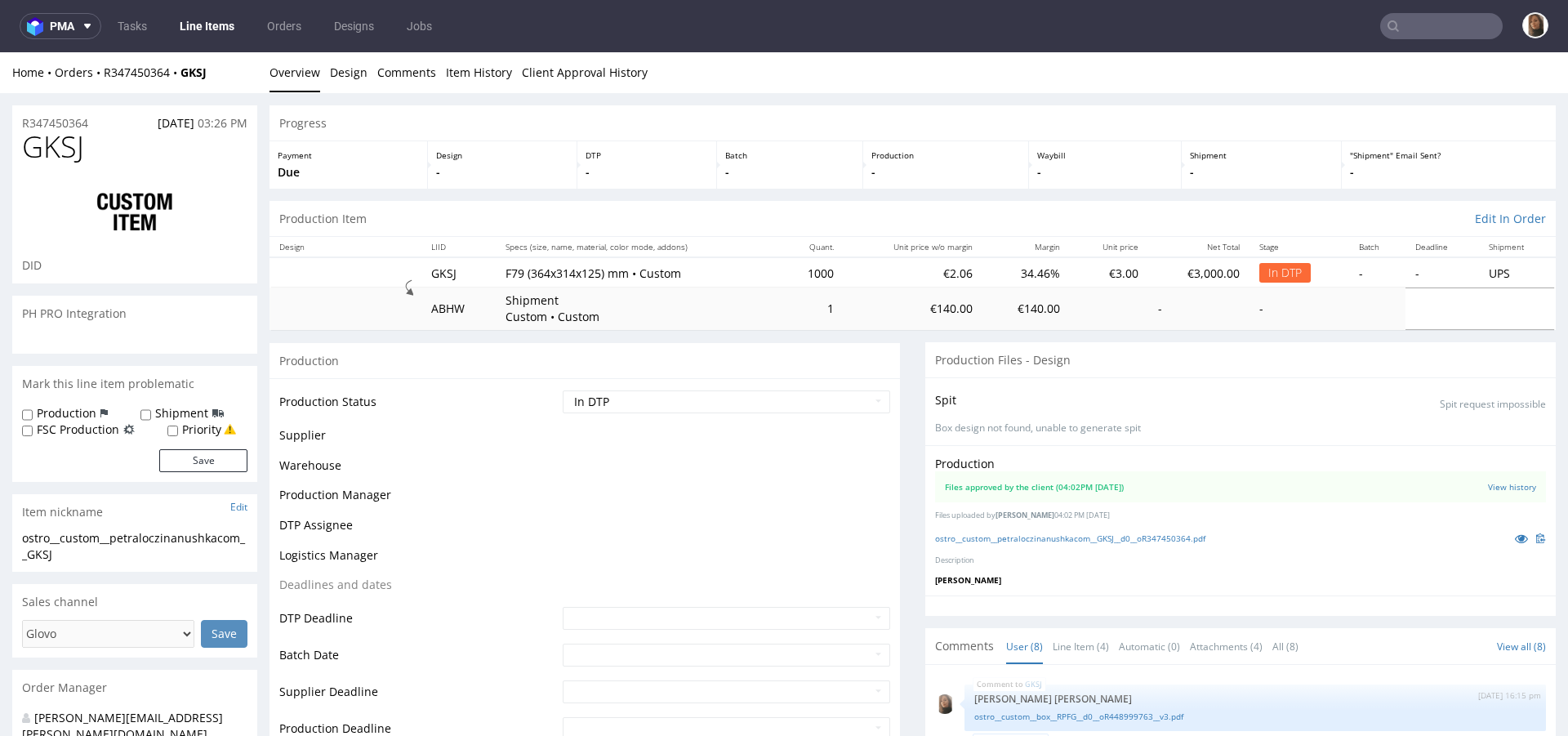
scroll to position [171, 0]
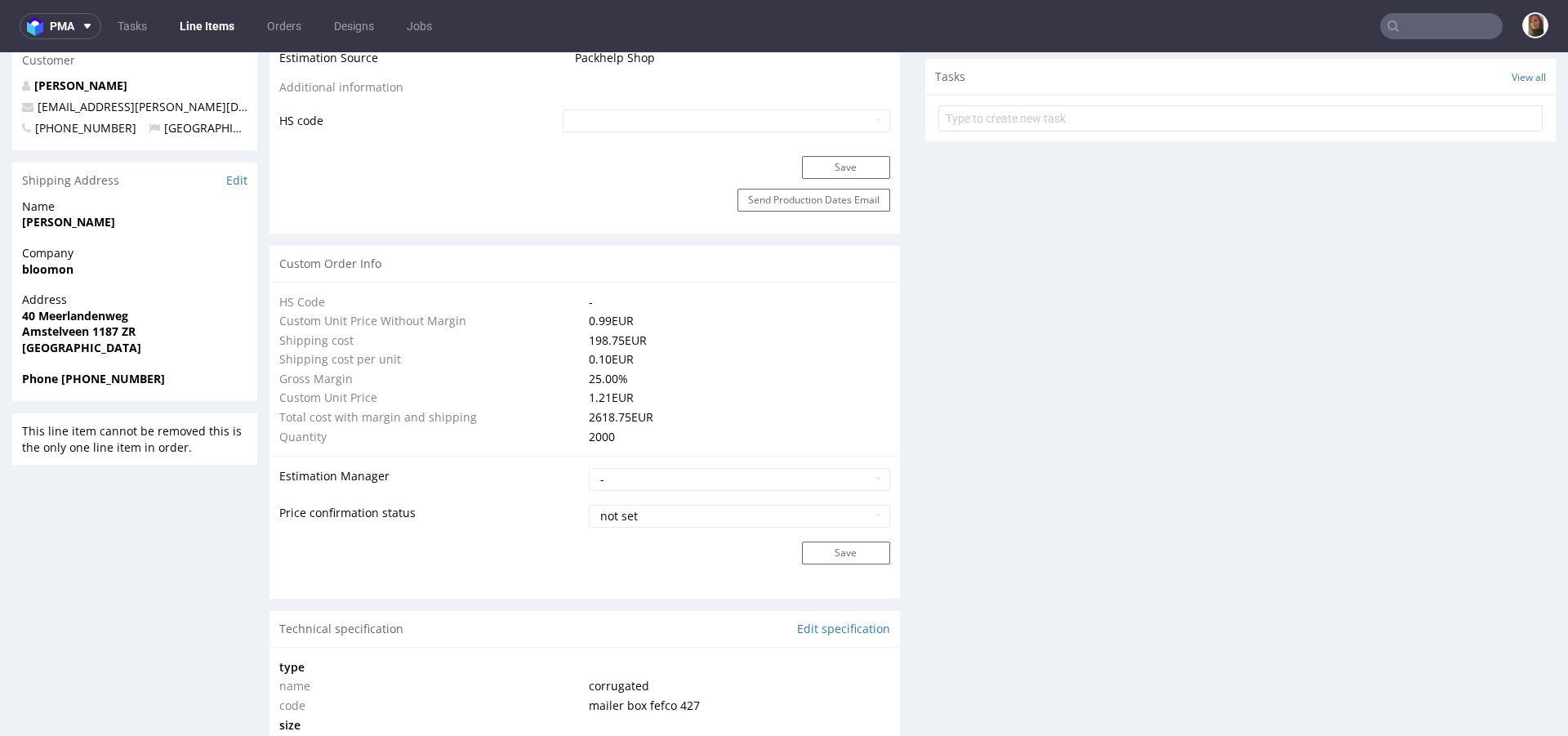
scroll to position [994, 0]
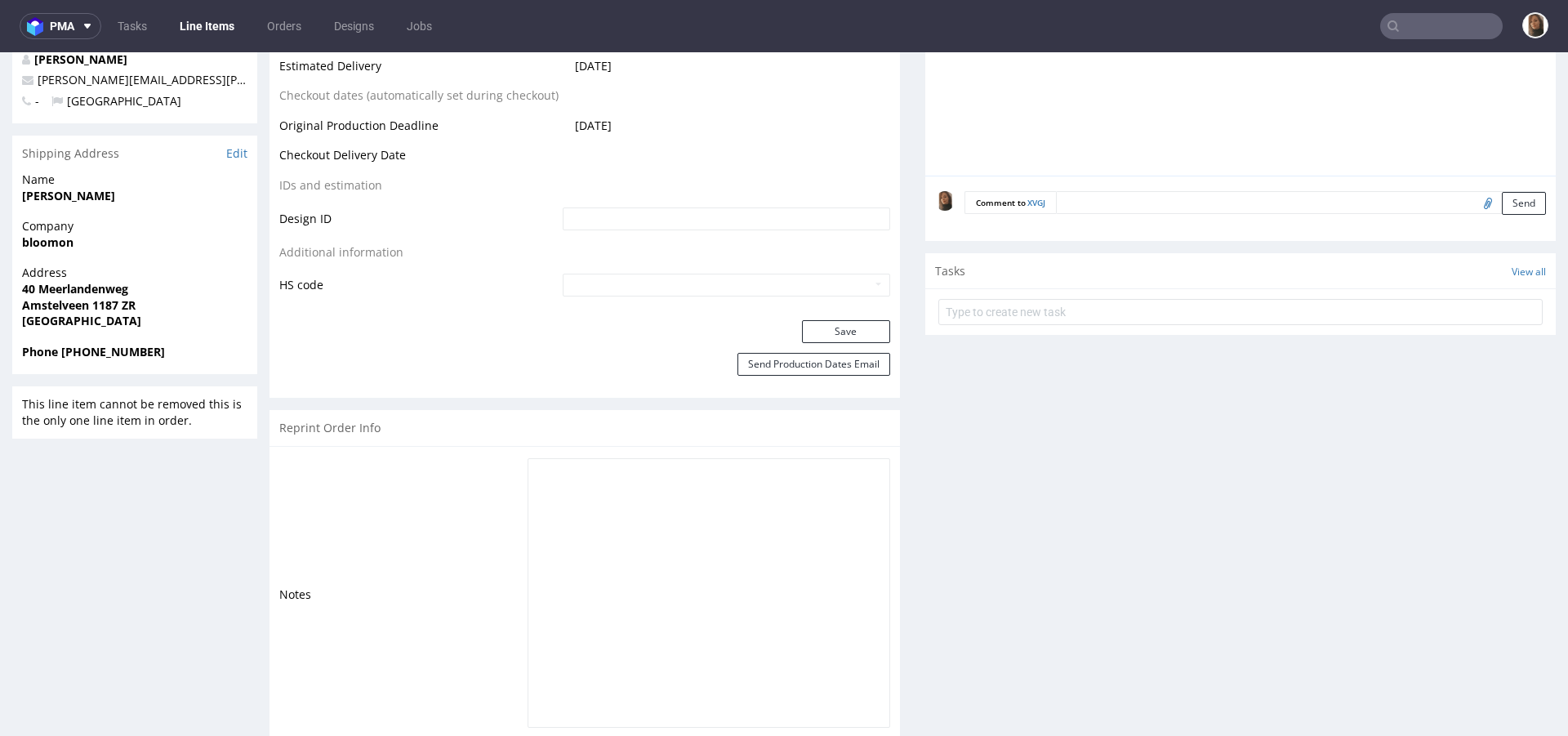
scroll to position [754, 0]
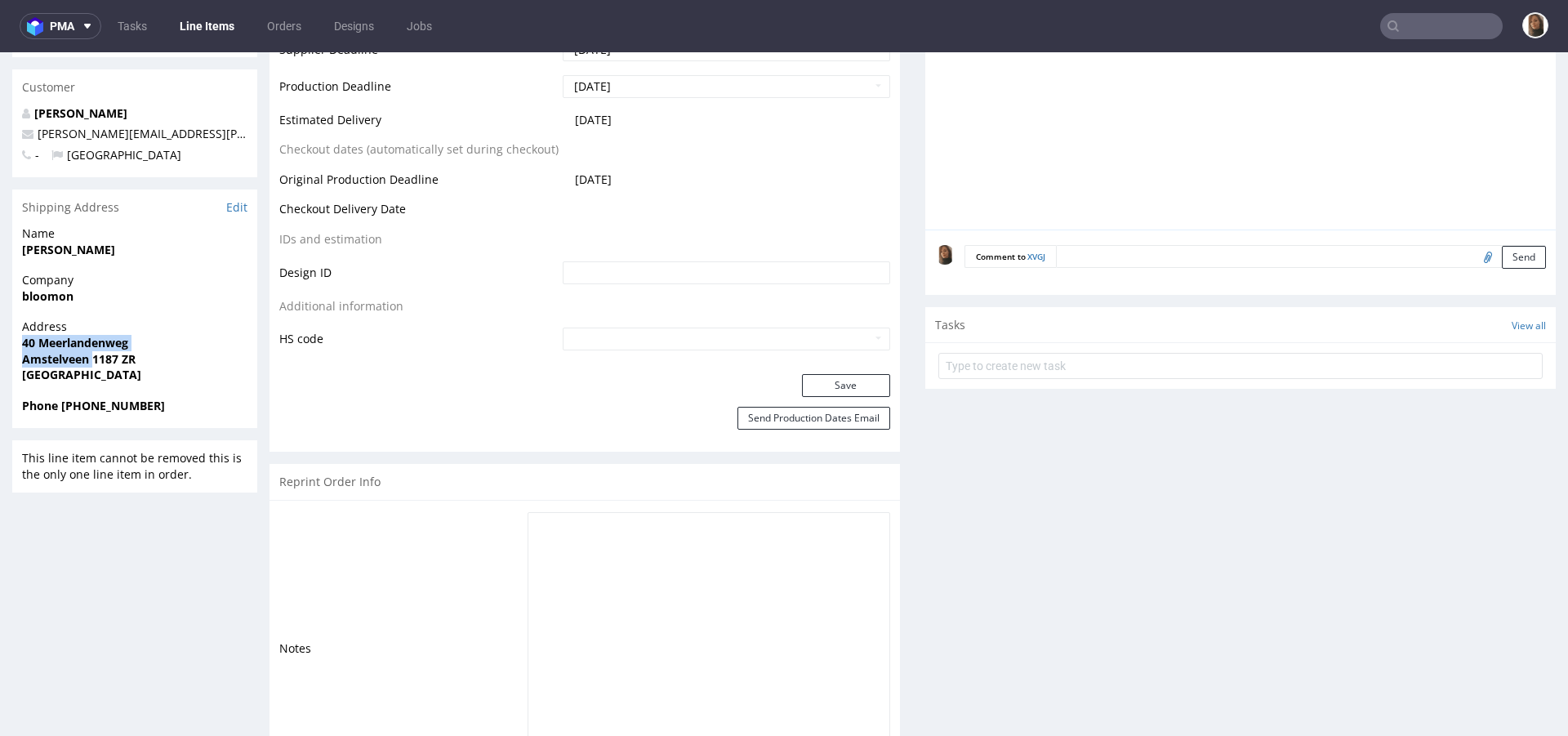
drag, startPoint x: 23, startPoint y: 355, endPoint x: 92, endPoint y: 369, distance: 70.4
click at [92, 369] on p "Address 40 Meerlandenweg Amstelveen 1187 ZR Netherlands" at bounding box center [134, 351] width 226 height 64
click at [92, 367] on strong "Amstelveen 1187 ZR" at bounding box center [78, 359] width 113 height 15
drag, startPoint x: 159, startPoint y: 373, endPoint x: 0, endPoint y: 373, distance: 159.0
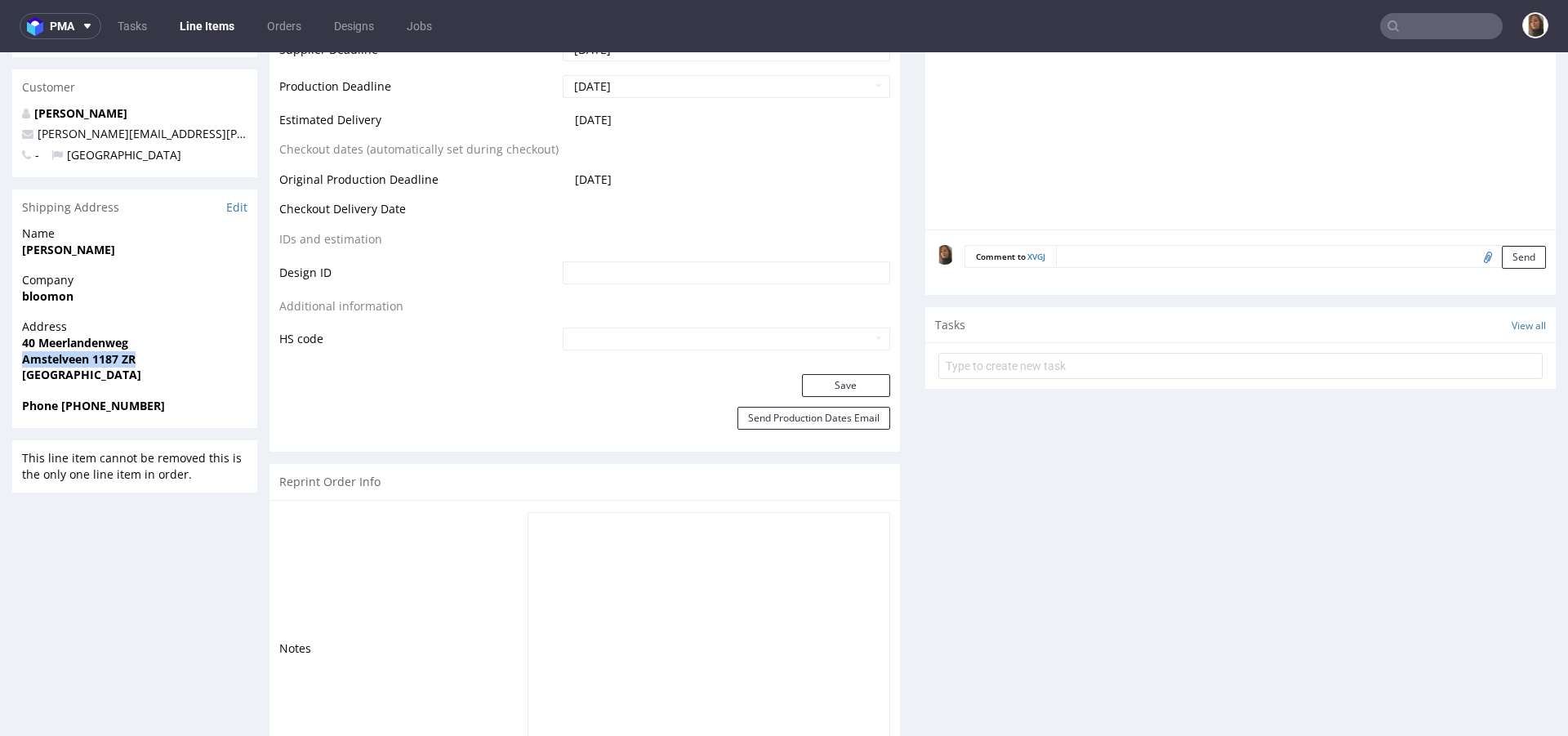
copy strong "Amstelveen 1187 ZR"
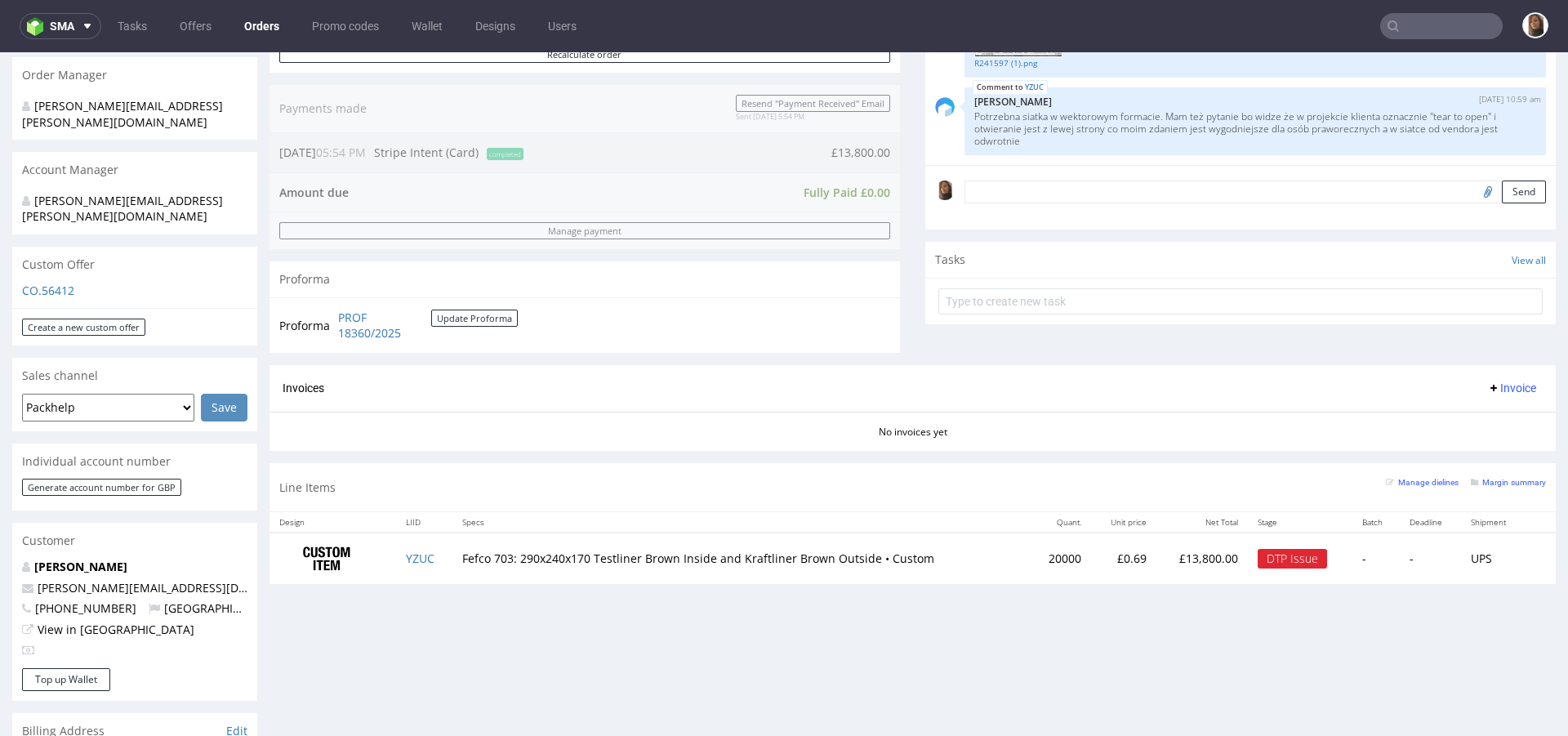
scroll to position [478, 0]
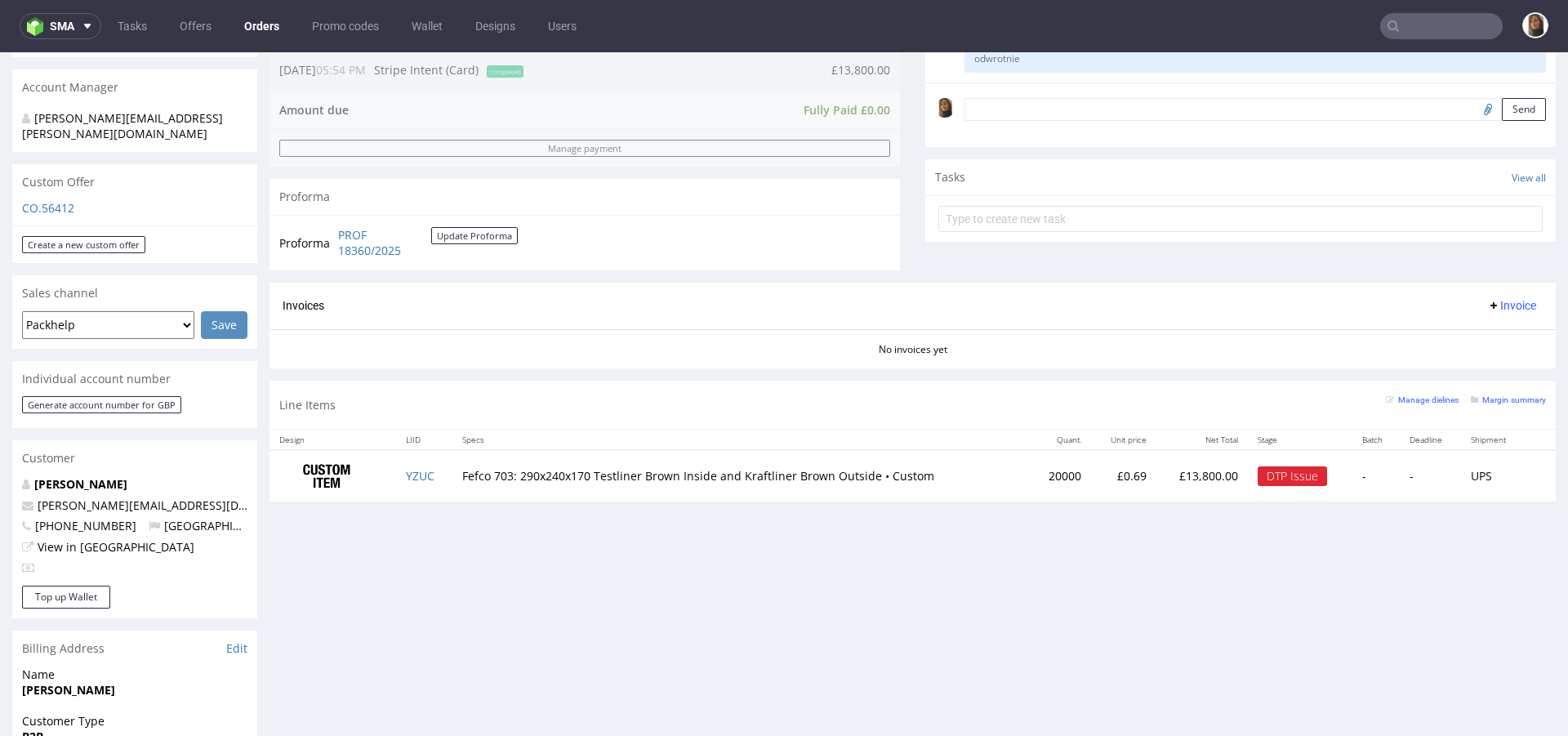
click at [266, 39] on nav "sma Tasks Offers Orders Promo codes Wallet Designs Users" at bounding box center [784, 26] width 1568 height 52
click at [83, 27] on icon at bounding box center [87, 26] width 13 height 13
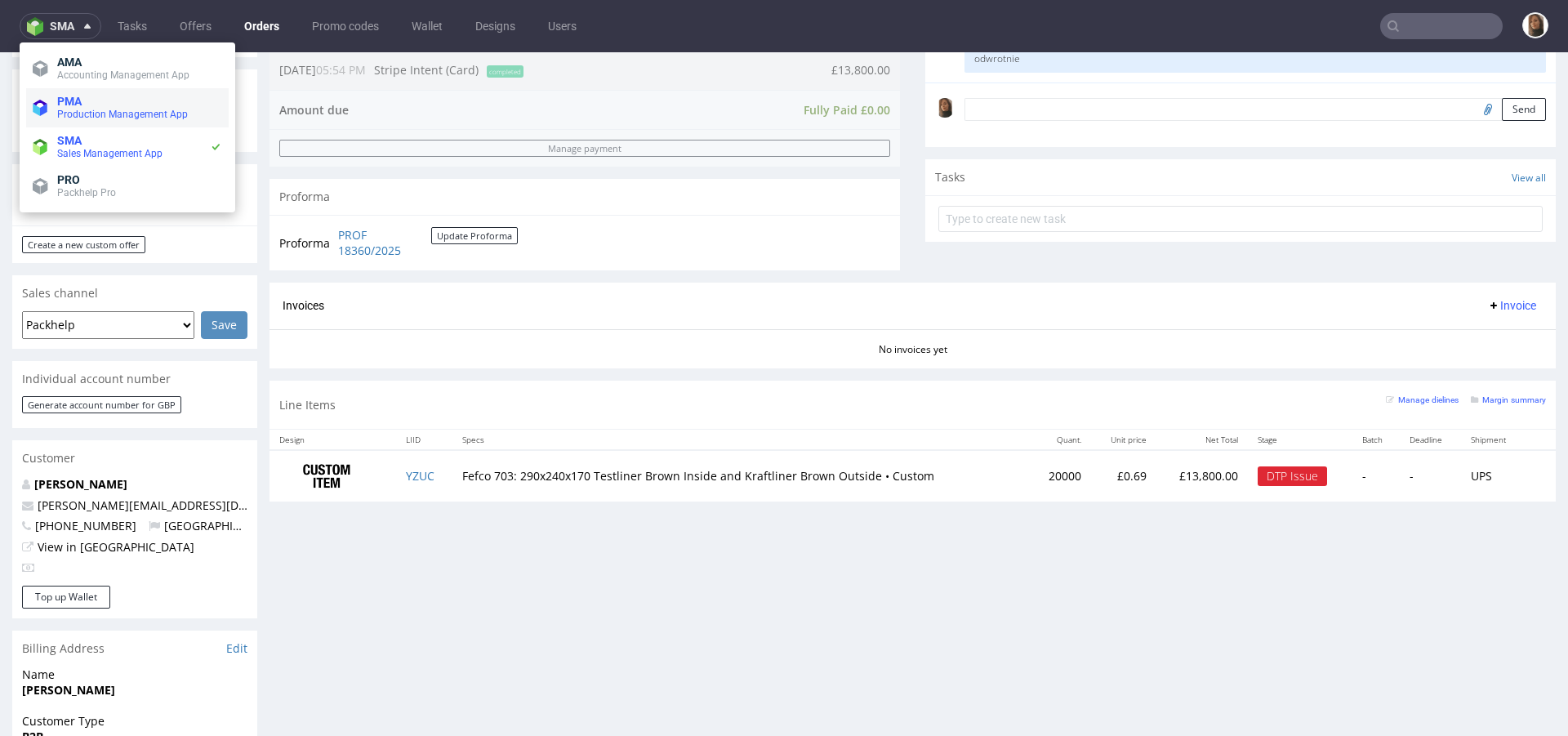
click at [96, 104] on span "PMA" at bounding box center [139, 102] width 165 height 13
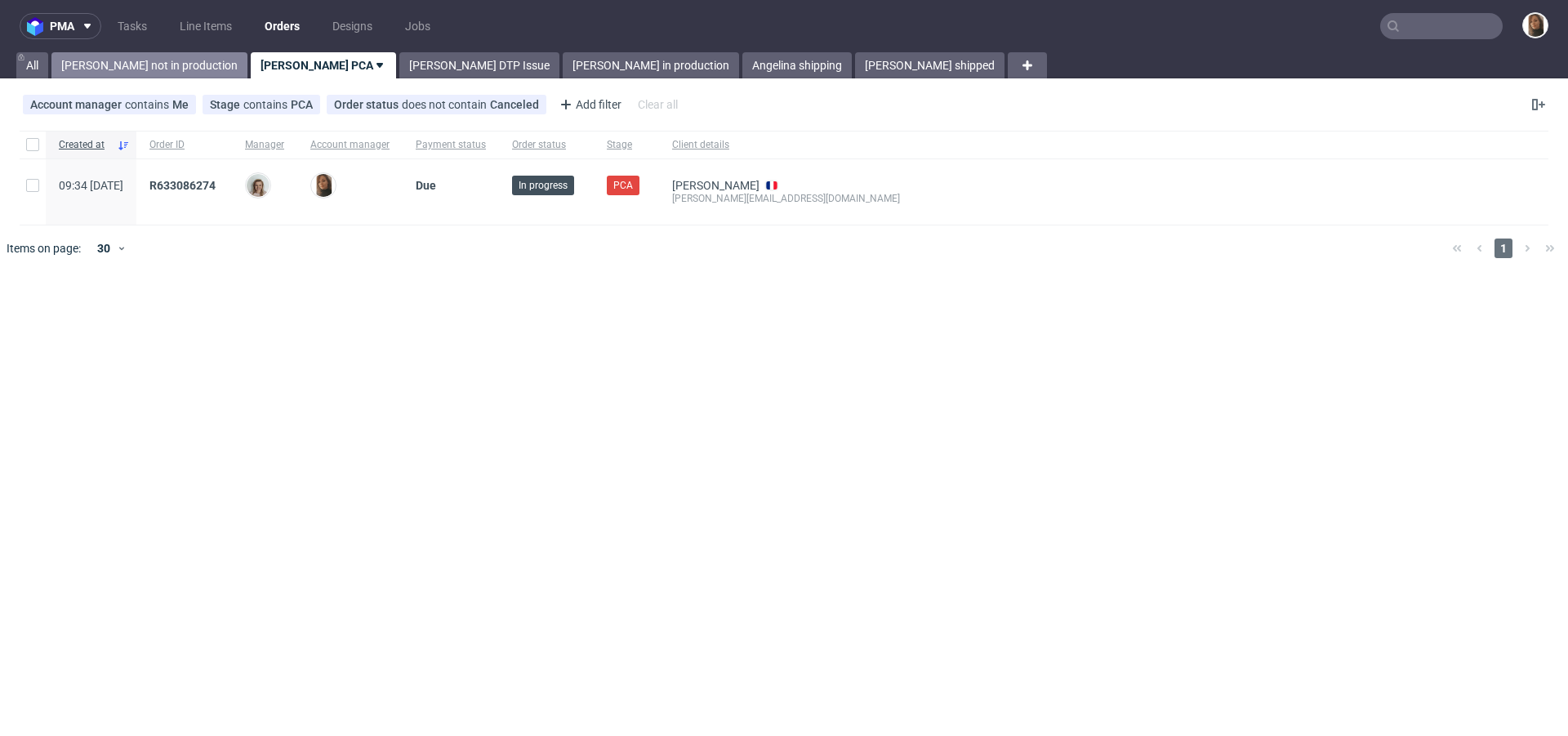
click at [170, 54] on link "Angelina not in production" at bounding box center [149, 65] width 196 height 26
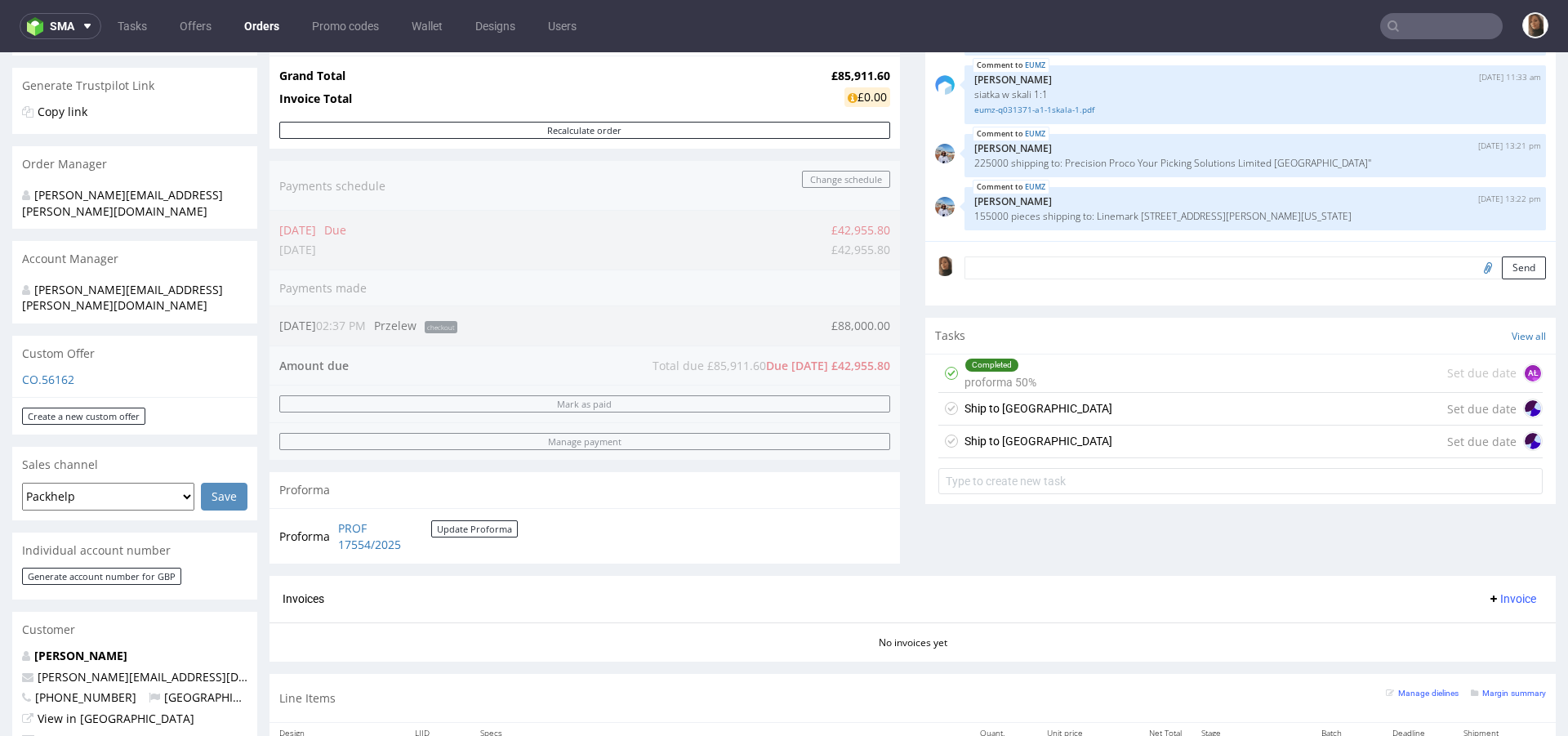
scroll to position [49, 0]
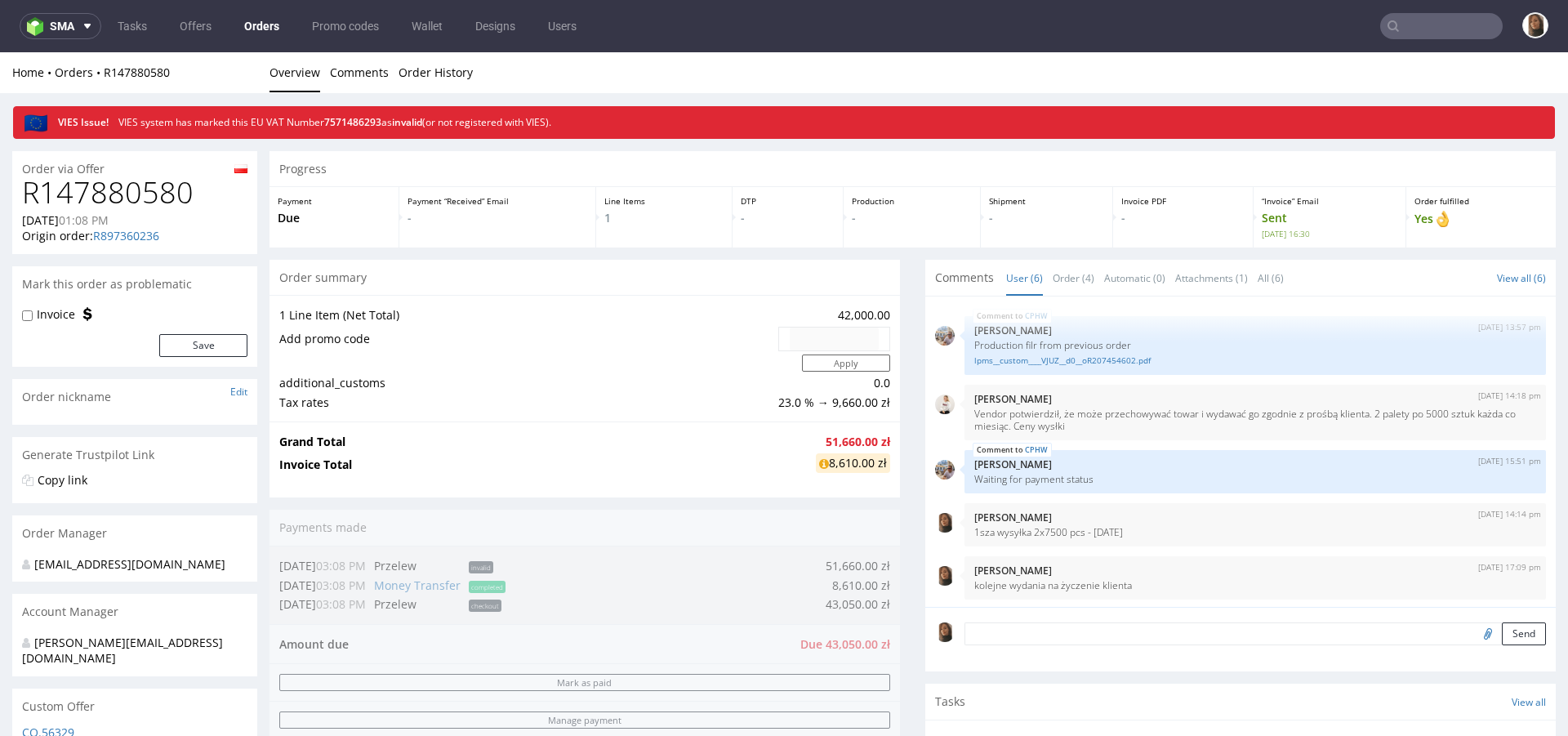
scroll to position [55, 0]
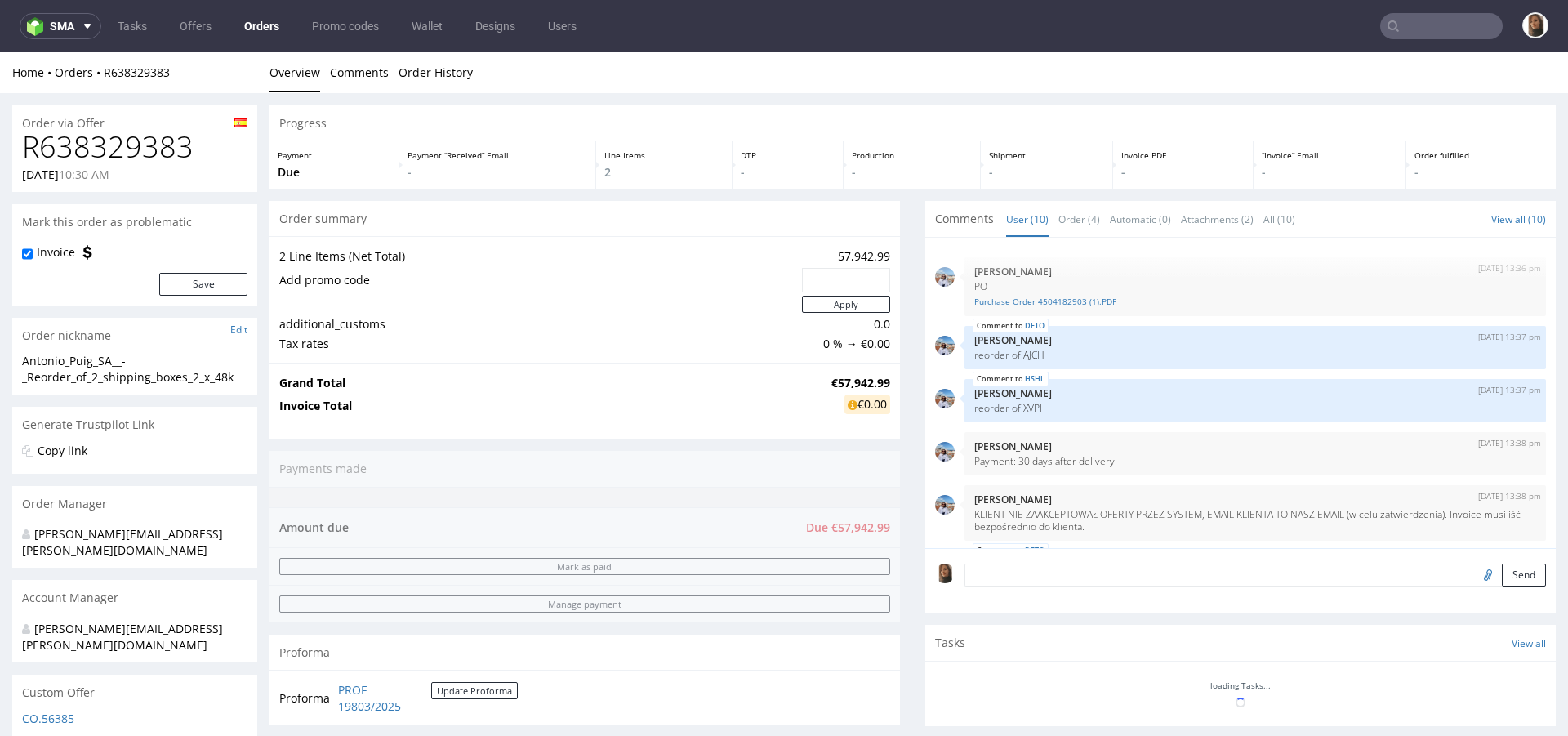
scroll to position [332, 0]
